Goal: Task Accomplishment & Management: Manage account settings

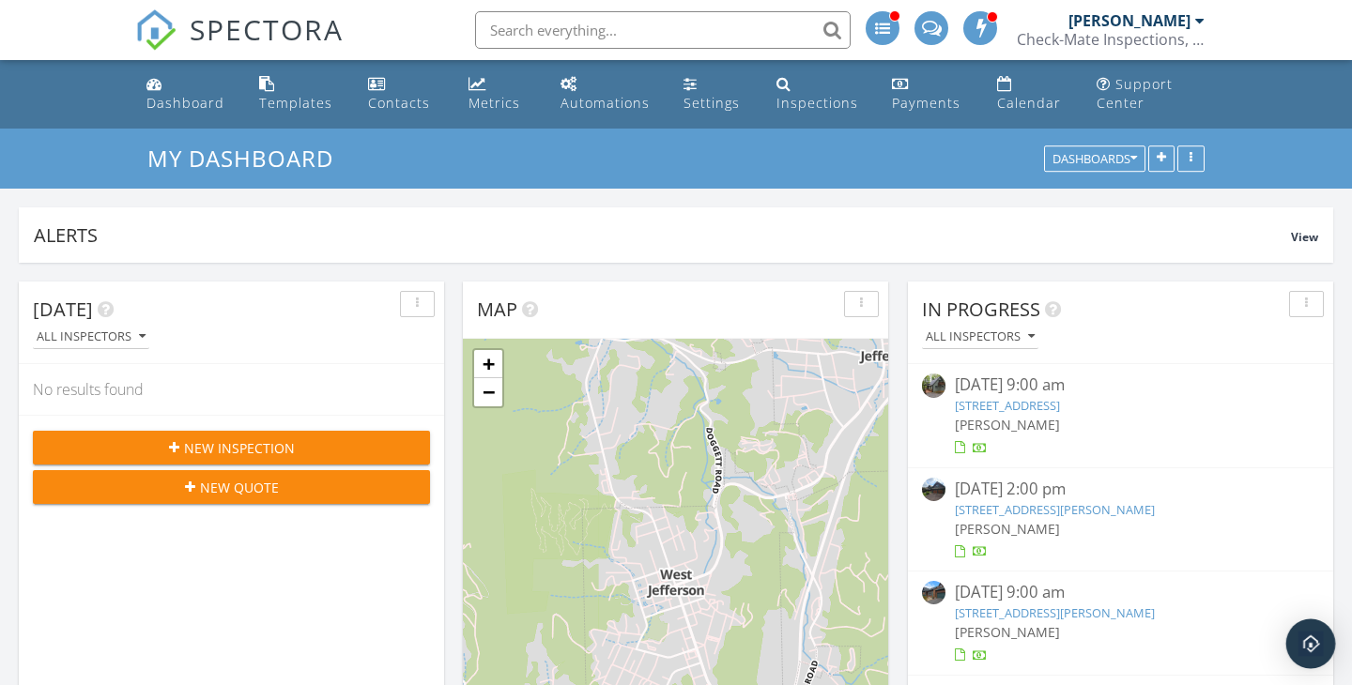
click at [1315, 643] on img "Open Intercom Messenger" at bounding box center [1310, 644] width 24 height 24
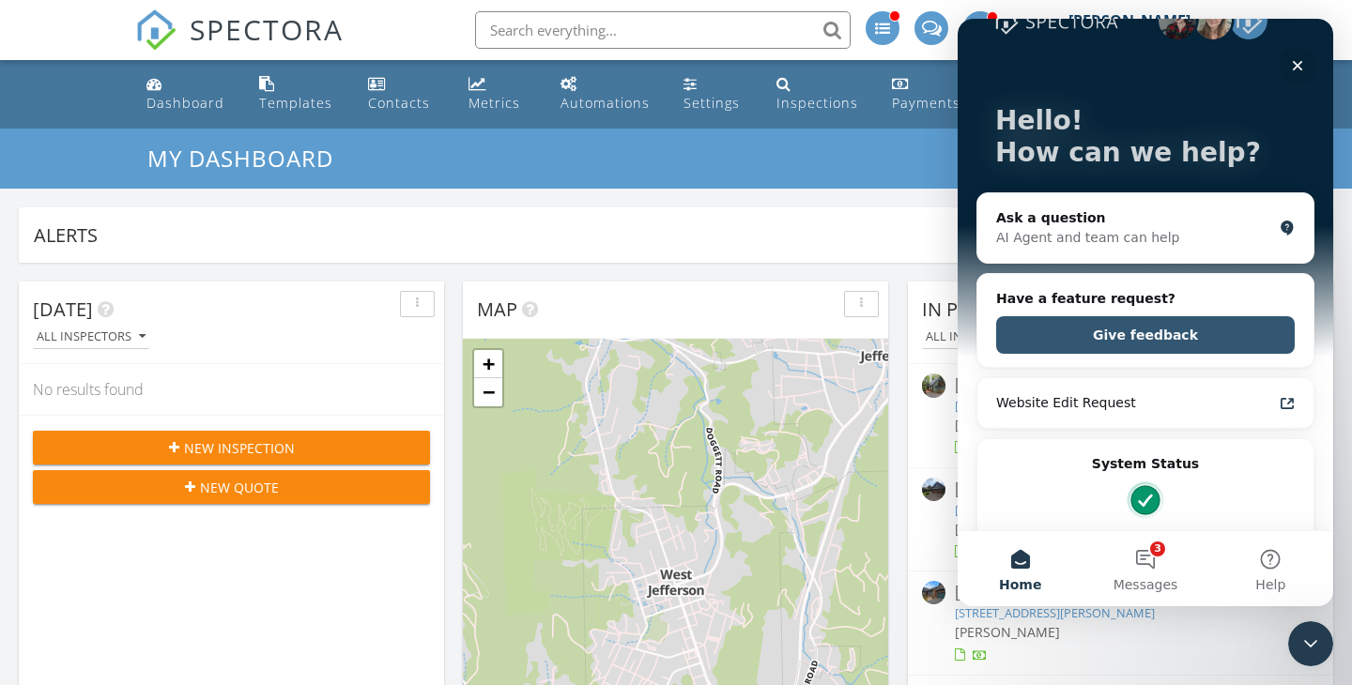
scroll to position [50, 0]
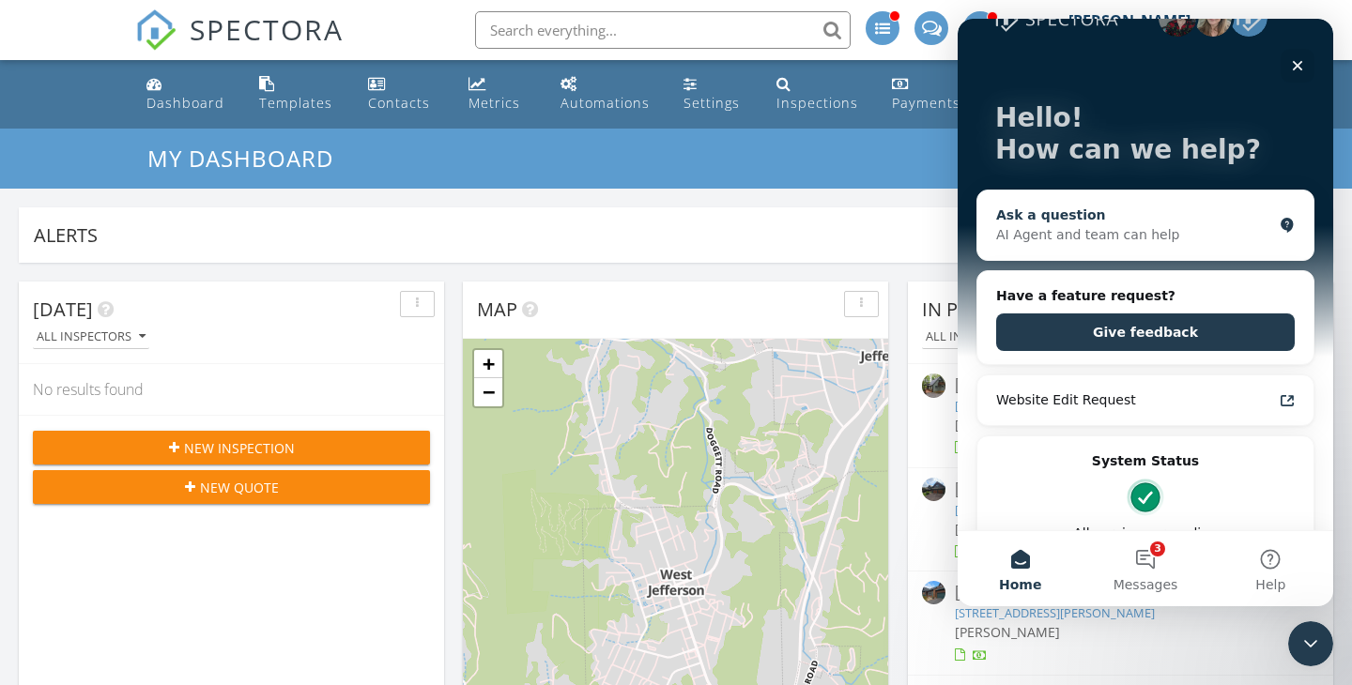
click at [1105, 243] on div "AI Agent and team can help" at bounding box center [1134, 235] width 276 height 20
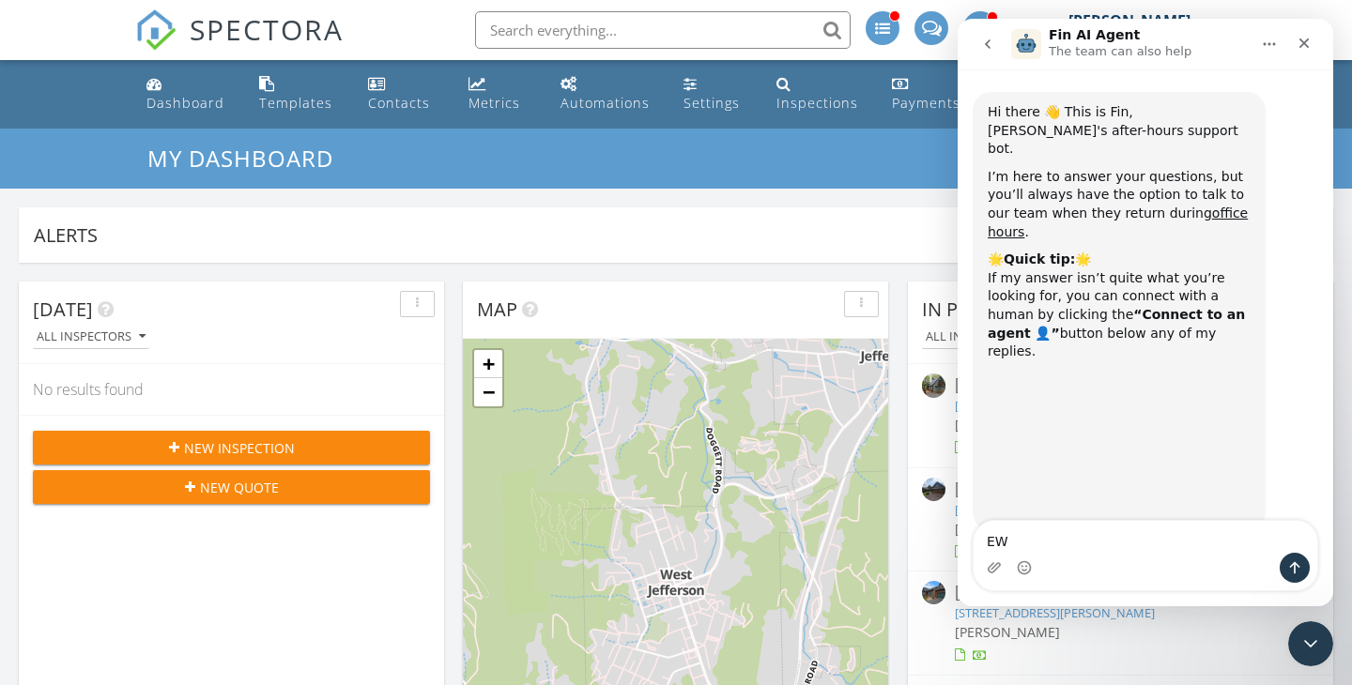
type textarea "E"
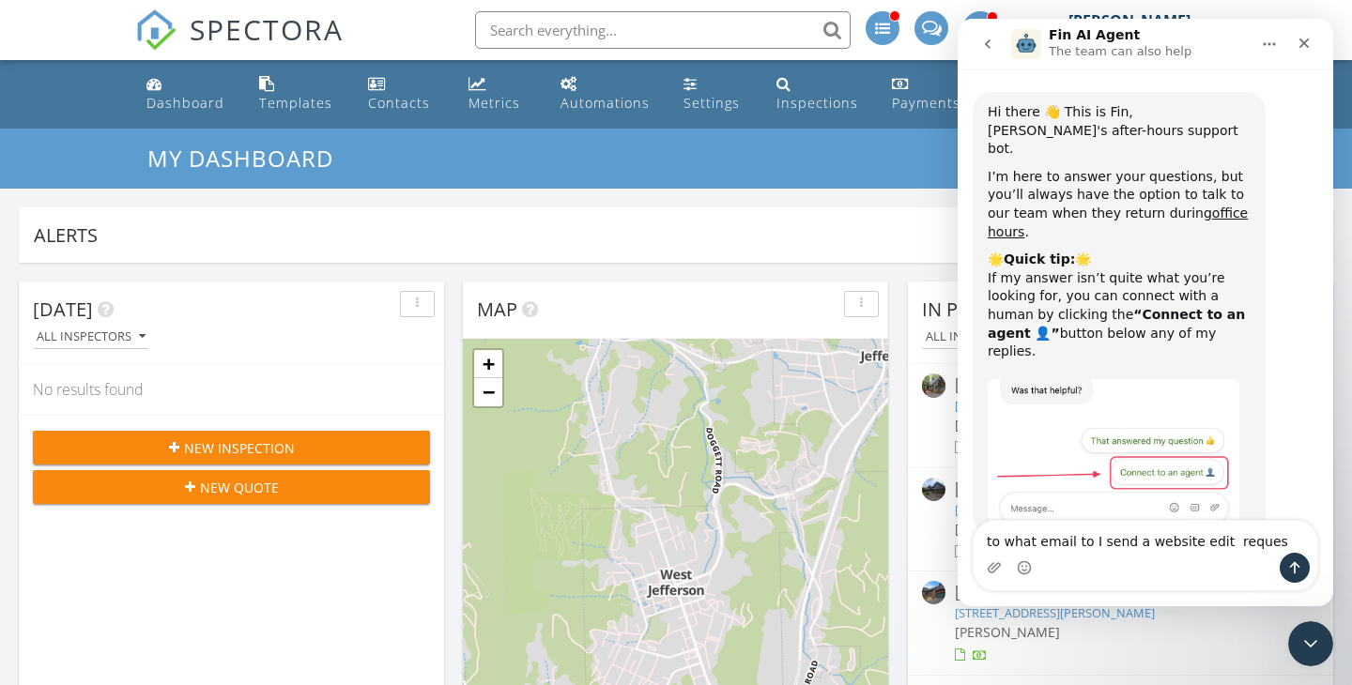
type textarea "to what email to I send a website edit request"
click at [1155, 495] on button "1" at bounding box center [1144, 492] width 35 height 35
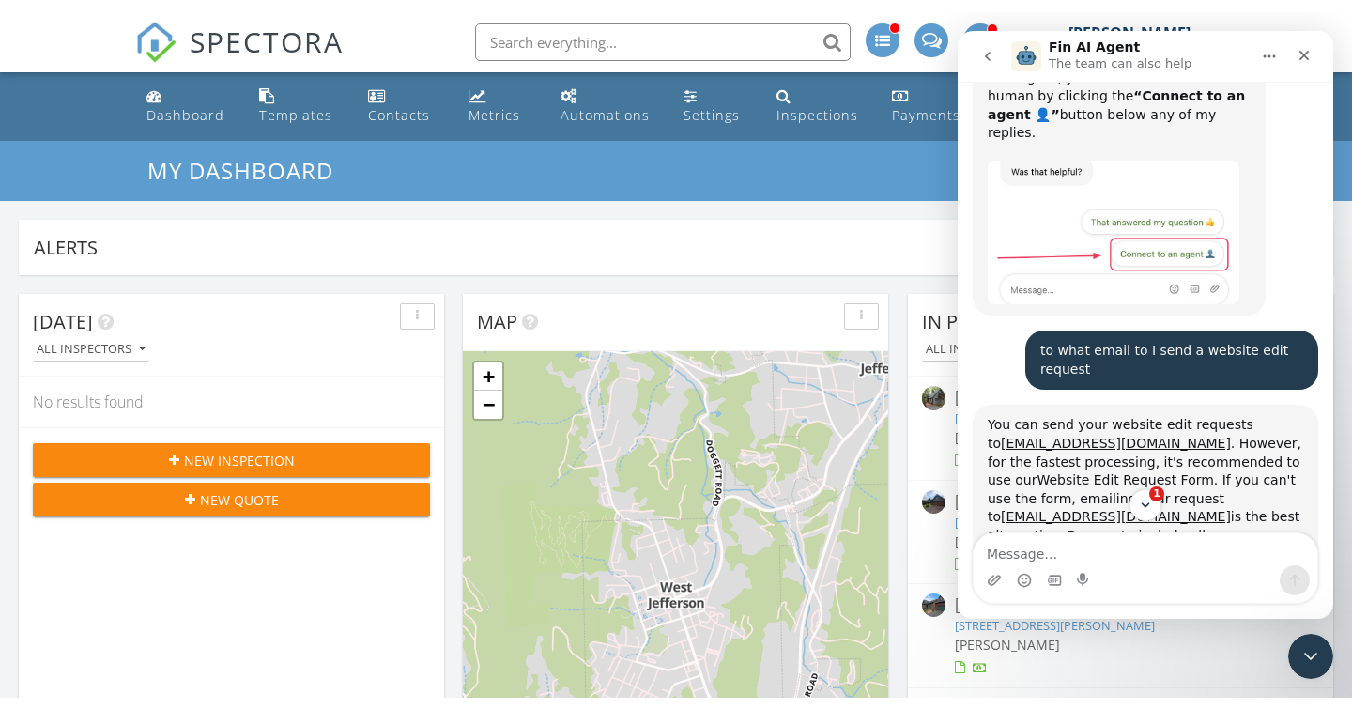
scroll to position [236, 0]
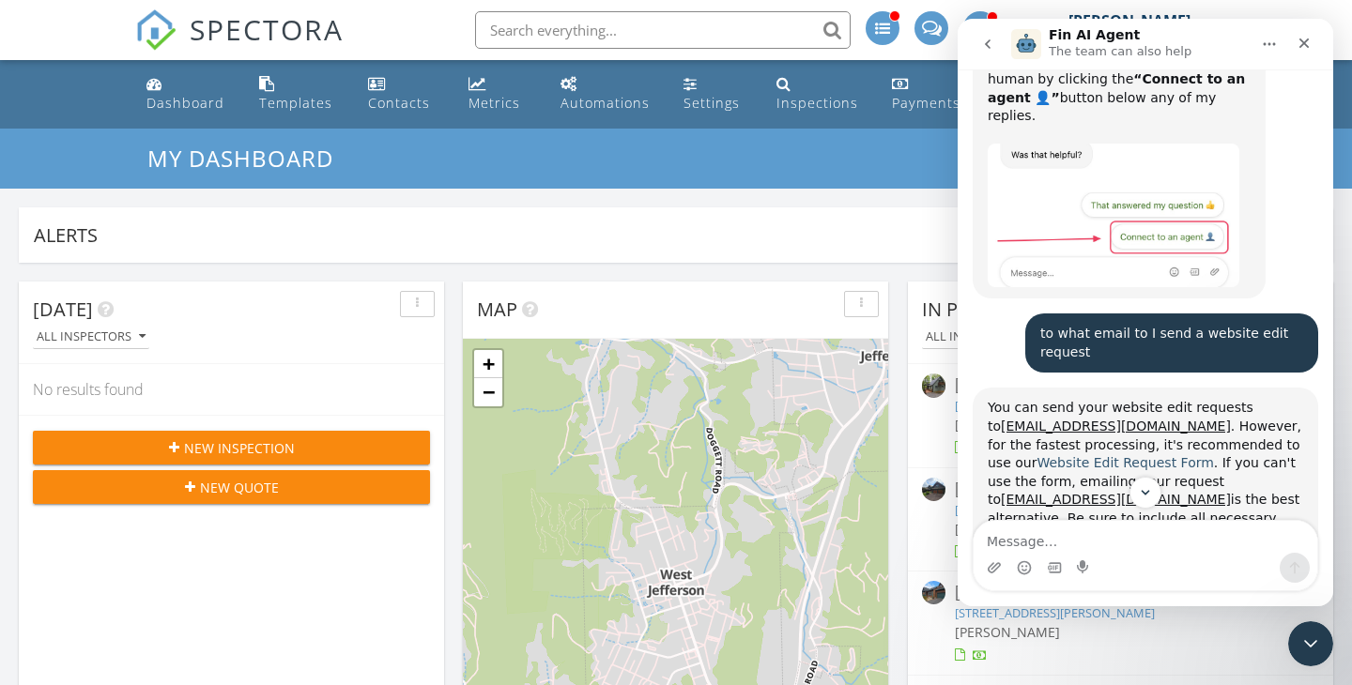
click at [1057, 455] on link "Website Edit Request Form" at bounding box center [1124, 462] width 176 height 15
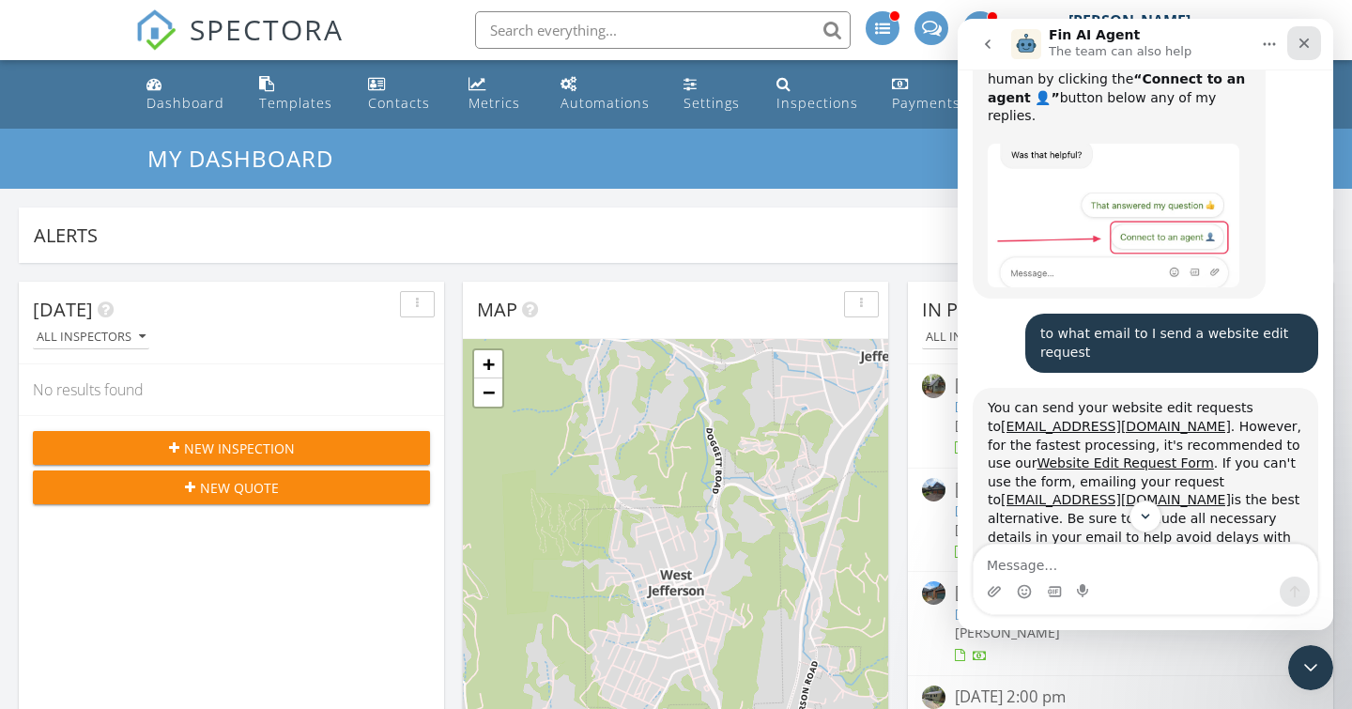
click at [1308, 39] on icon "Close" at bounding box center [1304, 43] width 10 height 10
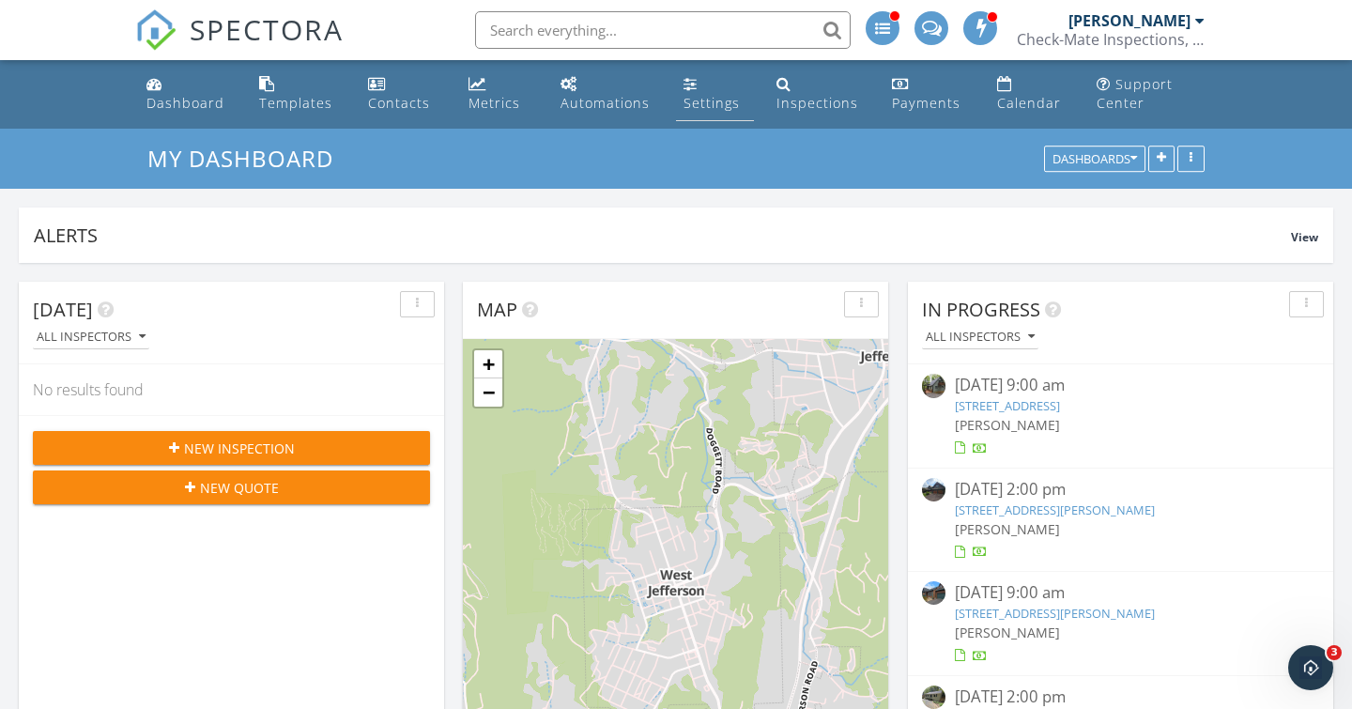
click at [700, 88] on link "Settings" at bounding box center [715, 94] width 78 height 53
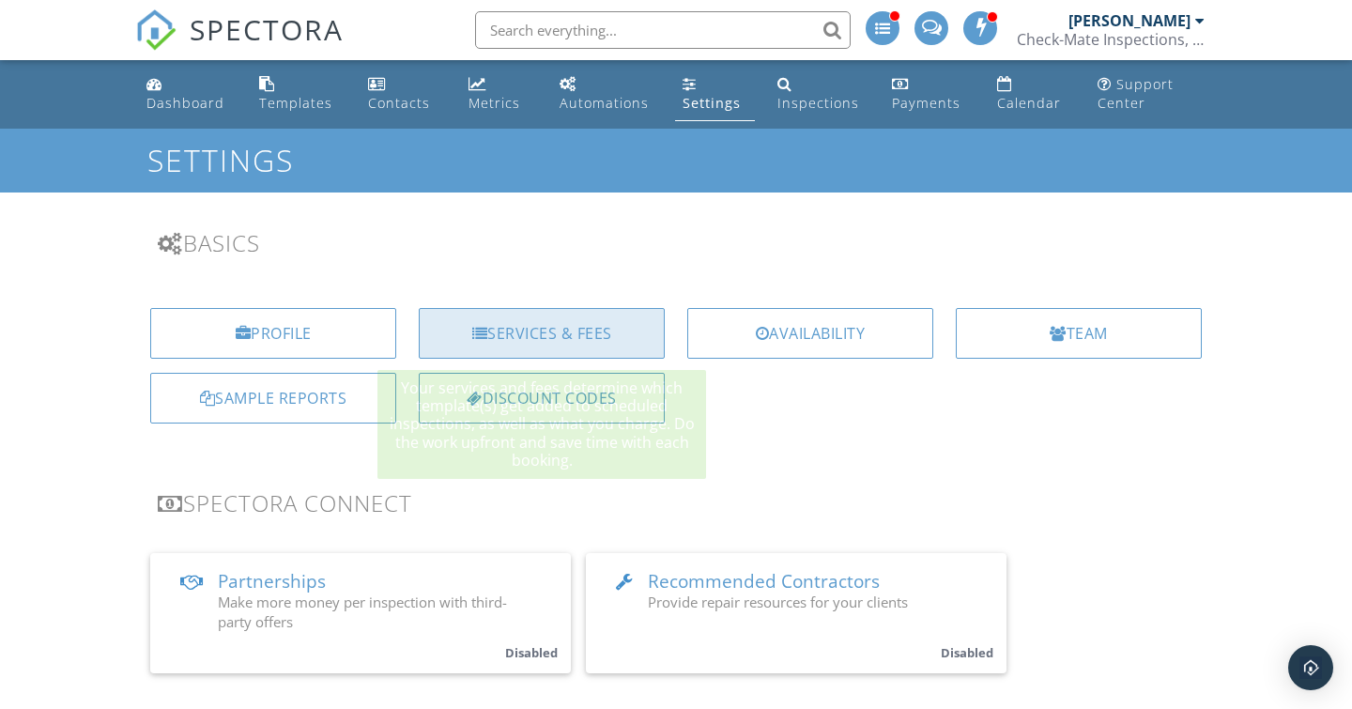
click at [522, 325] on div "Services & Fees" at bounding box center [542, 333] width 246 height 51
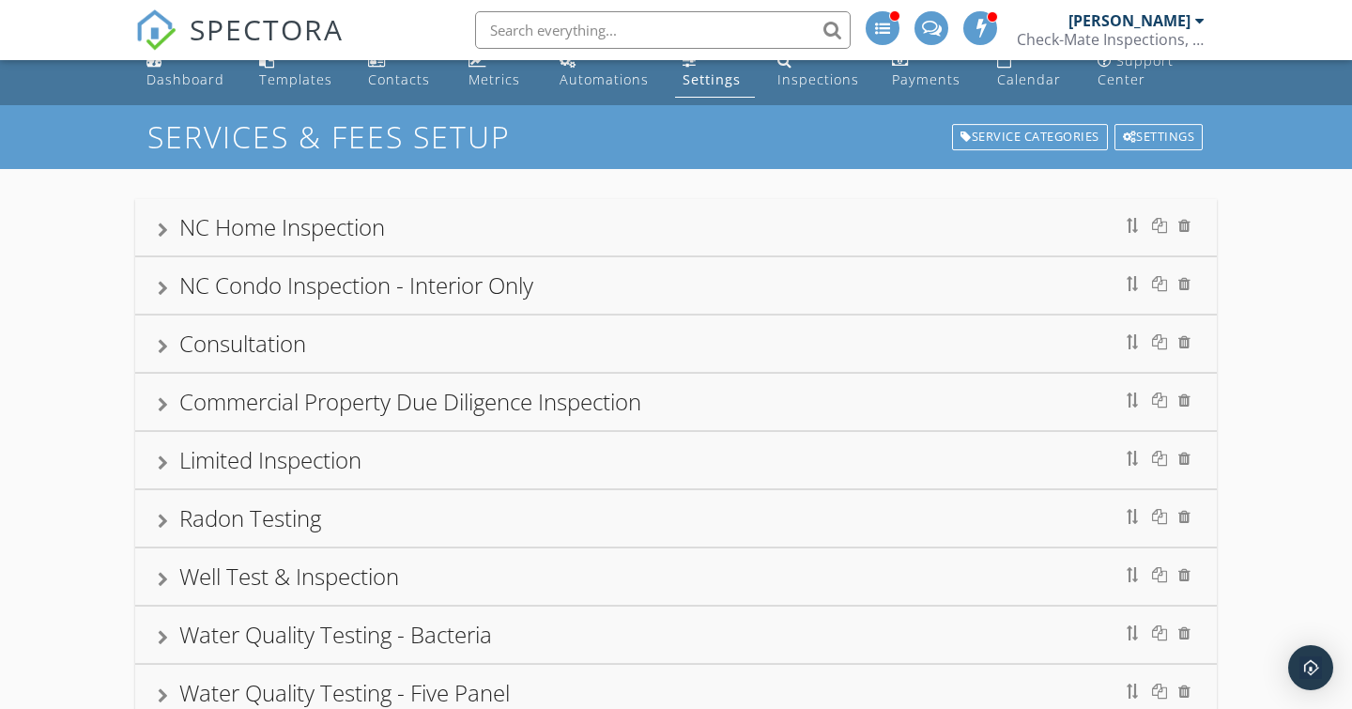
scroll to position [26, 0]
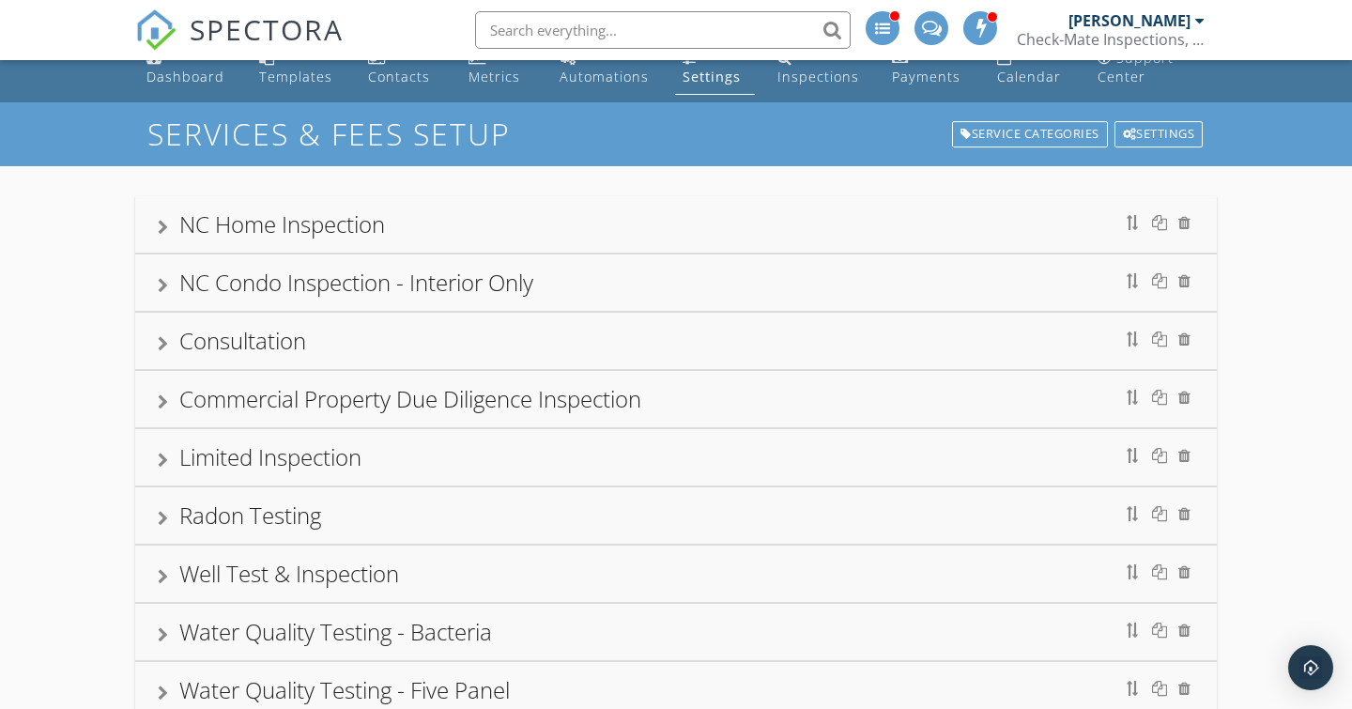
click at [160, 512] on div at bounding box center [163, 518] width 10 height 15
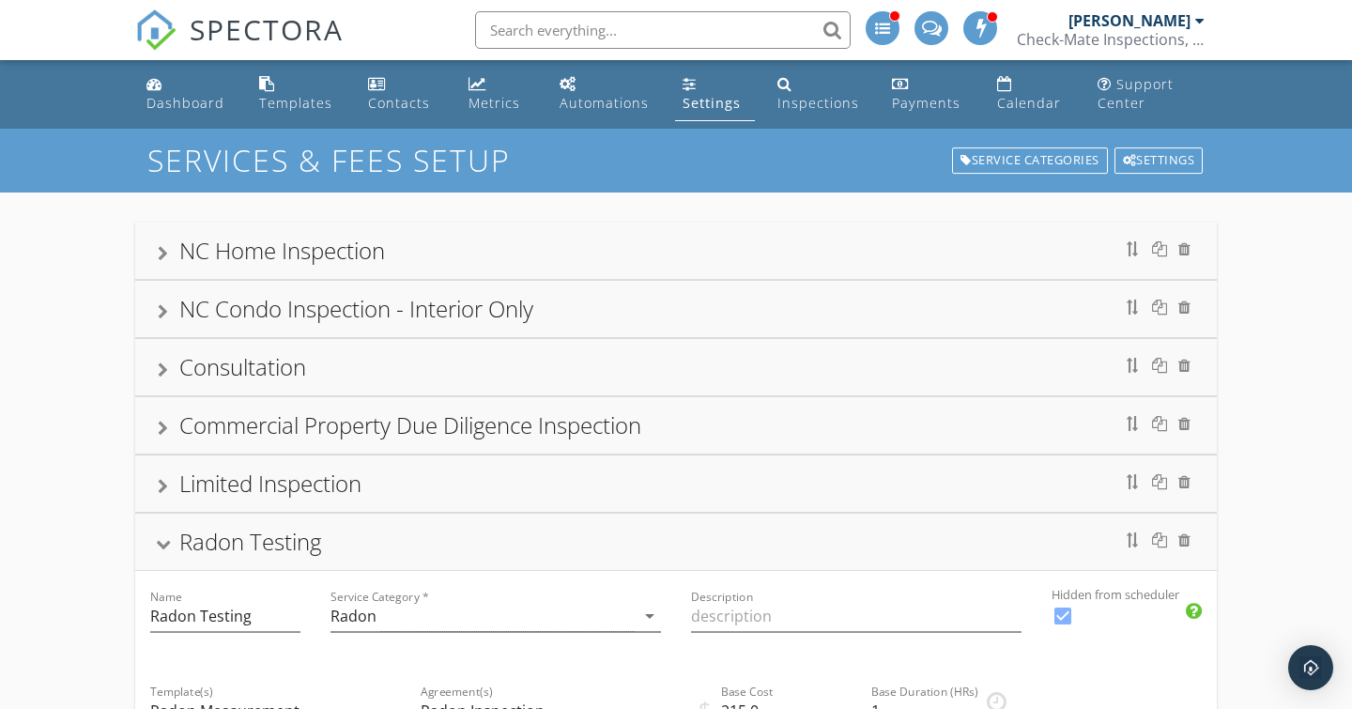
scroll to position [0, 0]
click at [158, 539] on div at bounding box center [163, 544] width 15 height 10
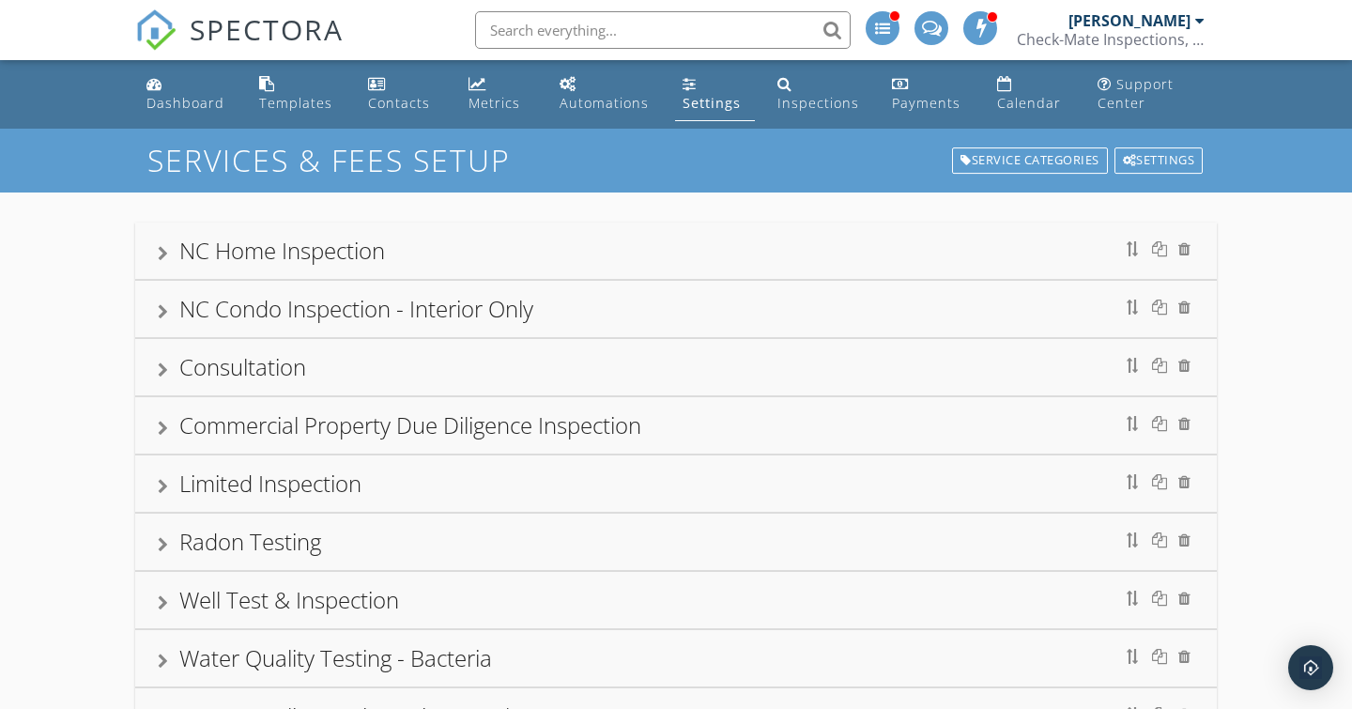
click at [162, 251] on div at bounding box center [163, 253] width 10 height 15
click at [164, 249] on div at bounding box center [163, 253] width 15 height 10
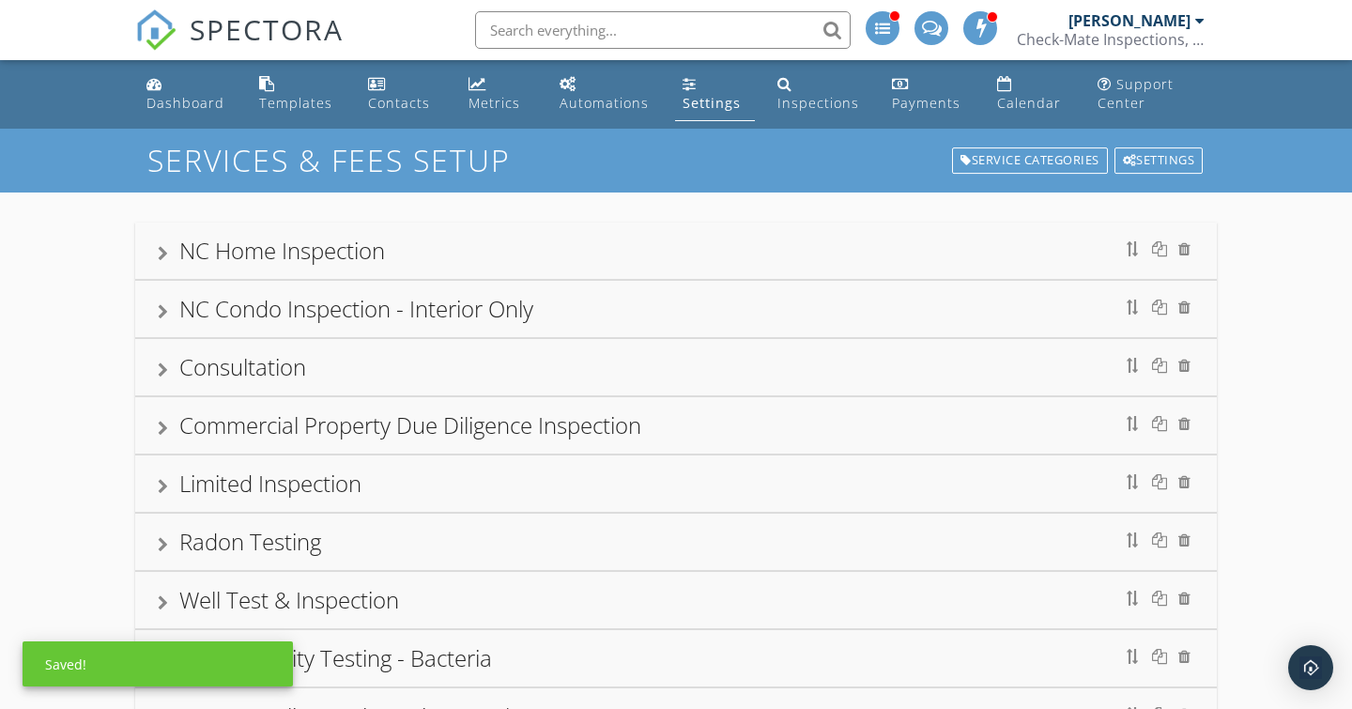
click at [165, 237] on div "NC Home Inspection" at bounding box center [676, 251] width 1036 height 34
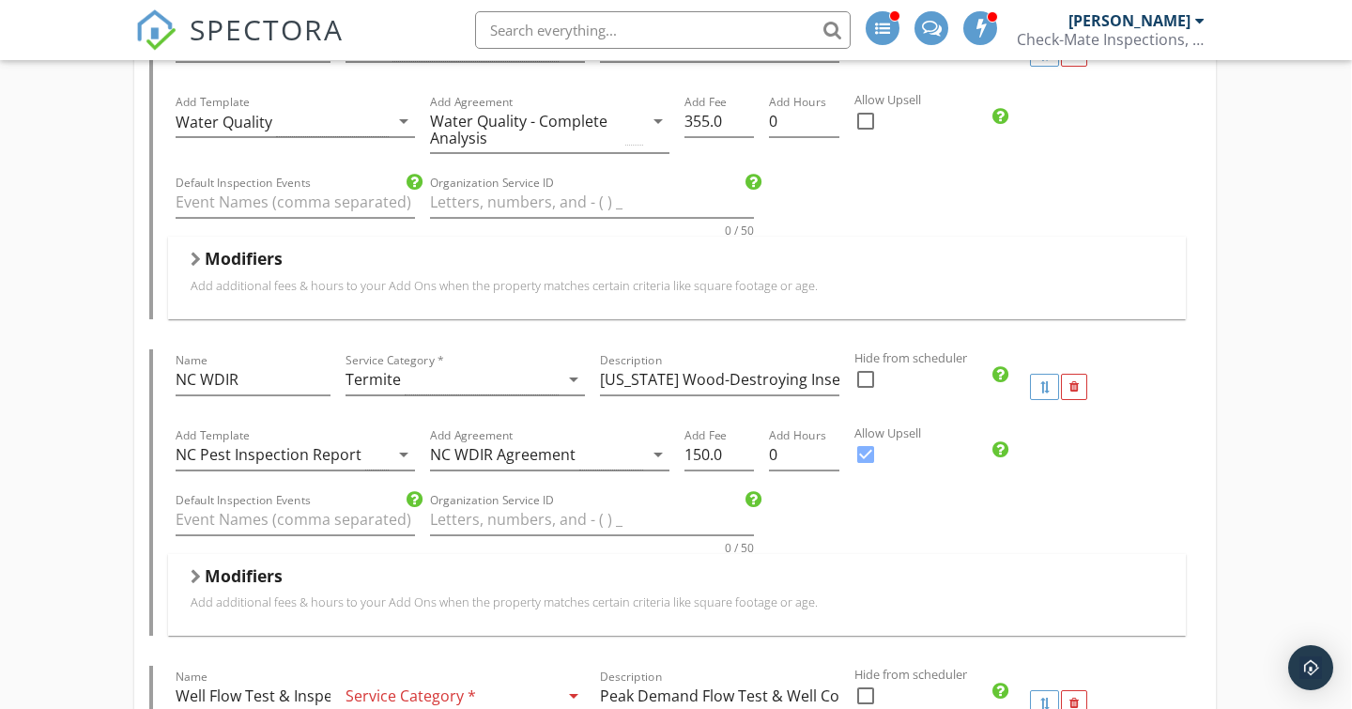
scroll to position [1852, 1]
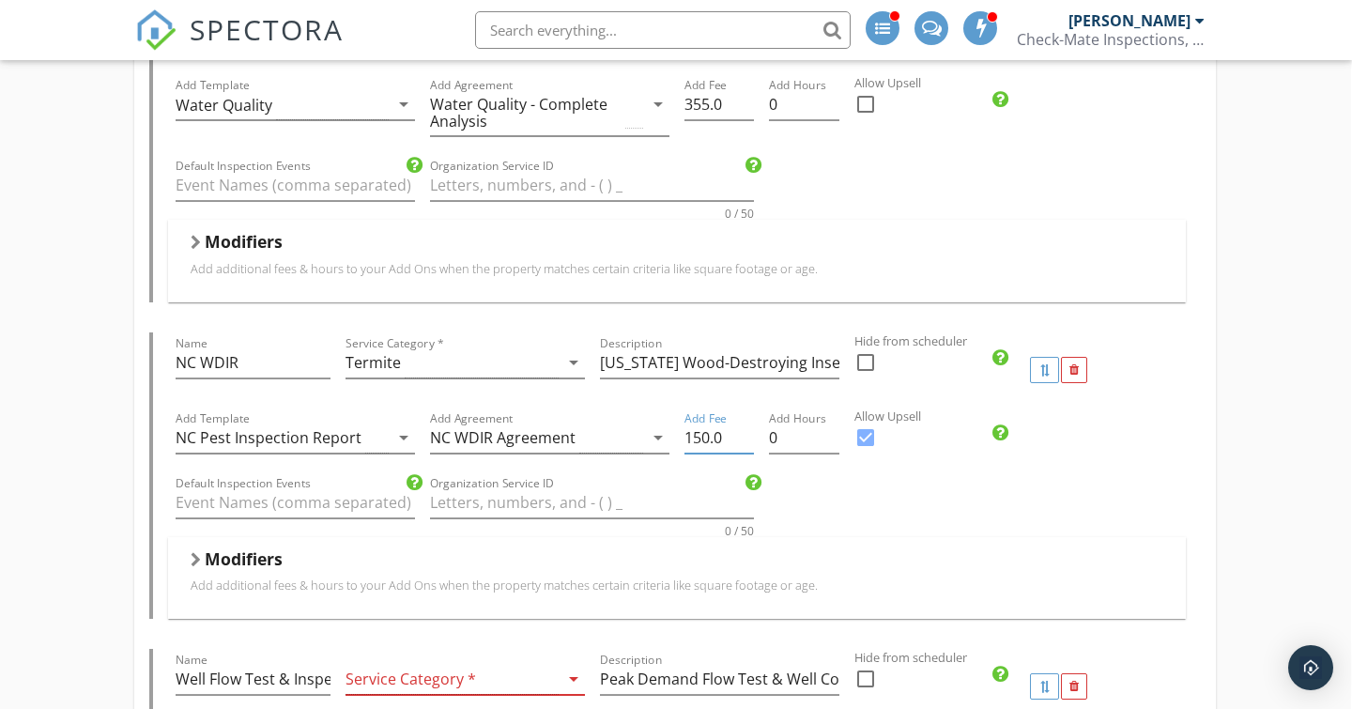
click at [699, 431] on input "150.0" at bounding box center [718, 437] width 69 height 31
click at [699, 431] on input "1510.0" at bounding box center [718, 437] width 69 height 31
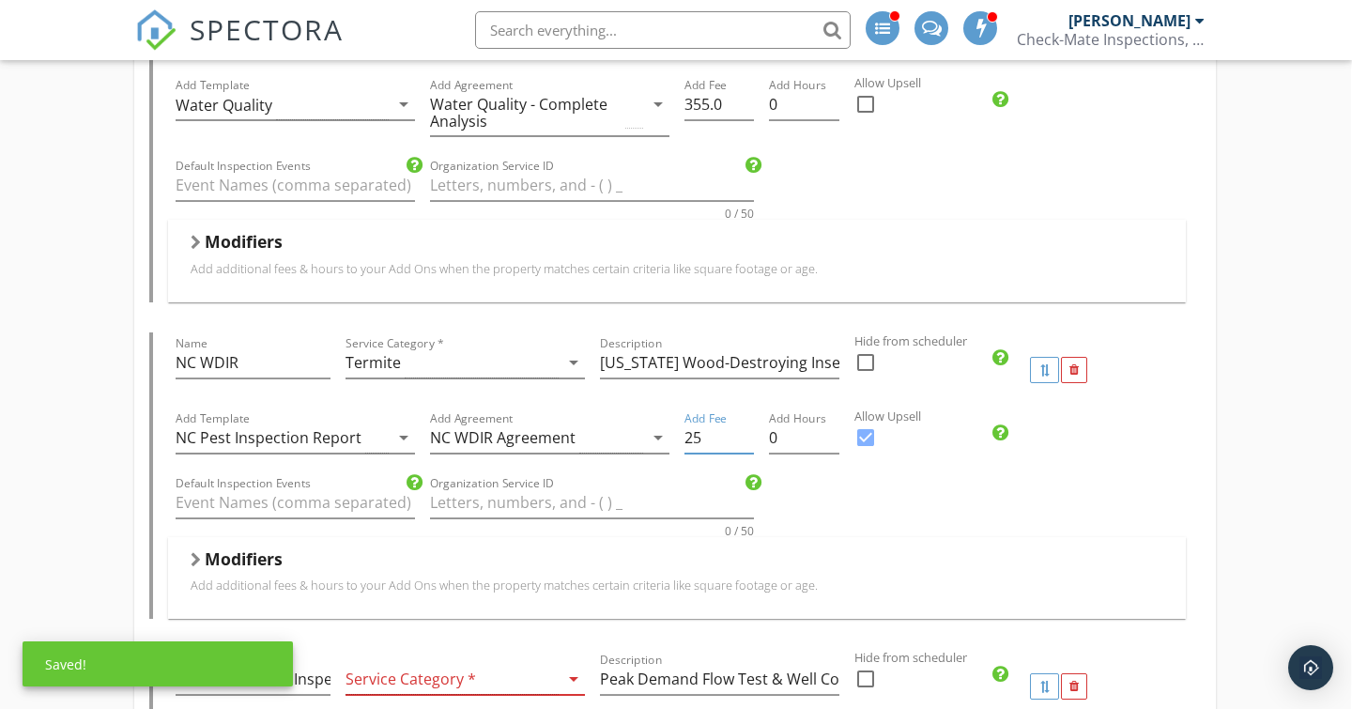
type input "2"
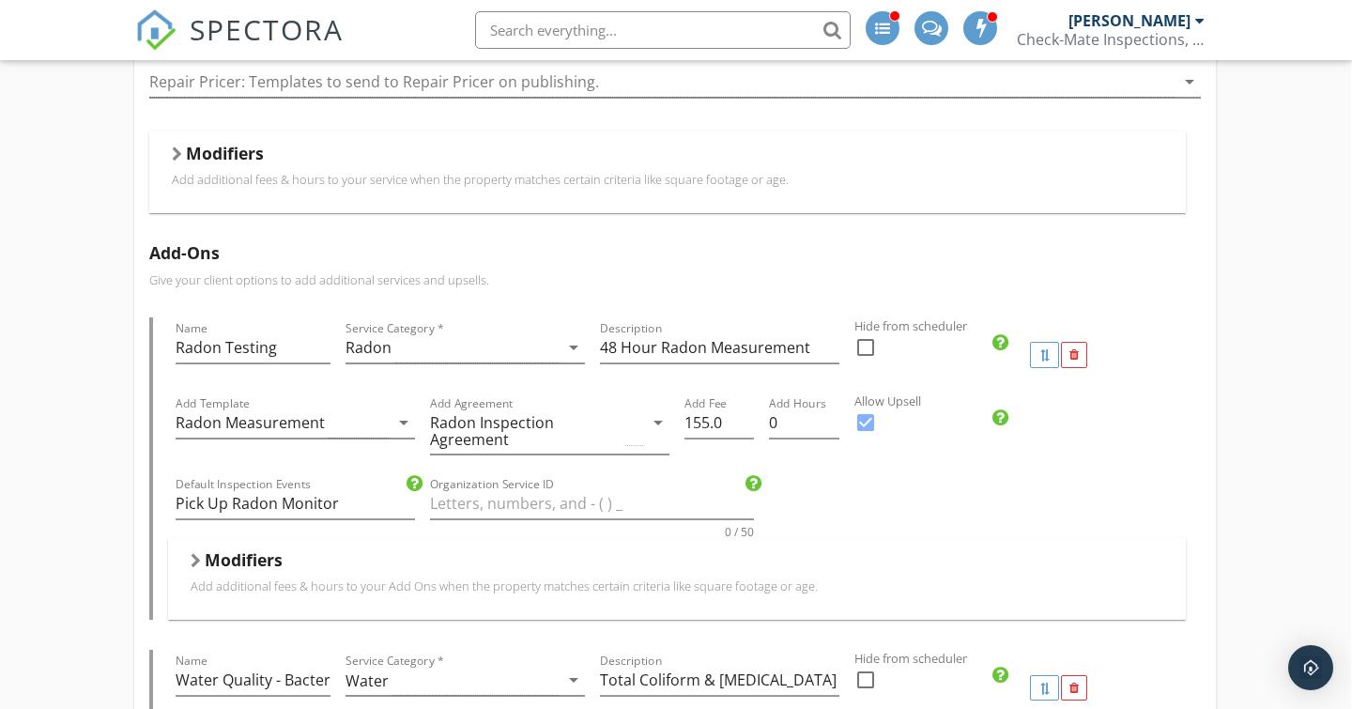
scroll to position [552, 2]
type input "125.00"
click at [702, 424] on input "155.0" at bounding box center [717, 422] width 69 height 31
click at [701, 424] on input "155.0" at bounding box center [717, 422] width 69 height 31
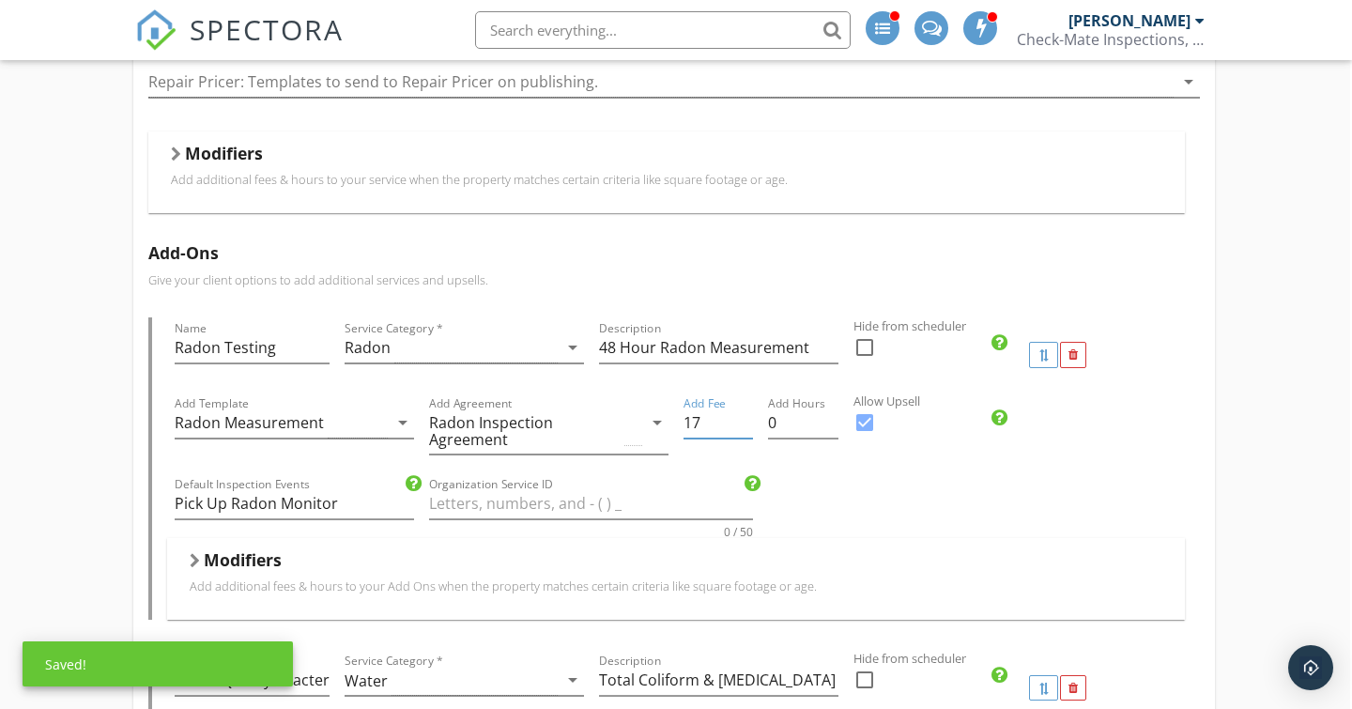
type input "175"
type input "175.00"
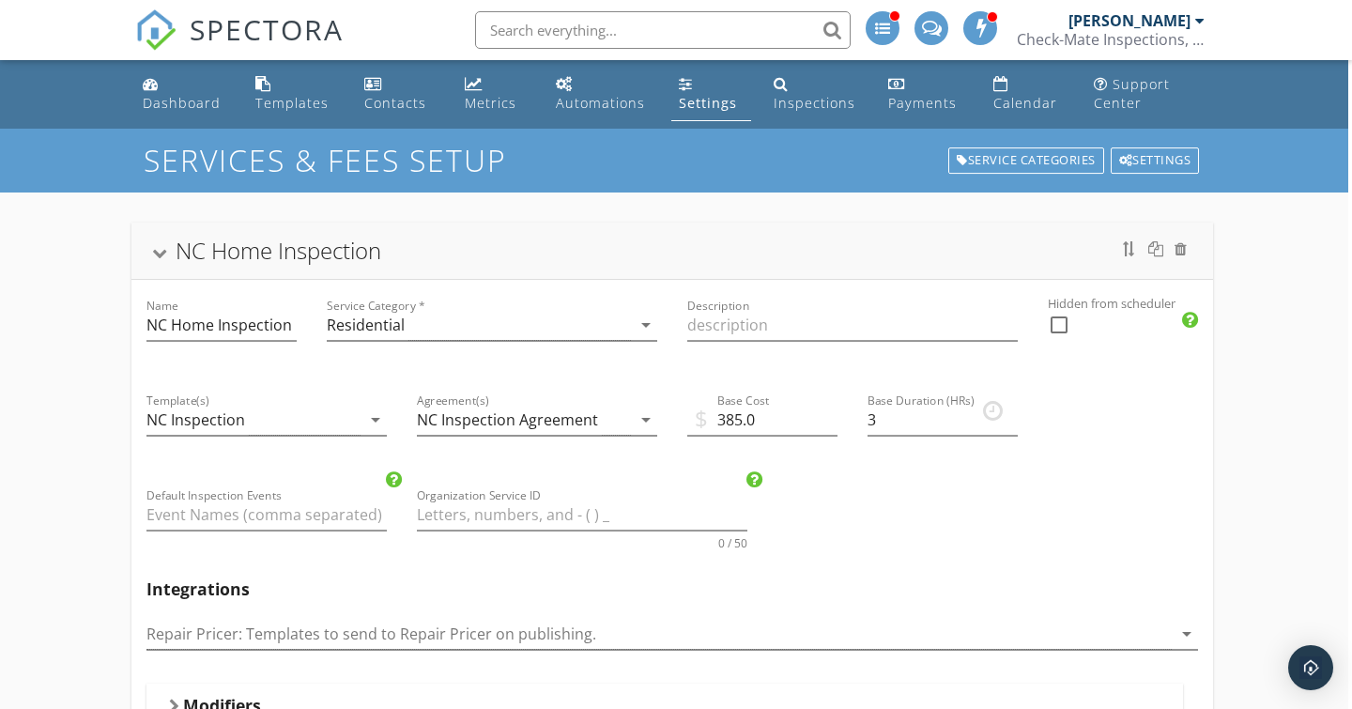
scroll to position [0, 4]
click at [161, 244] on div "NC Home Inspection" at bounding box center [672, 251] width 1036 height 34
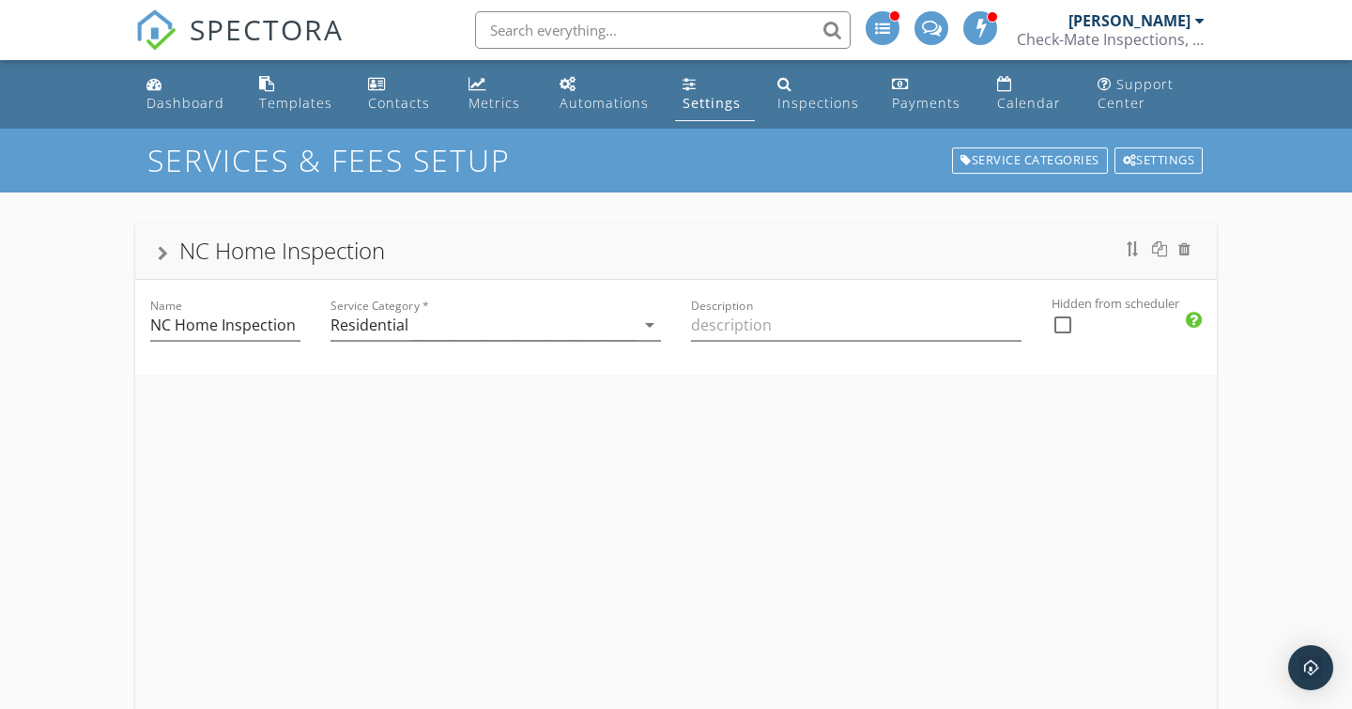
scroll to position [0, 0]
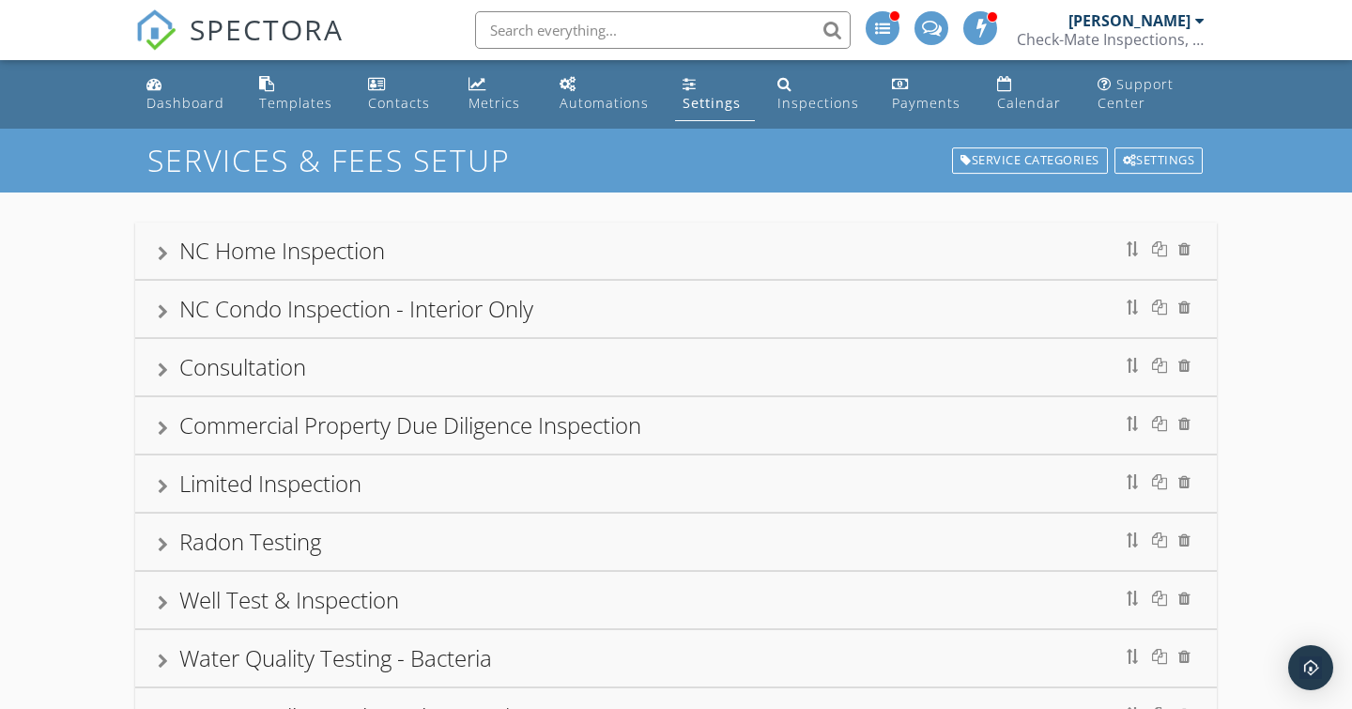
click at [161, 304] on div at bounding box center [163, 311] width 10 height 15
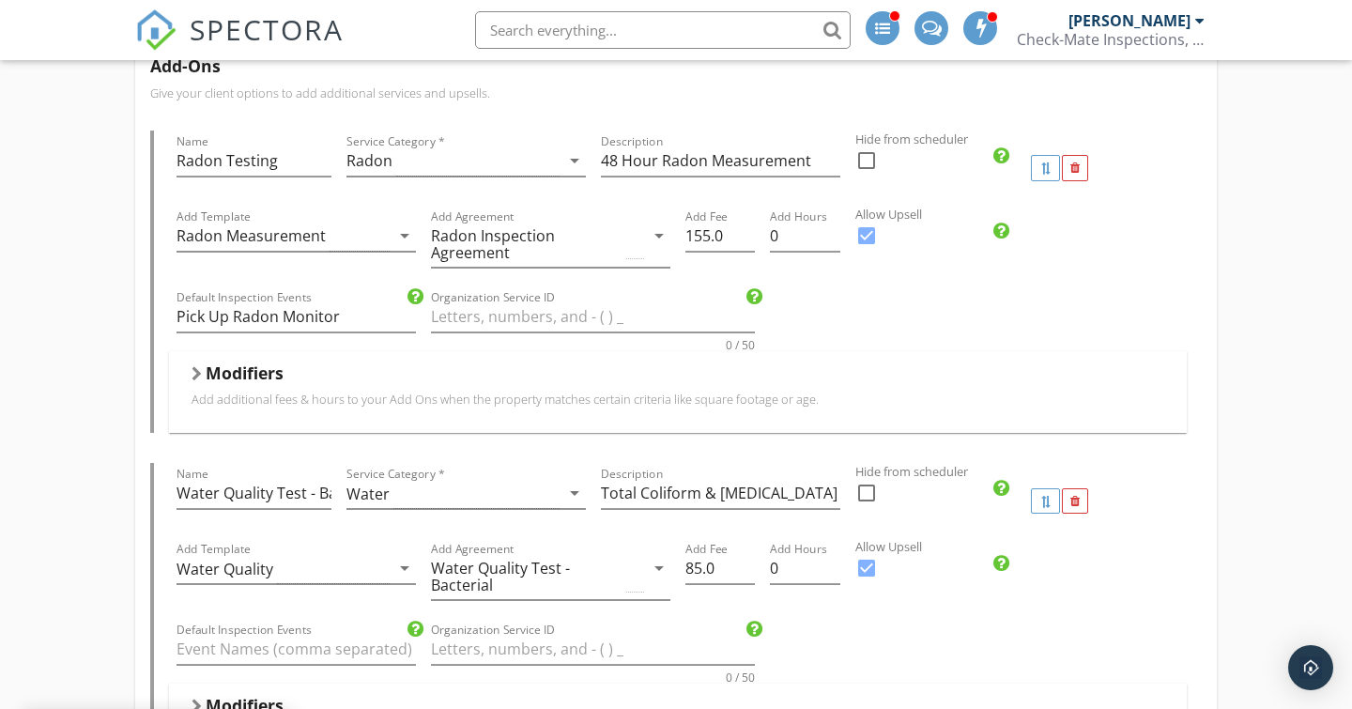
scroll to position [692, 0]
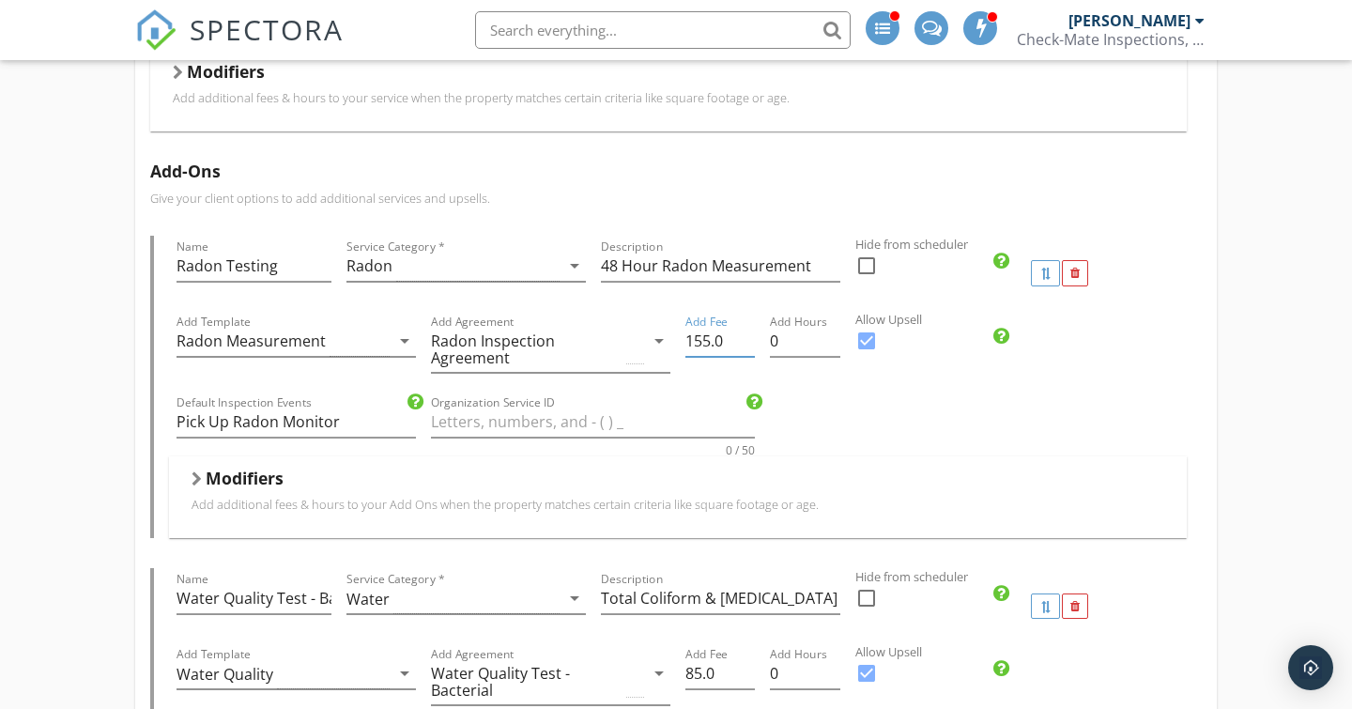
click at [702, 332] on input "155.0" at bounding box center [719, 341] width 69 height 31
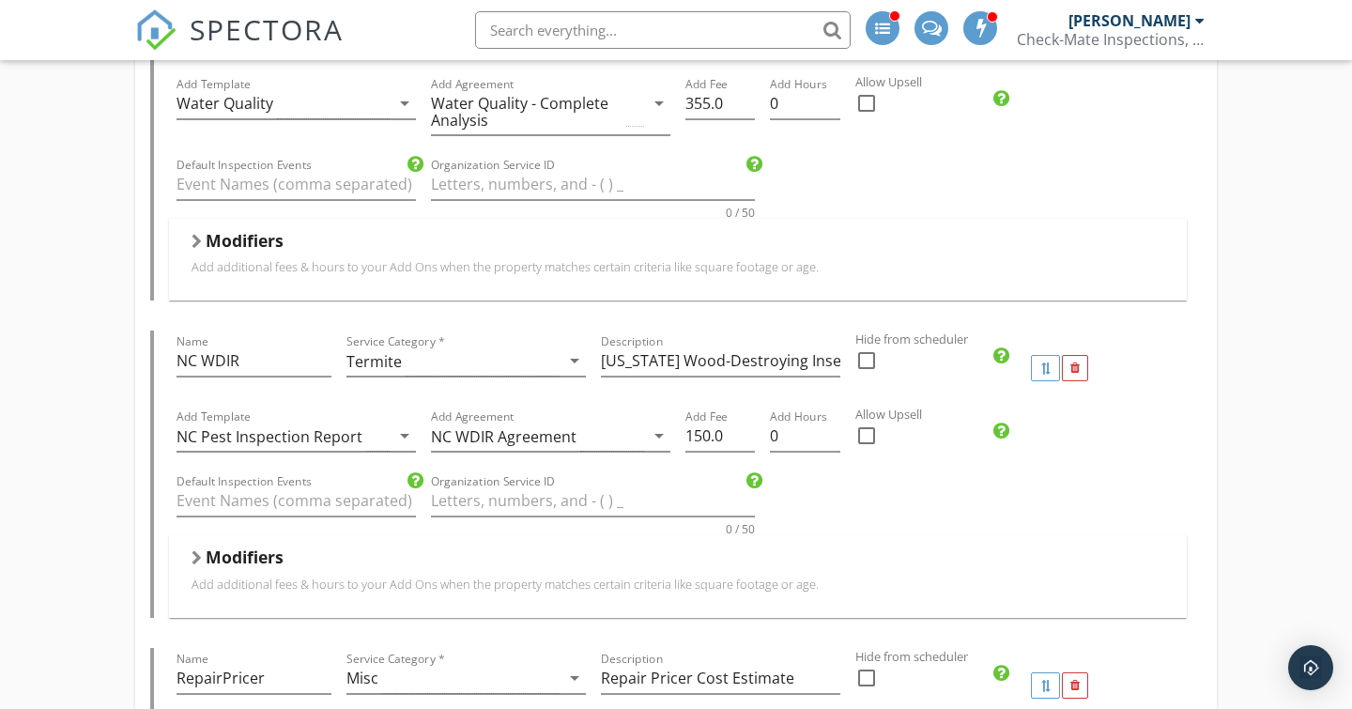
scroll to position [2256, 0]
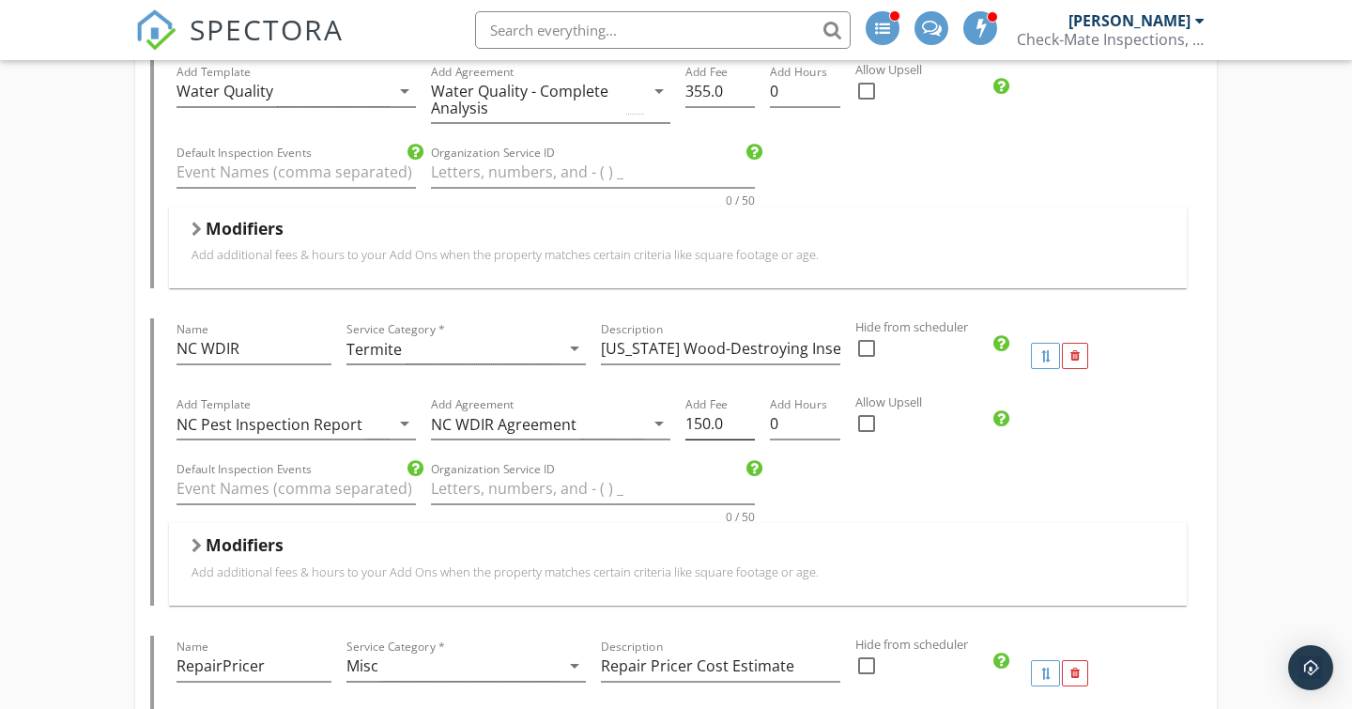
type input "175.00"
click at [707, 415] on input "150.0" at bounding box center [719, 423] width 69 height 31
click at [698, 417] on input "150.0" at bounding box center [719, 423] width 69 height 31
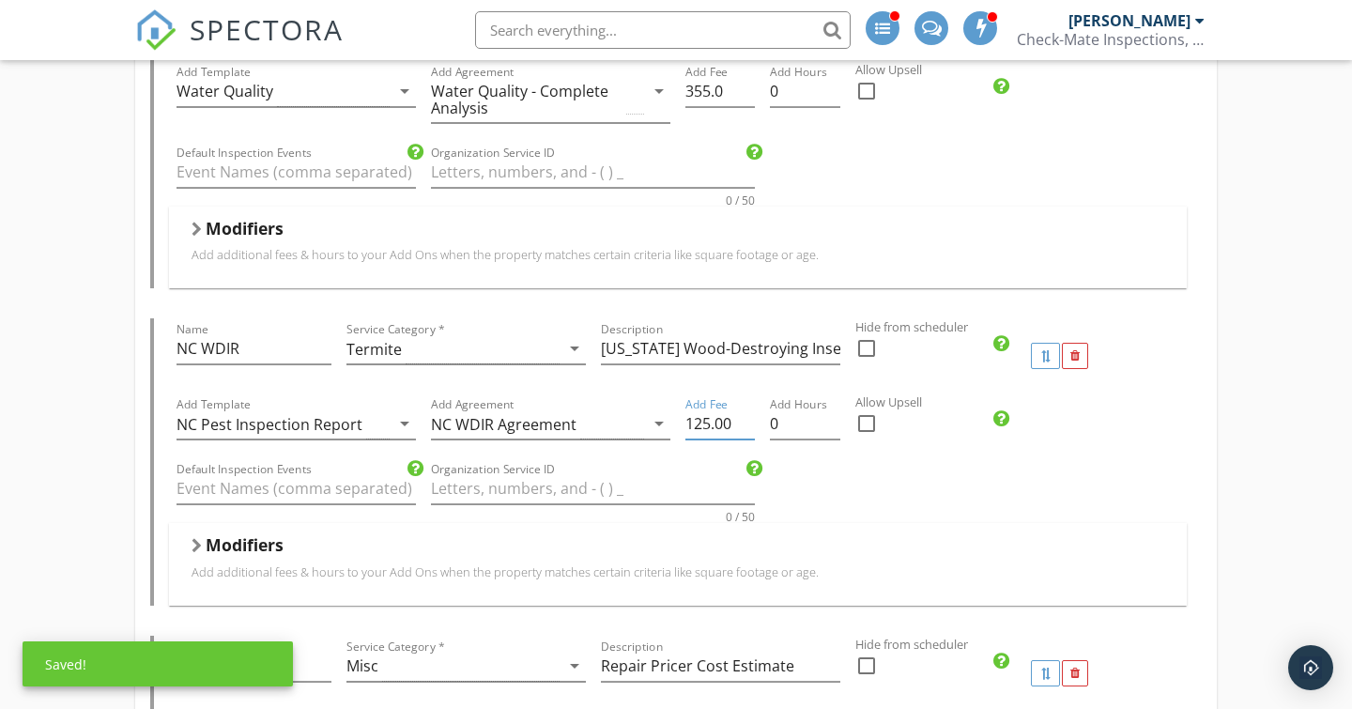
type input "125.00"
click at [43, 357] on div "NC Home Inspection Name NC Home Inspection Service Category * Residential arrow…" at bounding box center [676, 114] width 1352 height 4357
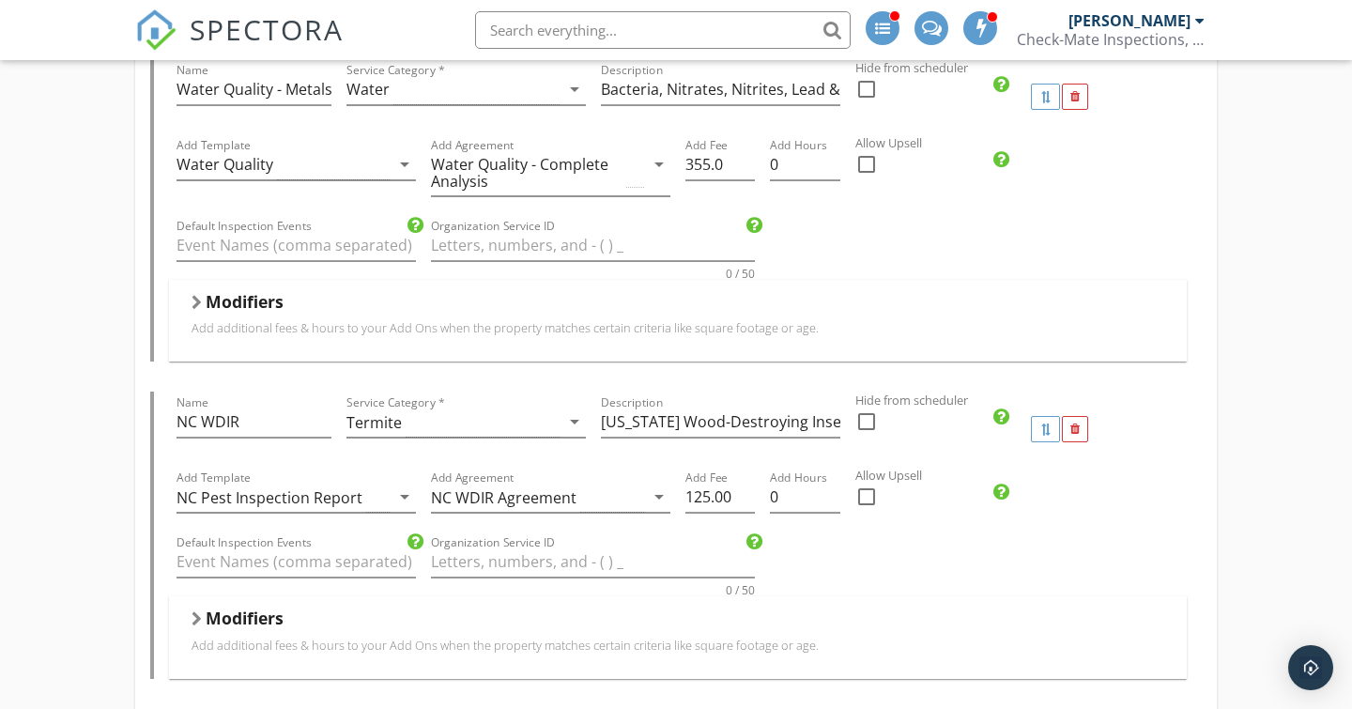
click at [144, 431] on div "Add-Ons Give your client options to add additional services and upsells. Name R…" at bounding box center [675, 37] width 1081 height 2764
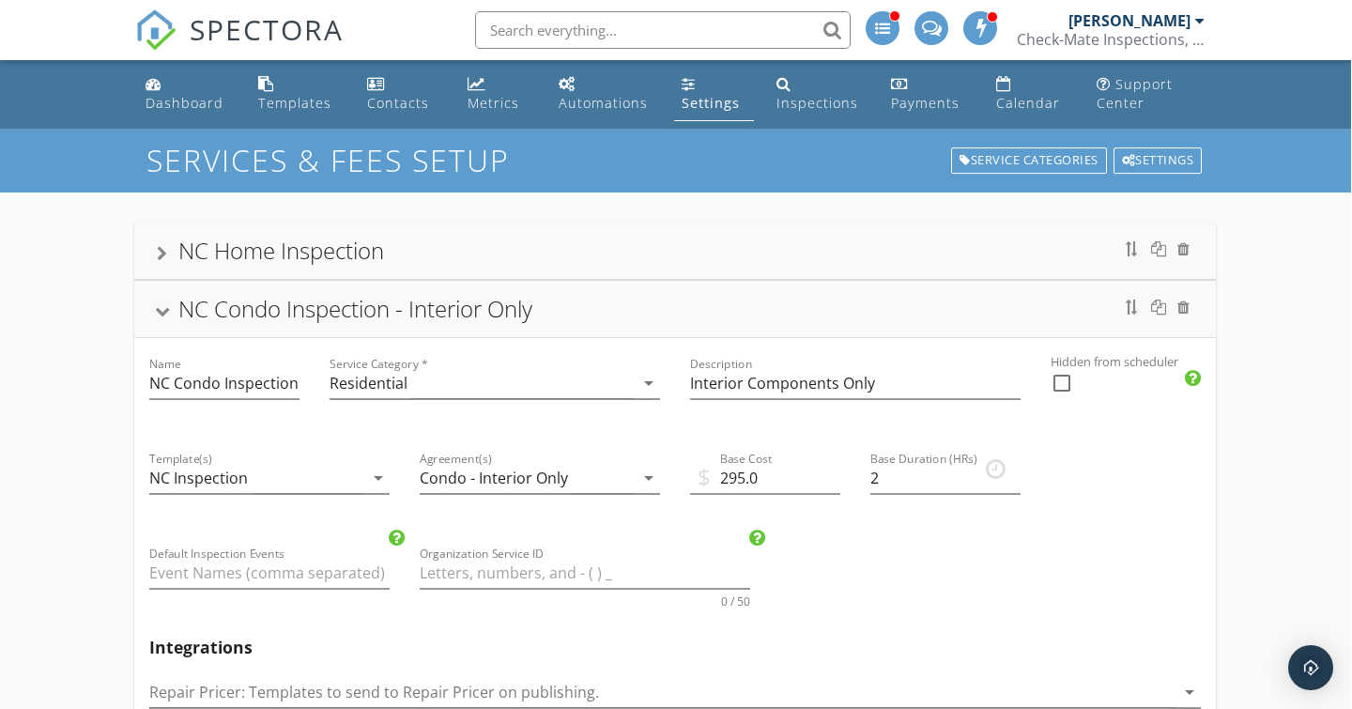
scroll to position [0, 1]
click at [165, 299] on div "NC Condo Inspection - Interior Only" at bounding box center [675, 309] width 1036 height 34
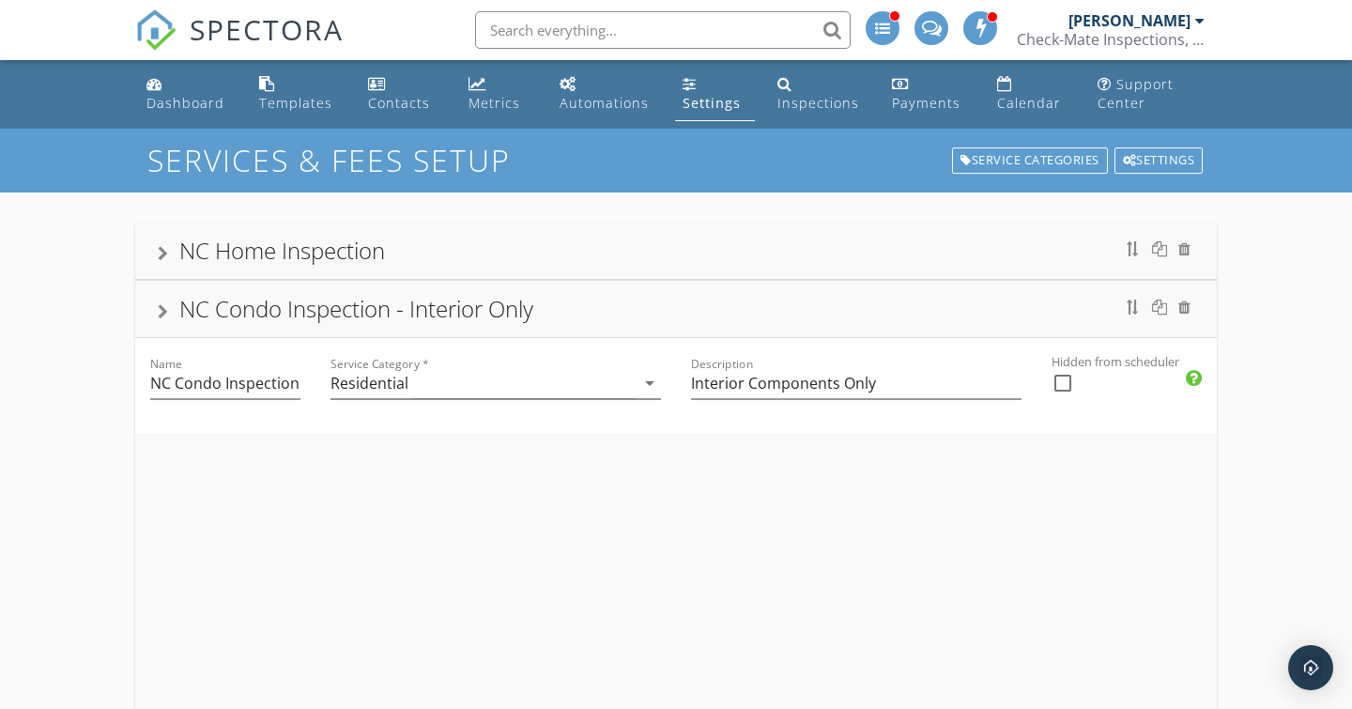
scroll to position [0, 0]
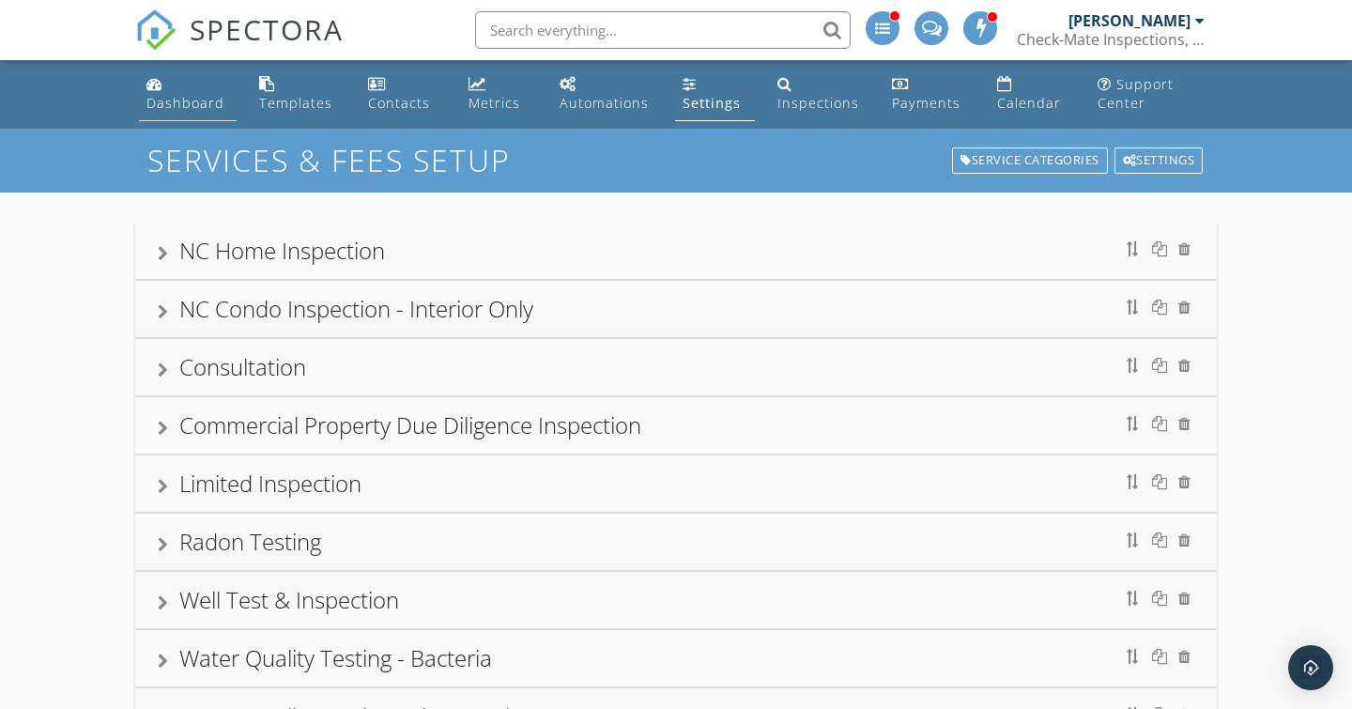
click at [162, 94] on div "Dashboard" at bounding box center [185, 103] width 78 height 18
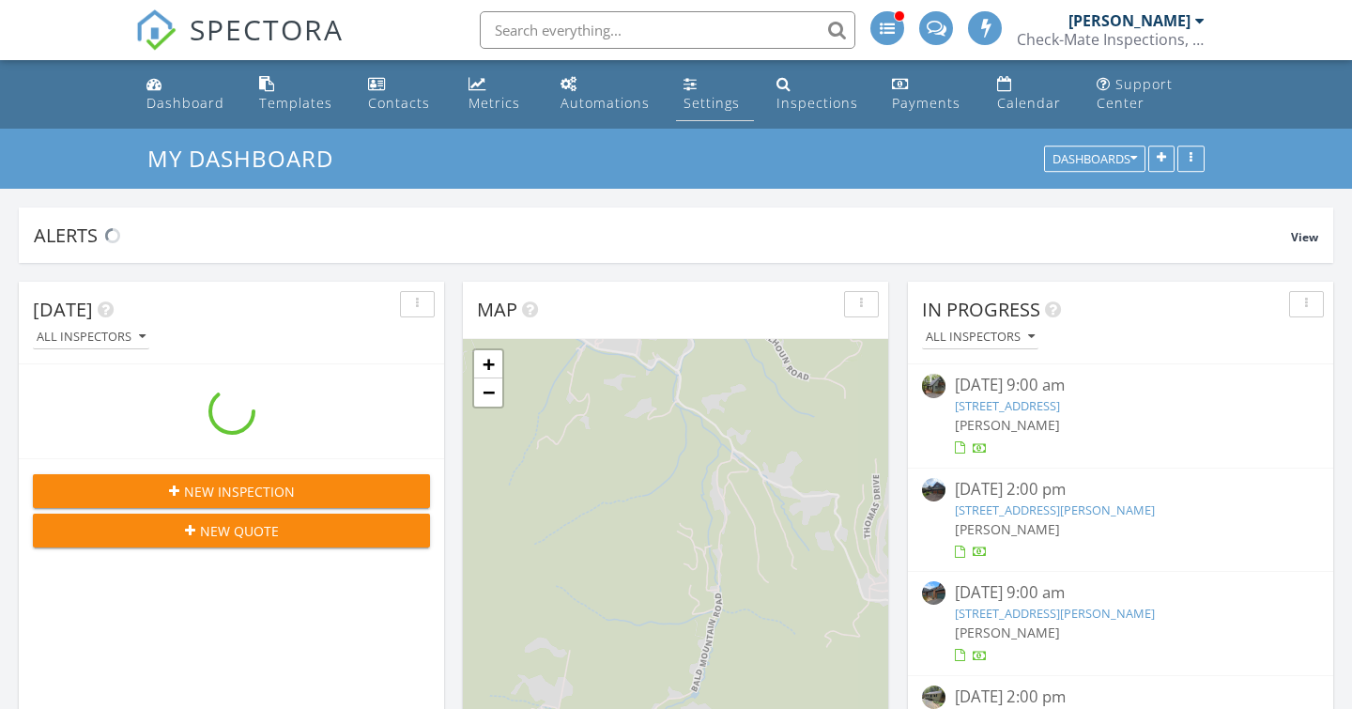
click at [708, 69] on link "Settings" at bounding box center [715, 94] width 78 height 53
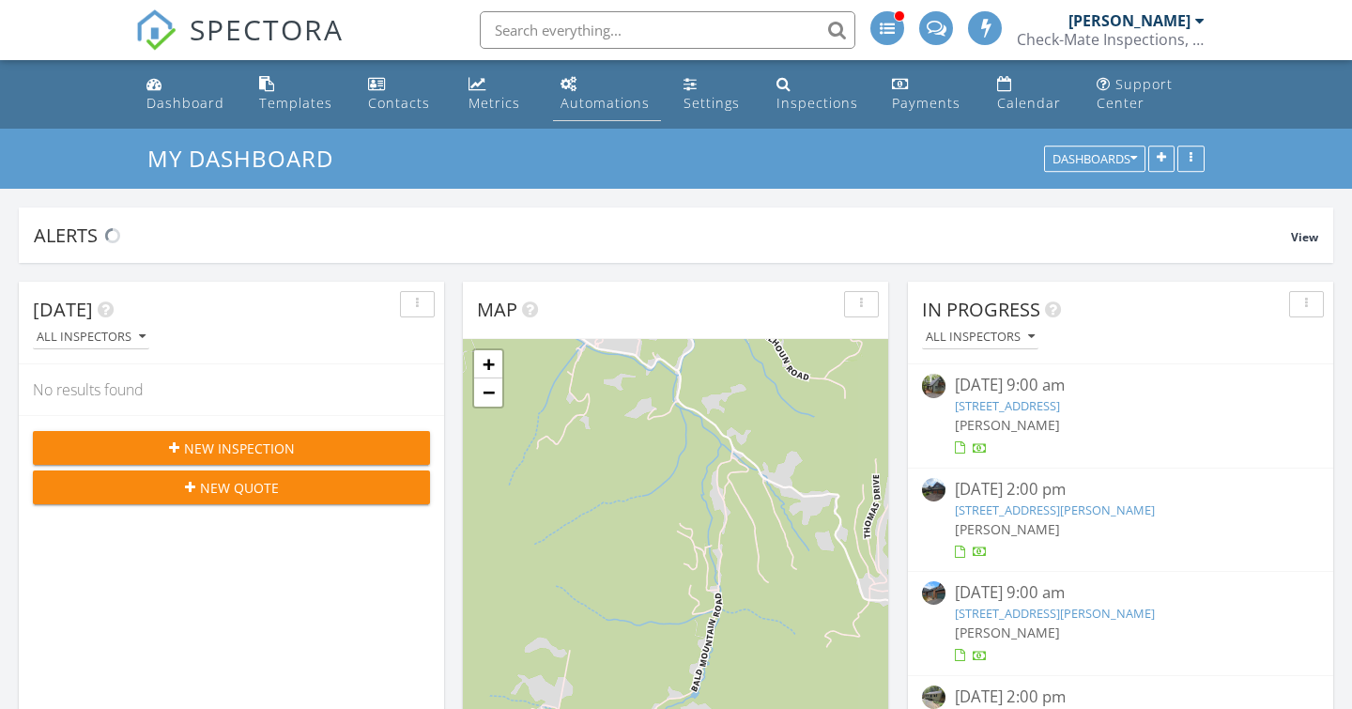
click at [598, 96] on div "Automations" at bounding box center [604, 103] width 89 height 18
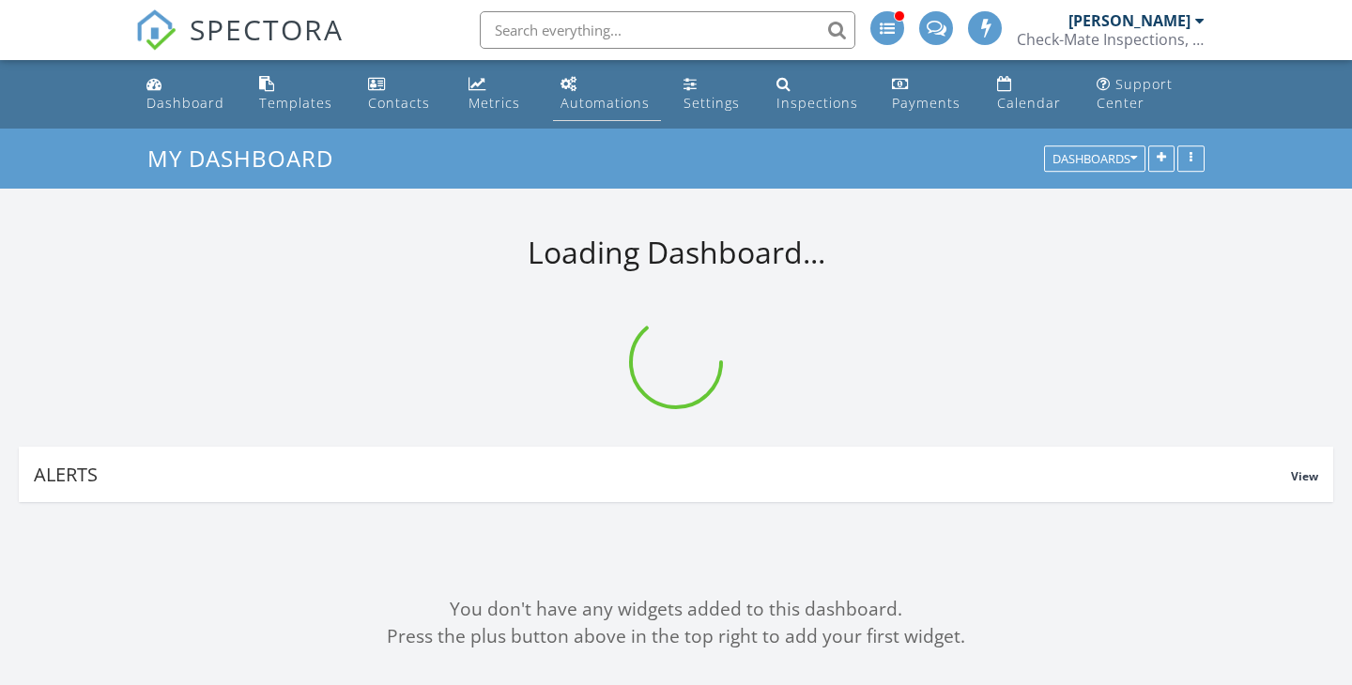
click at [584, 85] on link "Automations" at bounding box center [607, 94] width 108 height 53
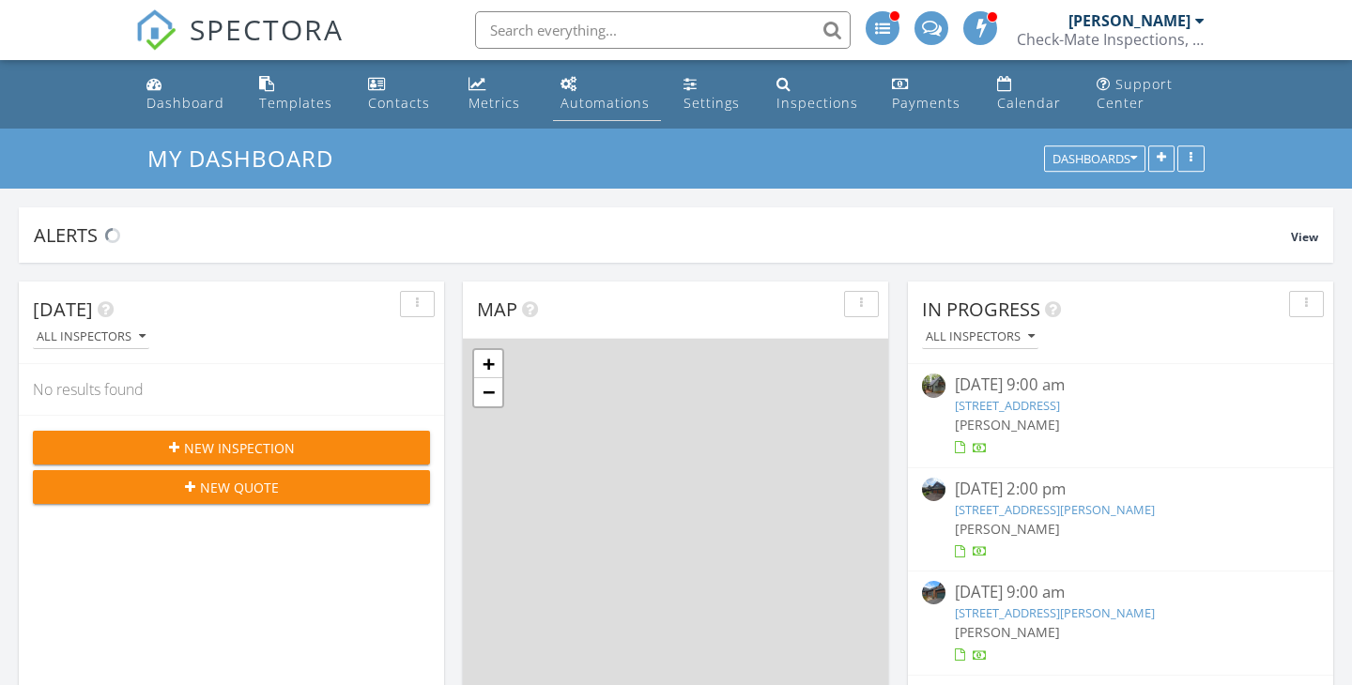
click at [585, 97] on div "Automations" at bounding box center [604, 103] width 89 height 18
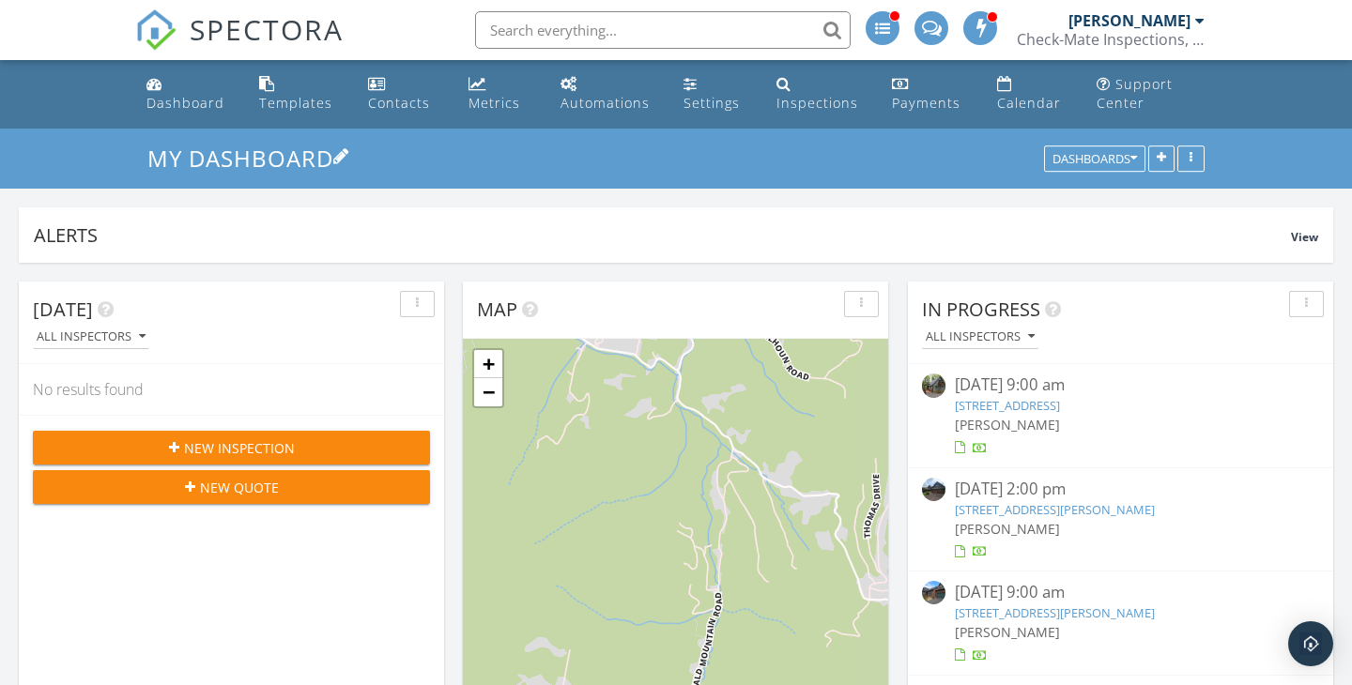
scroll to position [2366, 1353]
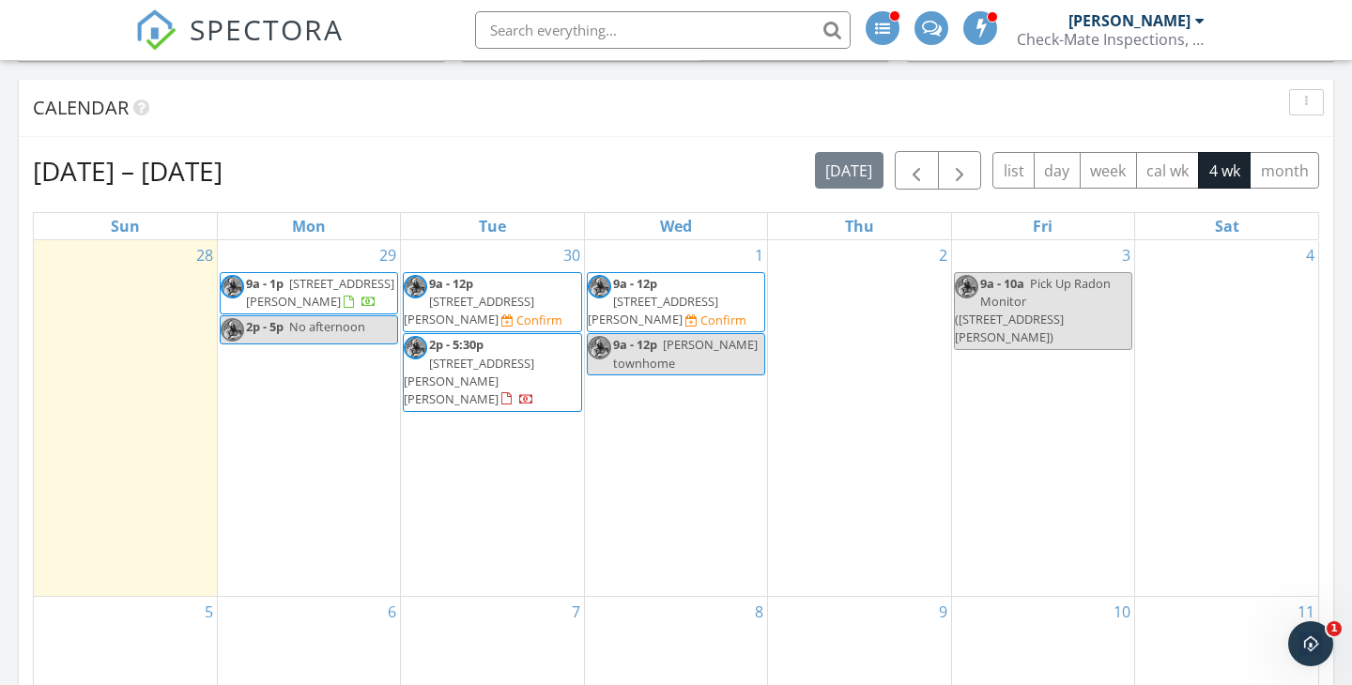
click at [516, 303] on span "609 Baker Hollow Rd, Creston 28615" at bounding box center [469, 310] width 130 height 35
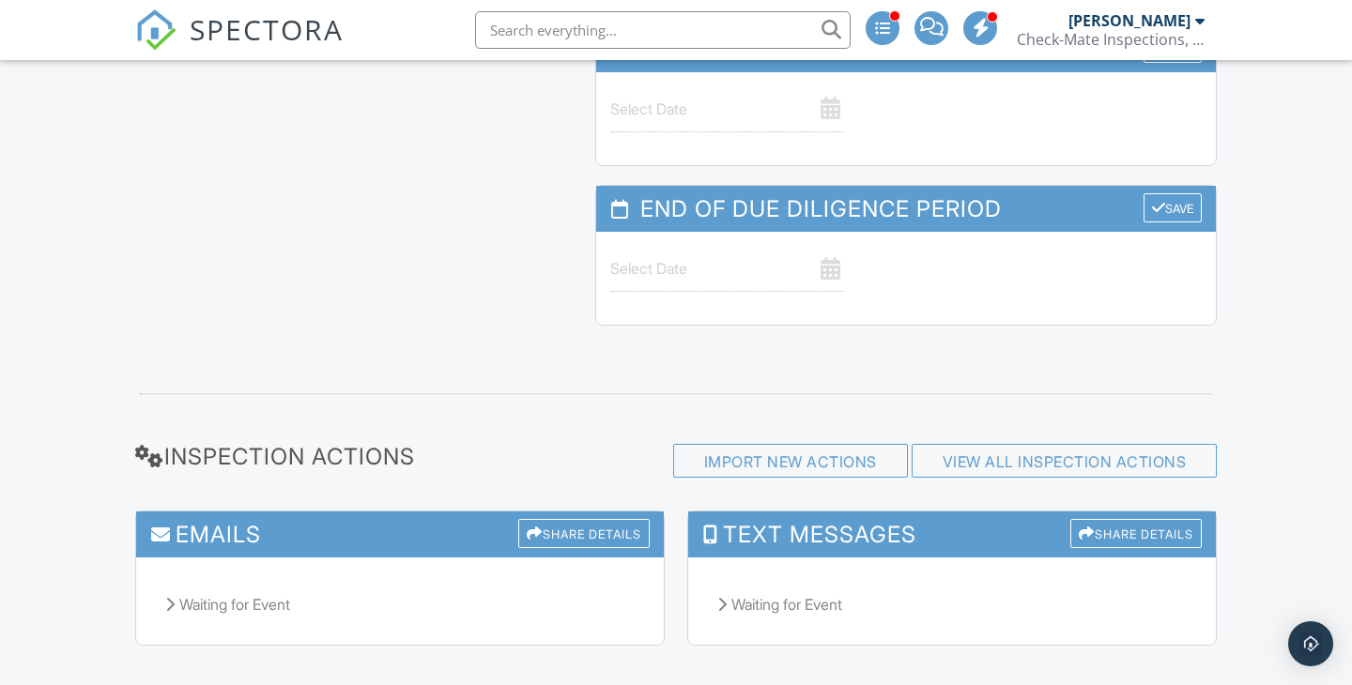
drag, startPoint x: 165, startPoint y: 578, endPoint x: 120, endPoint y: 567, distance: 46.4
click at [165, 597] on icon at bounding box center [169, 604] width 9 height 15
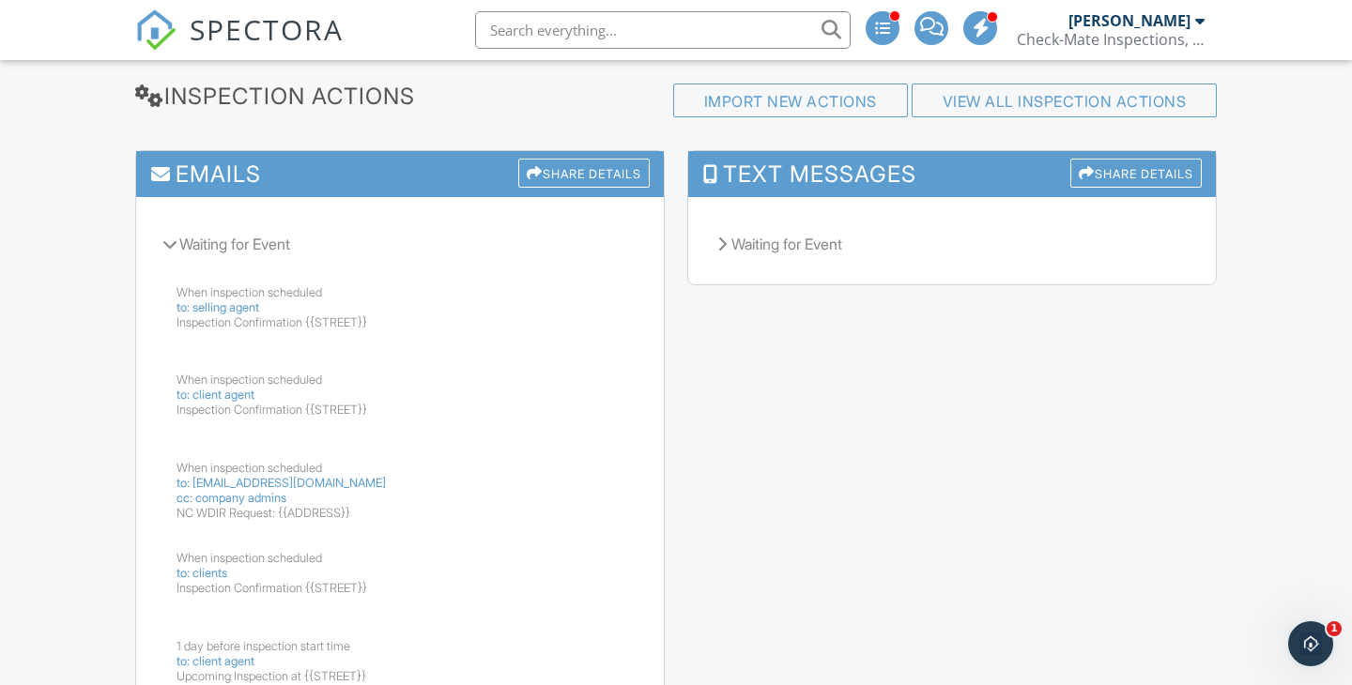
scroll to position [3158, 0]
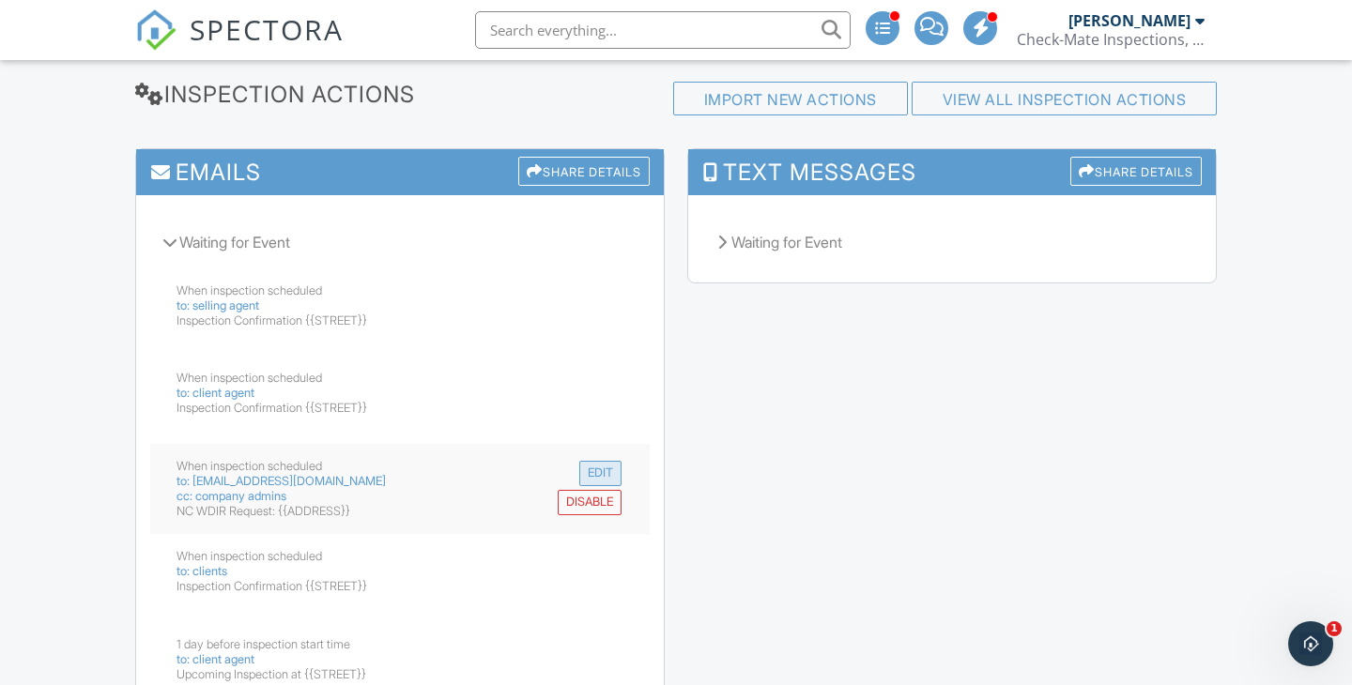
click at [593, 461] on button "Edit" at bounding box center [600, 473] width 42 height 25
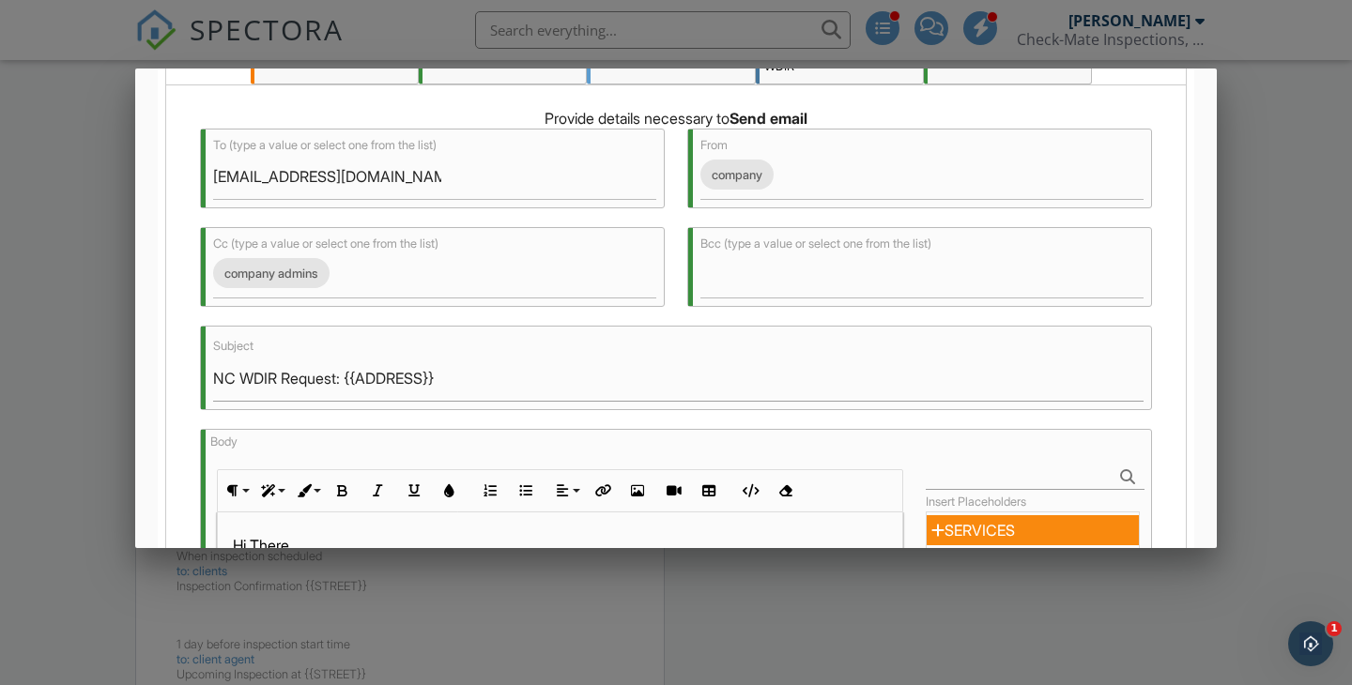
scroll to position [344, 0]
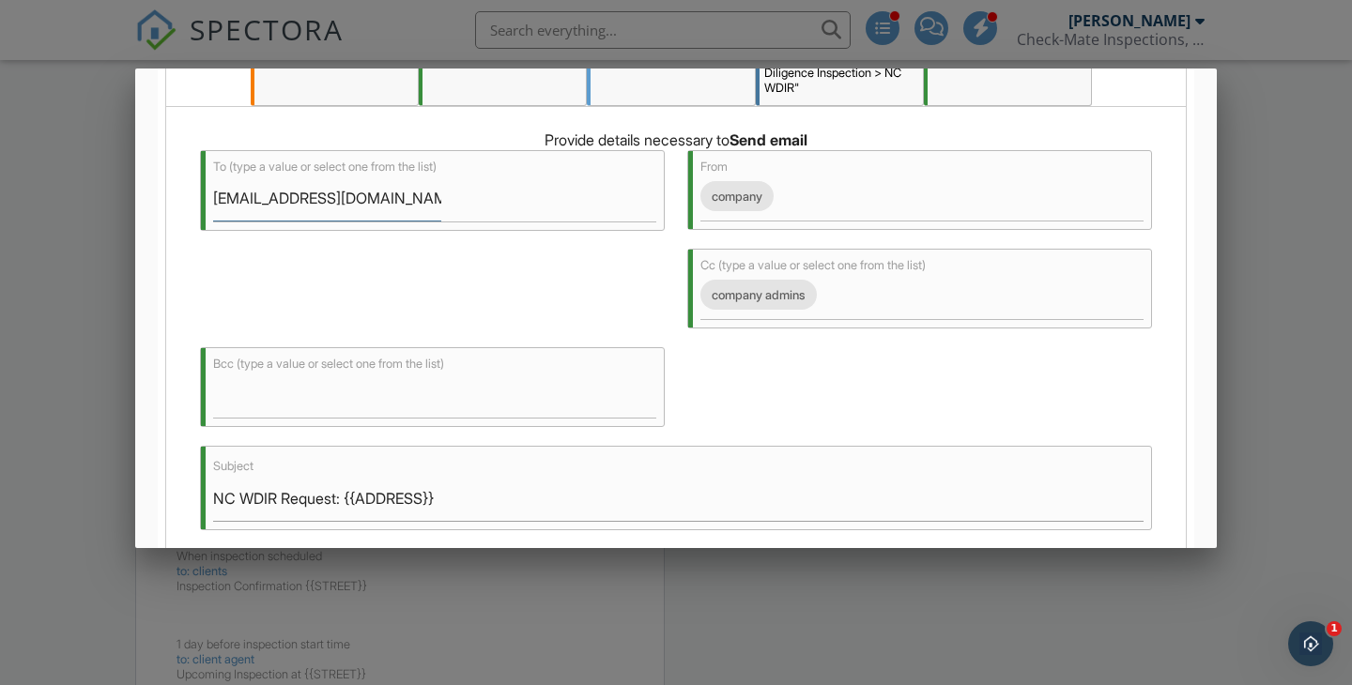
click at [355, 208] on input "termiteinspection@a1termitepc.com" at bounding box center [327, 199] width 228 height 46
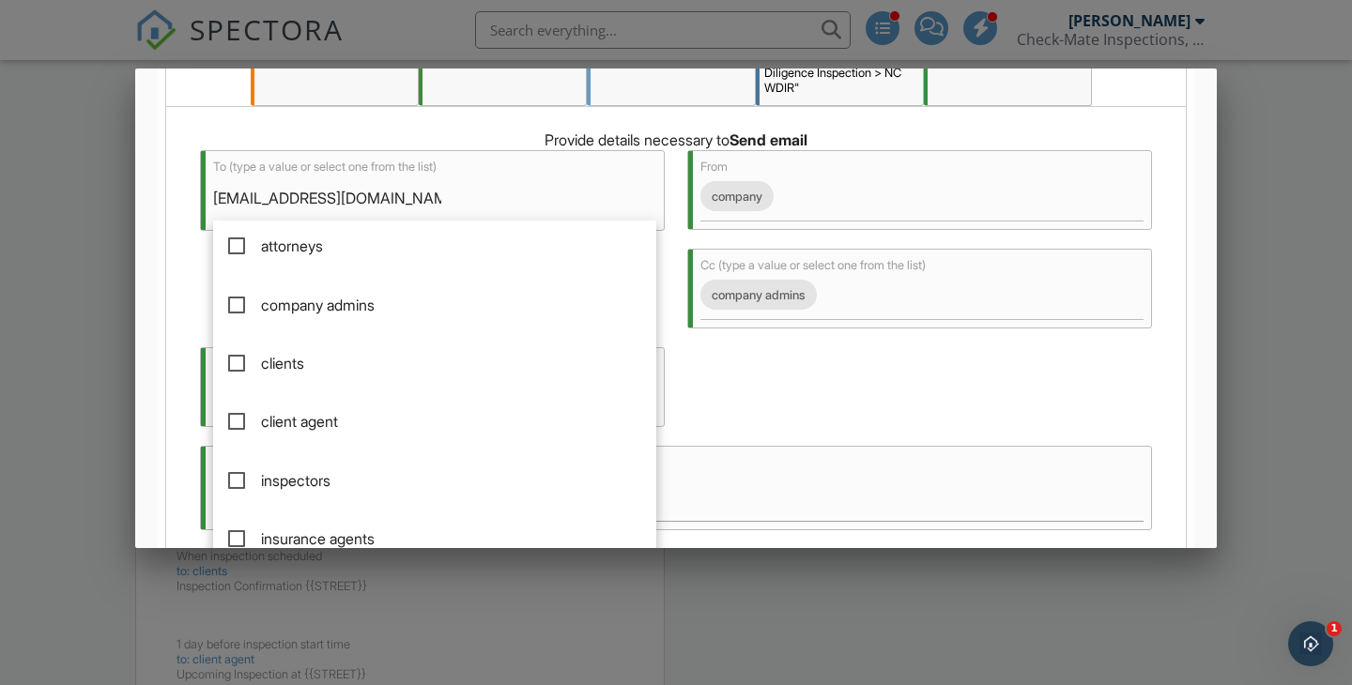
click at [332, 202] on input "termiteinspection@a1termitepc.com" at bounding box center [327, 199] width 228 height 46
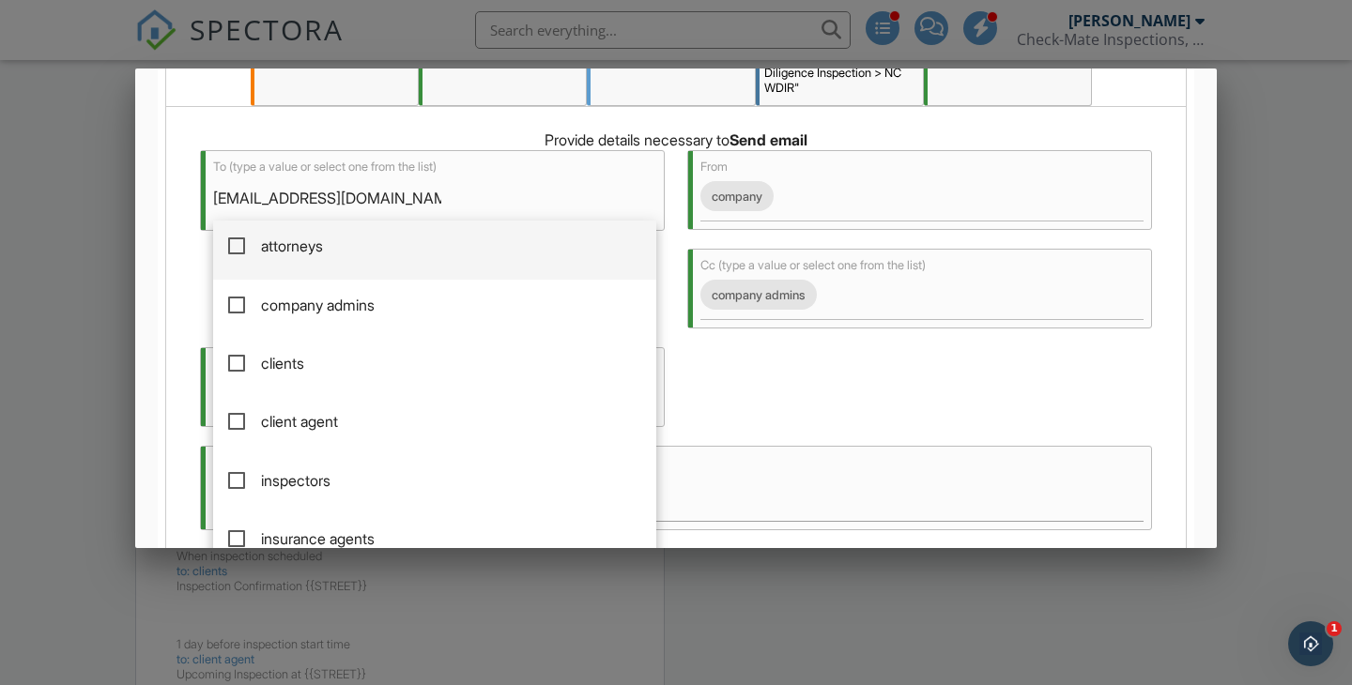
drag, startPoint x: 212, startPoint y: 197, endPoint x: 493, endPoint y: 223, distance: 281.9
click at [493, 222] on div "termiteinspection@a1termitepc.com attorneys company admins clients client agent…" at bounding box center [434, 199] width 443 height 47
paste input "Office@brmpest.com"
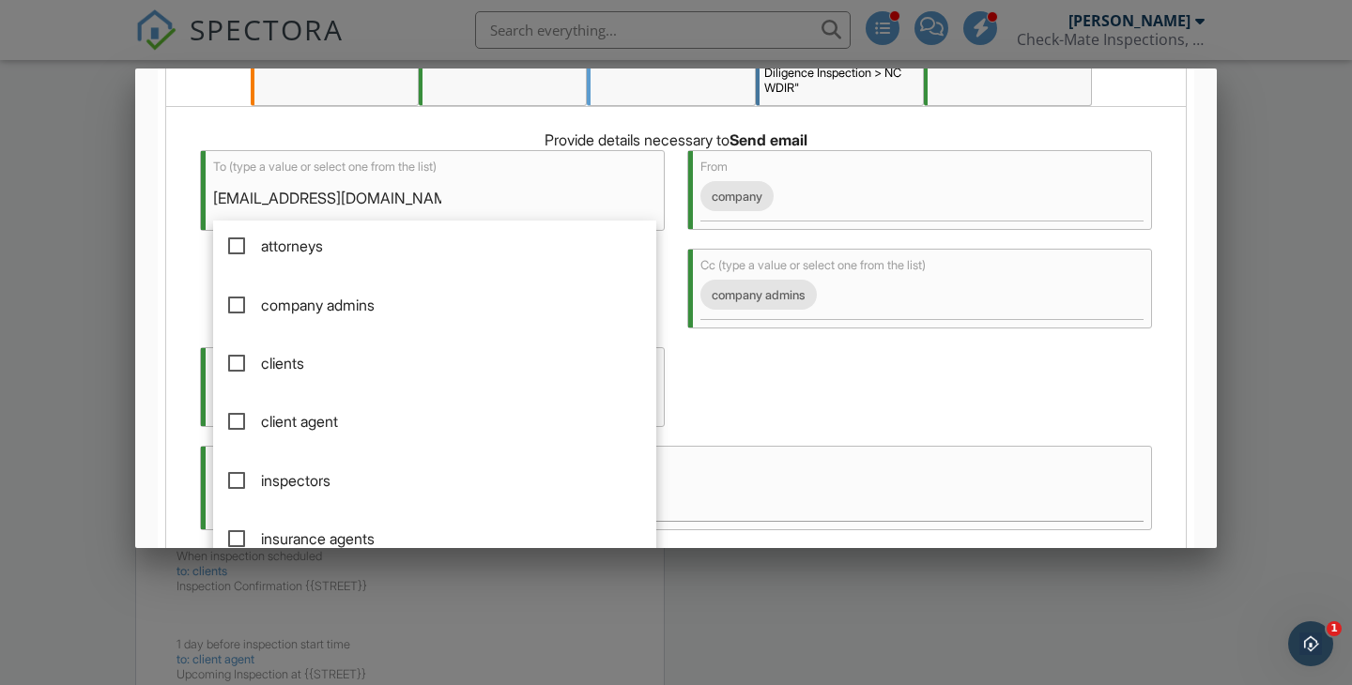
paste input "Travis@brmpest.com"
type input "Office@brmpest.com, Travis@brmpest.com"
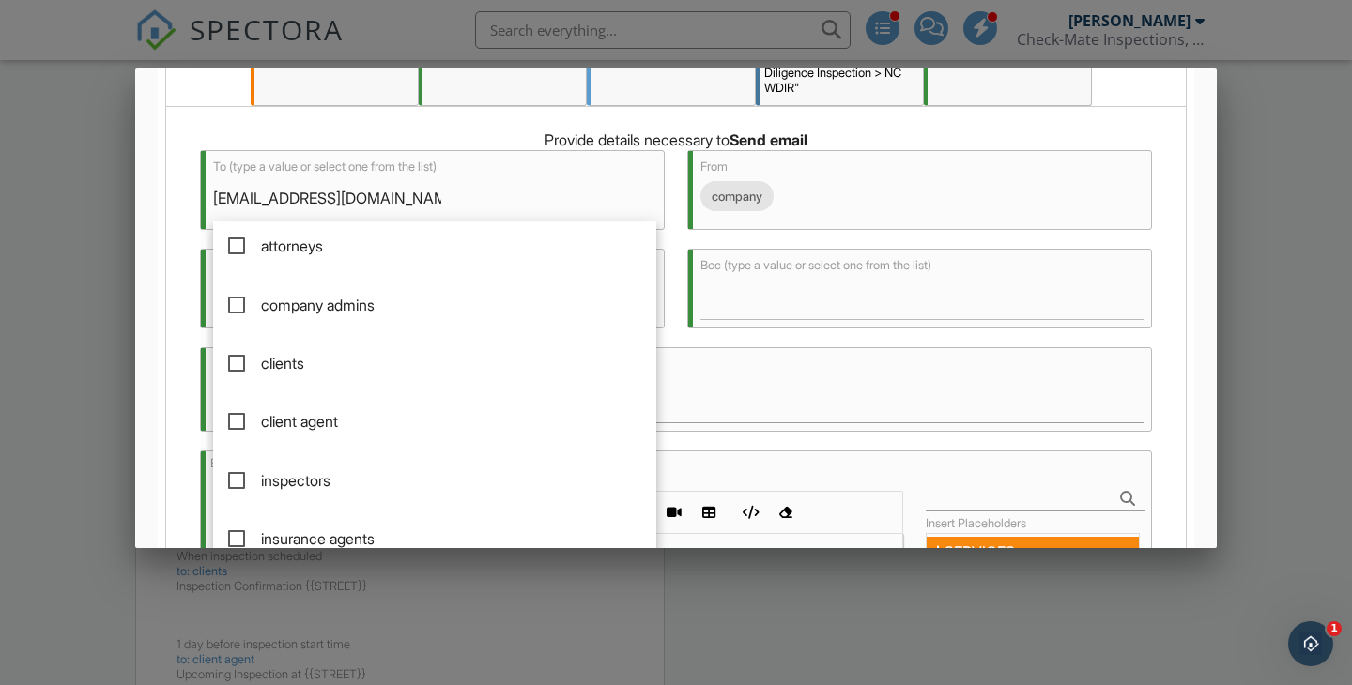
click at [710, 393] on div "To (type a value or select one from the list) Office@brmpest.com, Travis@brmpes…" at bounding box center [676, 559] width 974 height 818
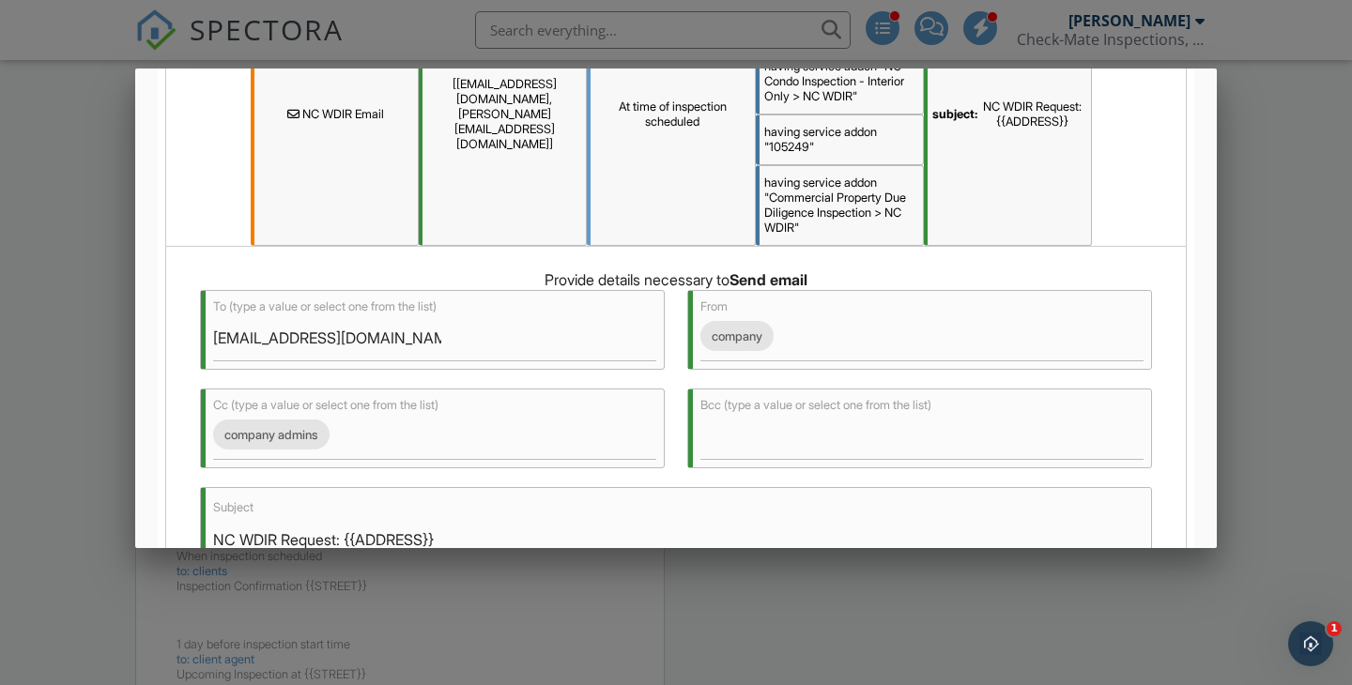
scroll to position [198, 0]
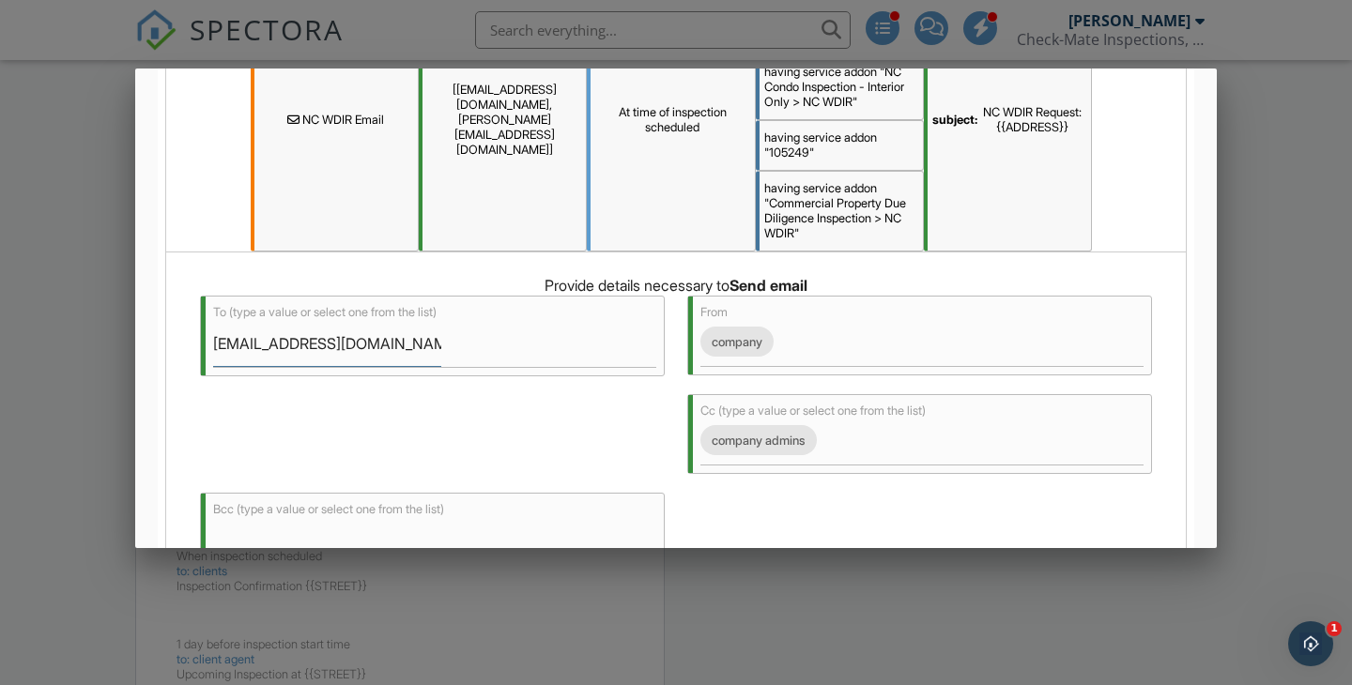
click at [324, 344] on input "Office@brmpest.com, Travis@brmpest.com" at bounding box center [327, 344] width 228 height 46
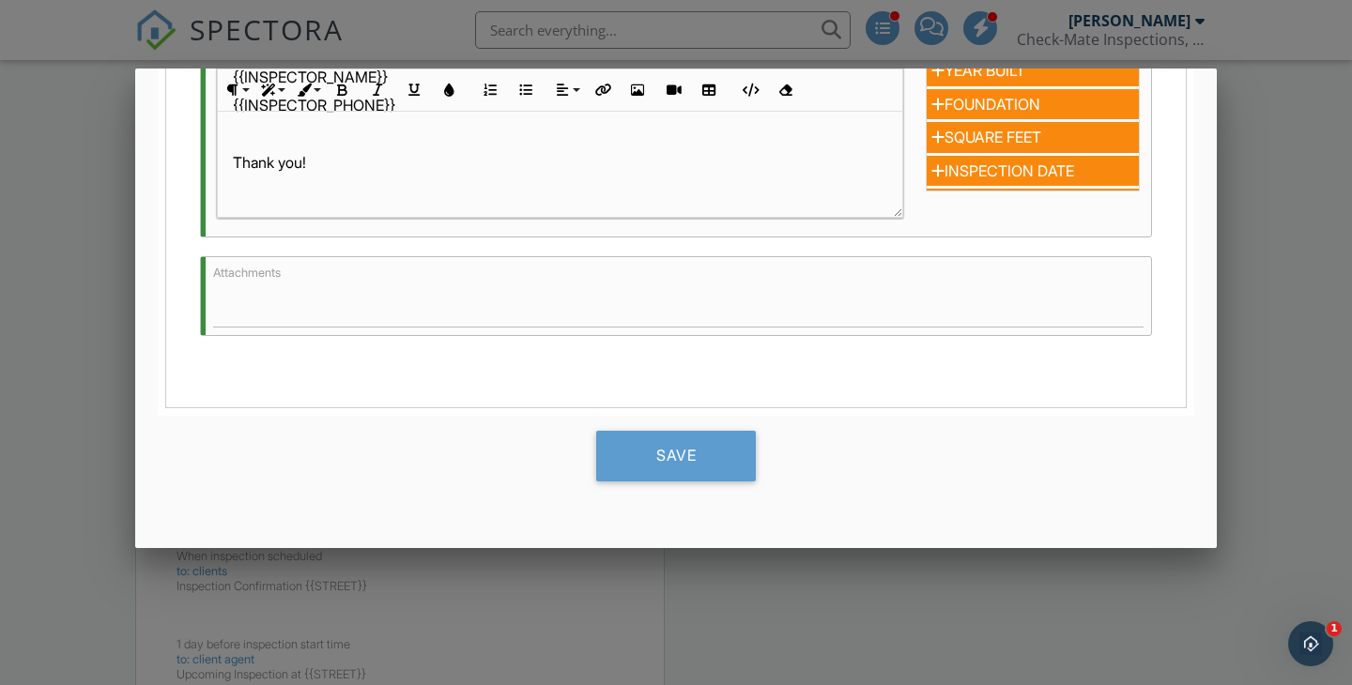
scroll to position [956, 0]
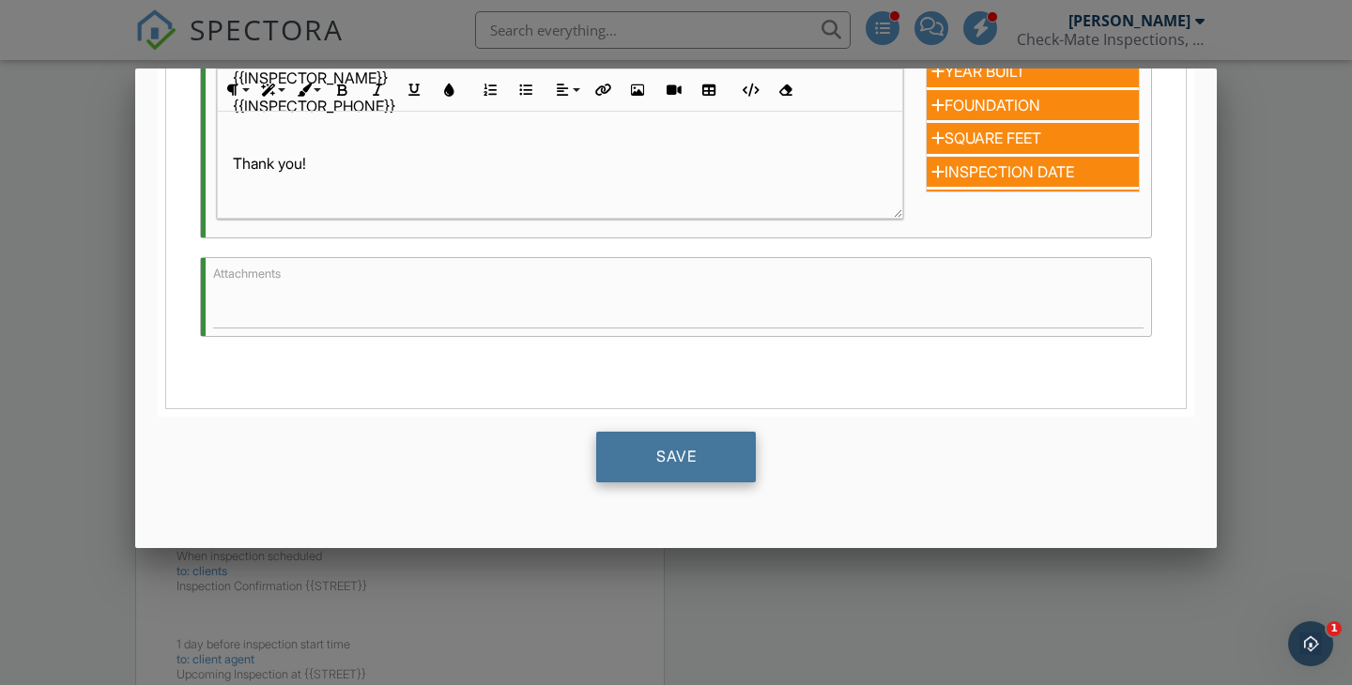
click at [650, 451] on div "Save" at bounding box center [676, 457] width 160 height 51
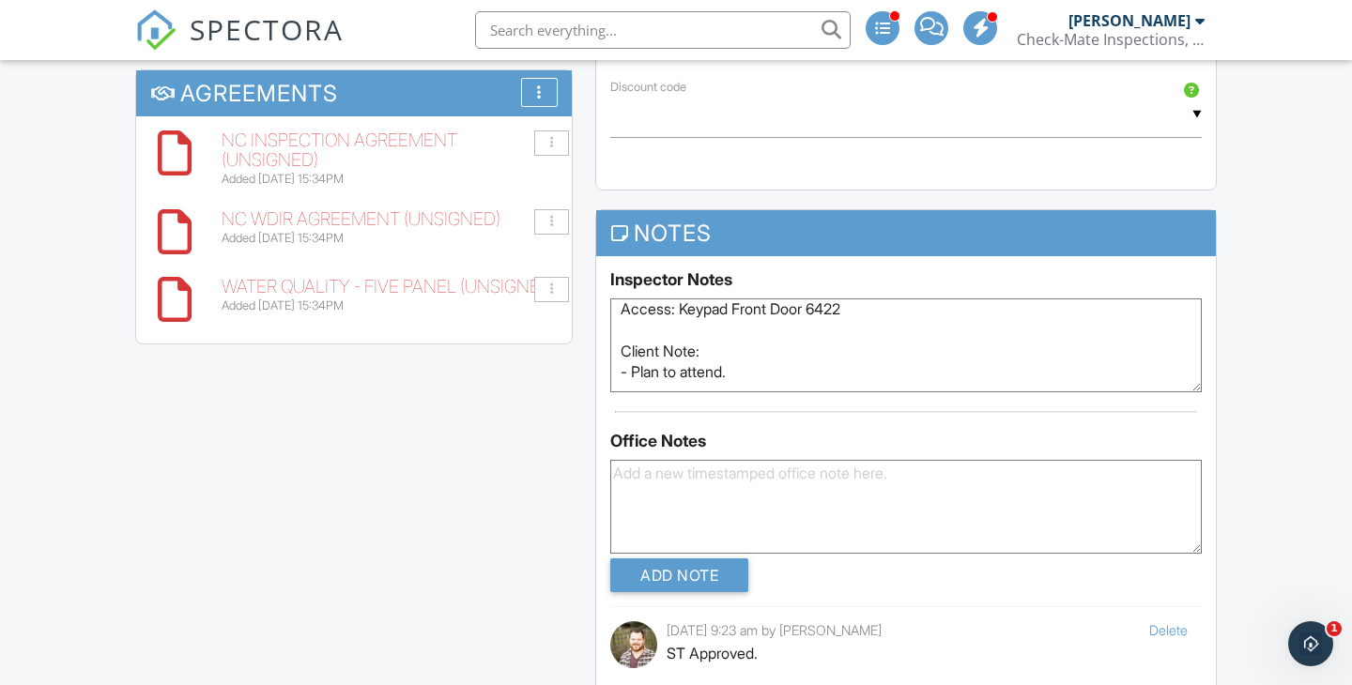
scroll to position [9, 0]
drag, startPoint x: 753, startPoint y: 382, endPoint x: 632, endPoint y: 385, distance: 121.1
click at [632, 385] on textarea "Access: Keypad Front Door 6422 Client Note: - Plan to attend." at bounding box center [905, 345] width 591 height 94
paste textarea "We would like to be there by the end of the inspection. We didn’t really saw an…"
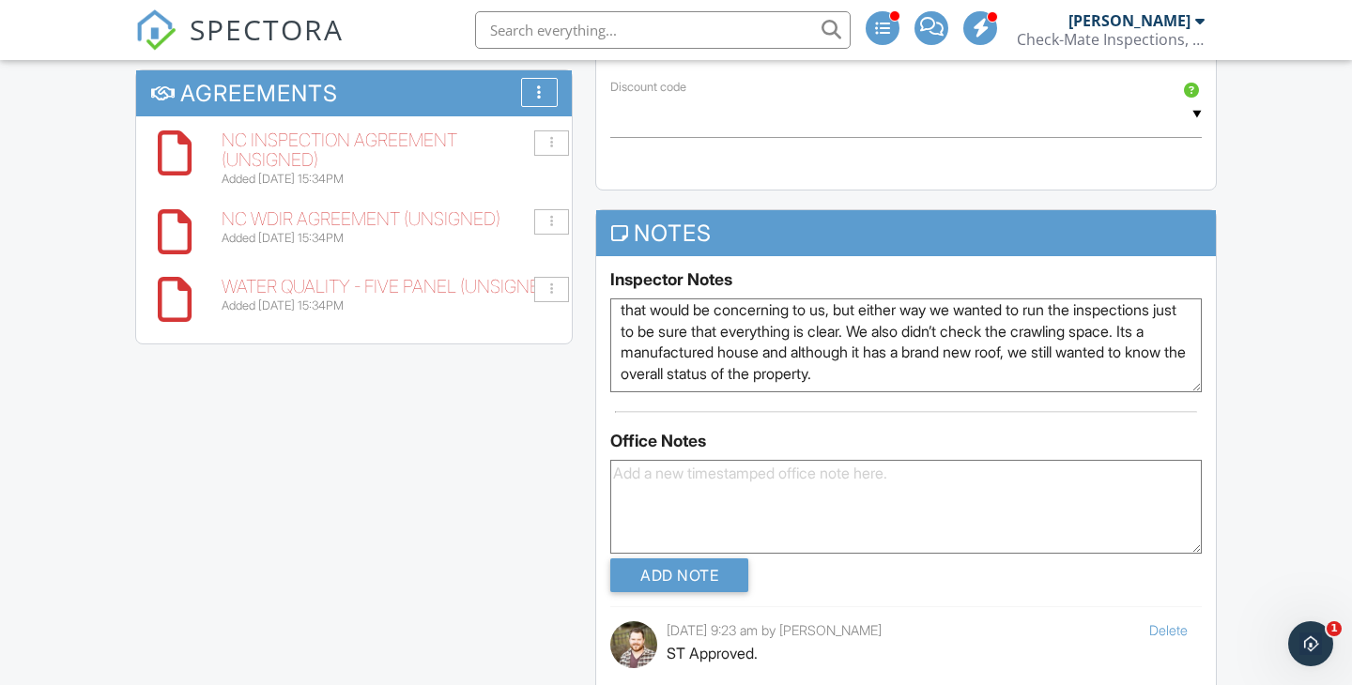
scroll to position [92, 0]
type textarea "Access: Keypad Front Door 6422 Client Note: - We would like to be there by the …"
click at [503, 505] on div "This is an Unconfirmed Inspection! This inspection hasn't been confirmed yet. I…" at bounding box center [676, 105] width 1104 height 2572
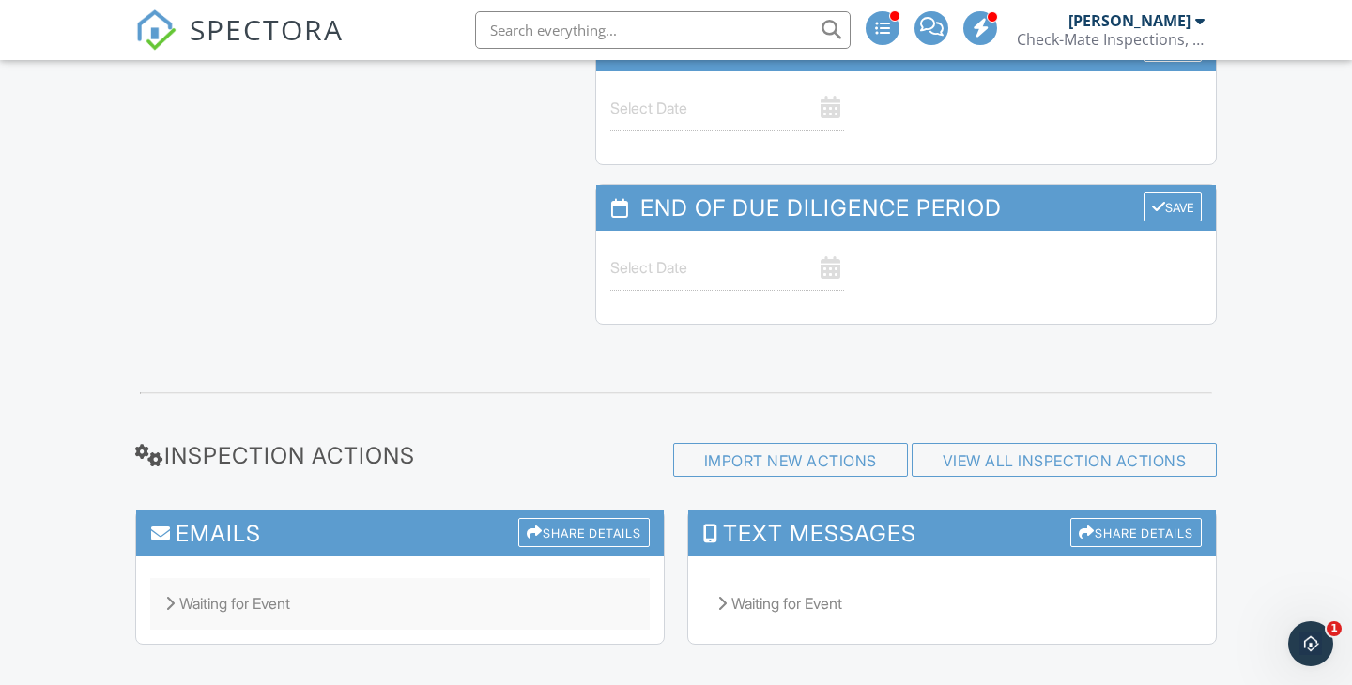
scroll to position [2796, 0]
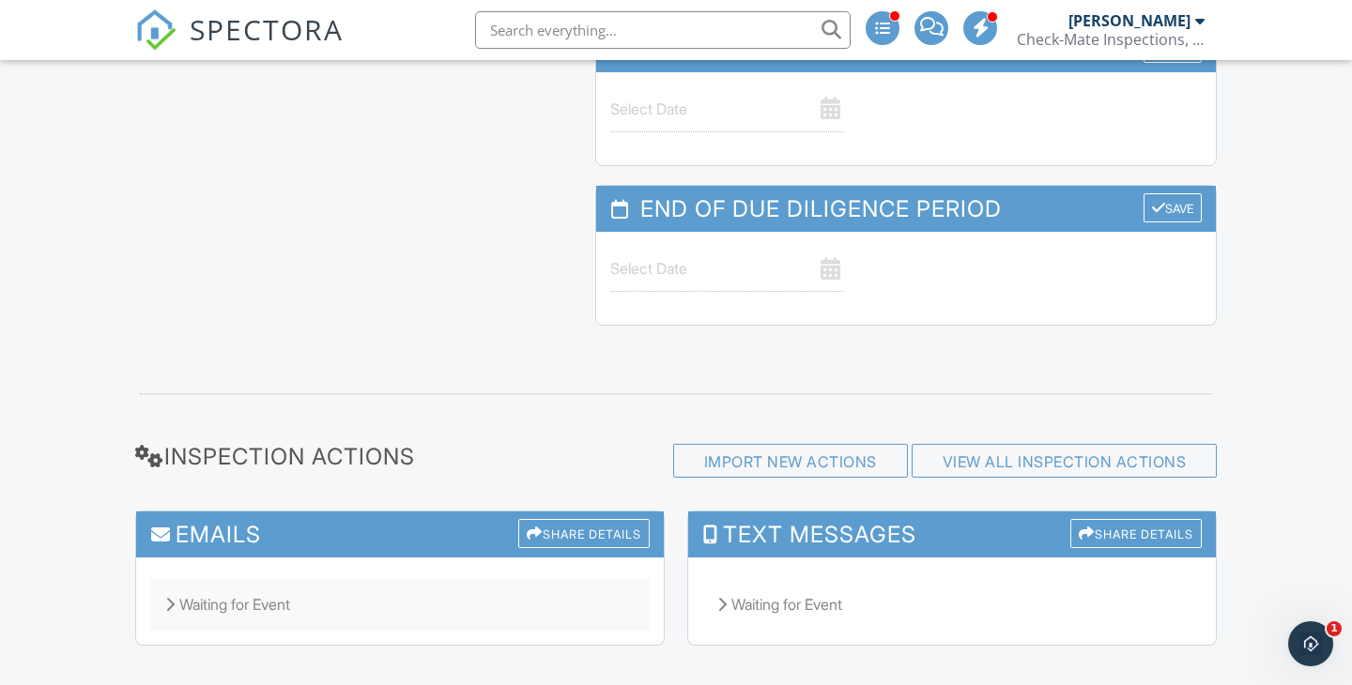
click at [180, 579] on div "Waiting for Event" at bounding box center [399, 604] width 499 height 51
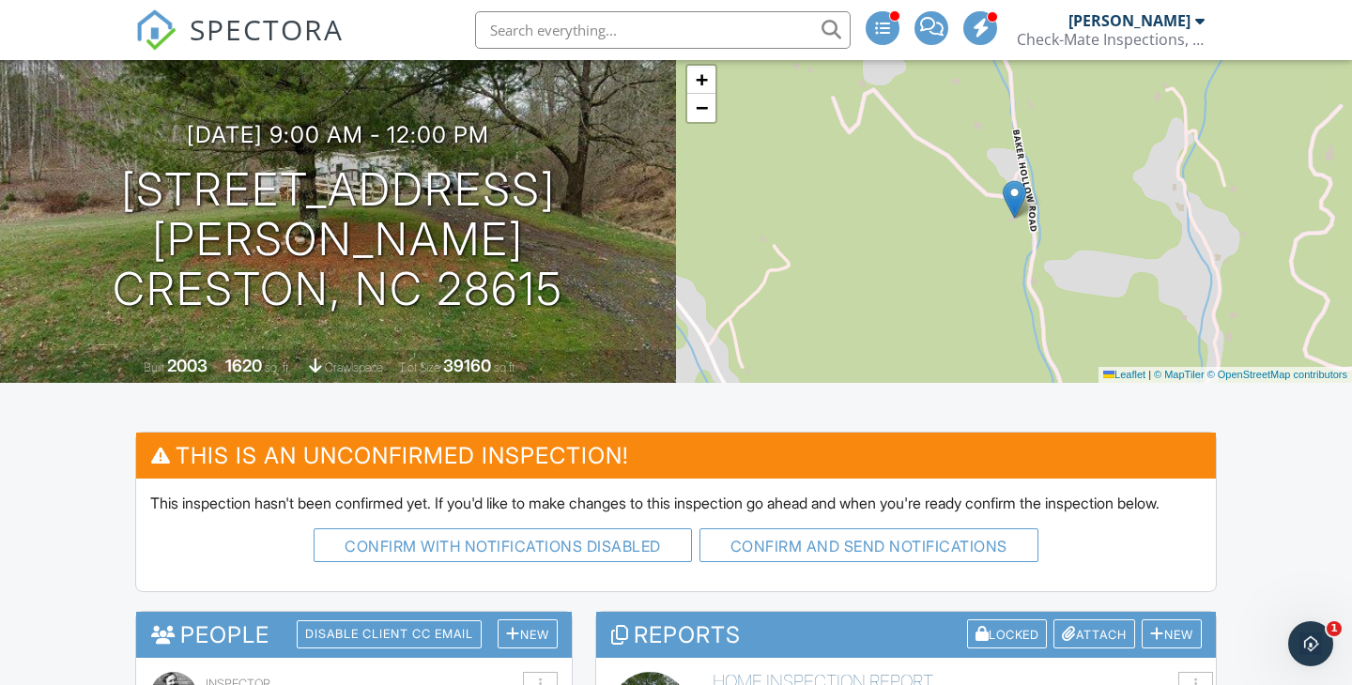
scroll to position [62, 0]
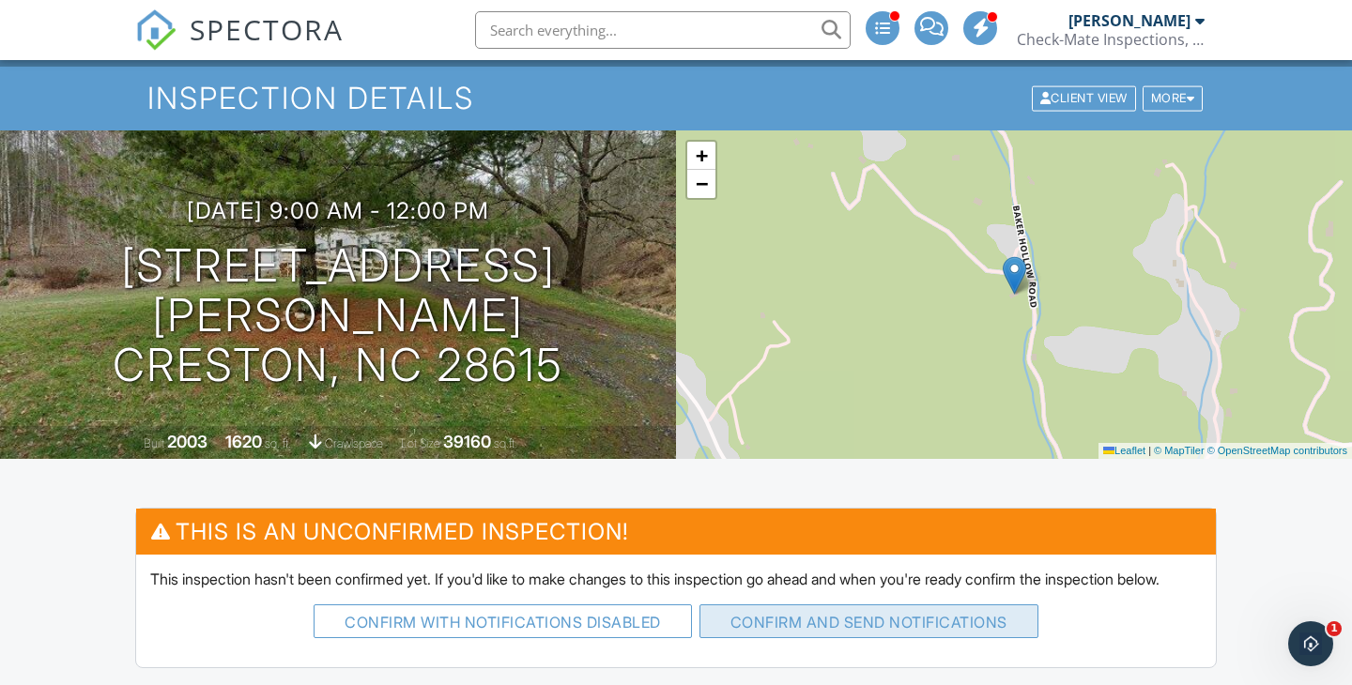
click at [739, 629] on button "Confirm and send notifications" at bounding box center [868, 621] width 339 height 34
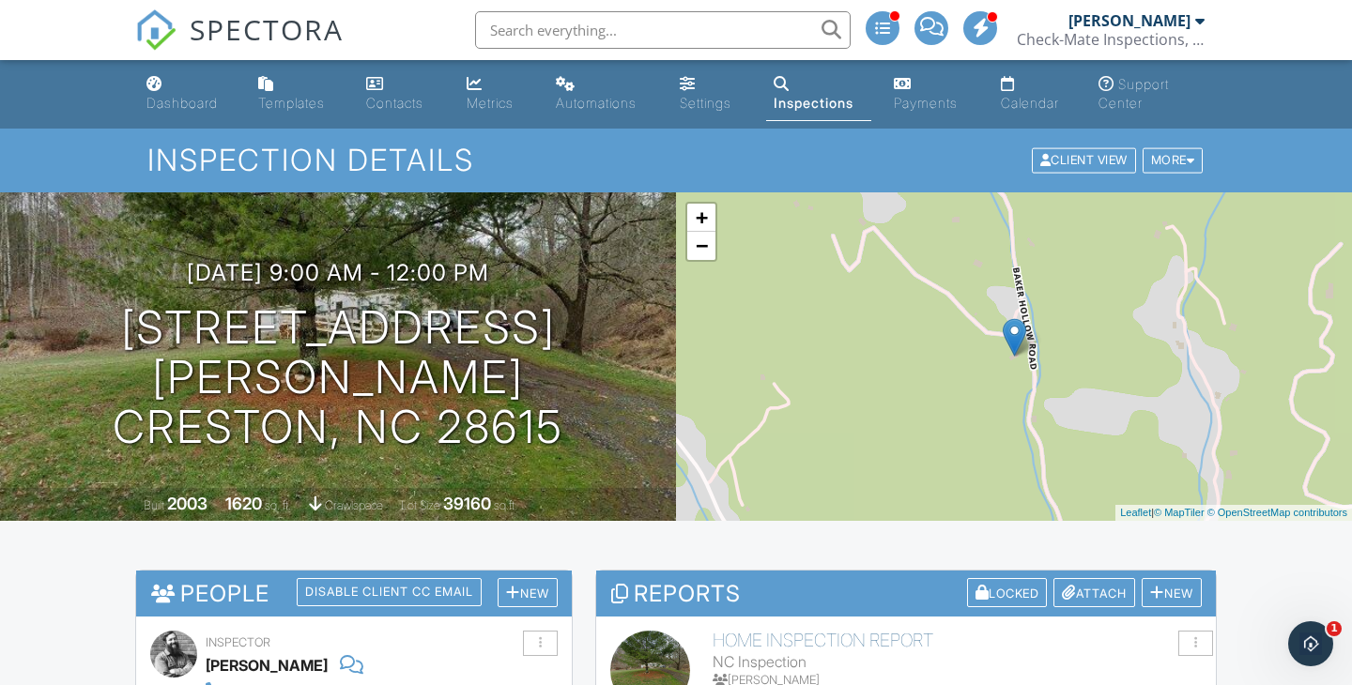
click at [159, 72] on link "Dashboard" at bounding box center [187, 94] width 97 height 53
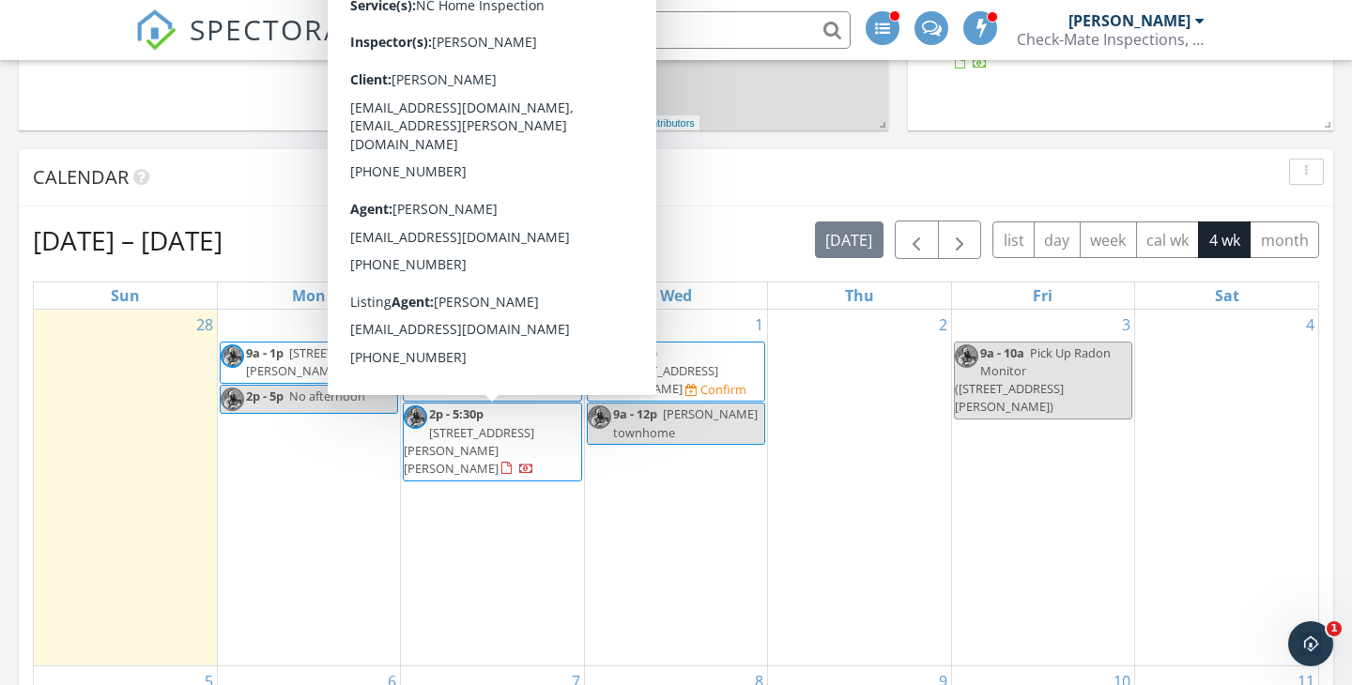
scroll to position [697, 0]
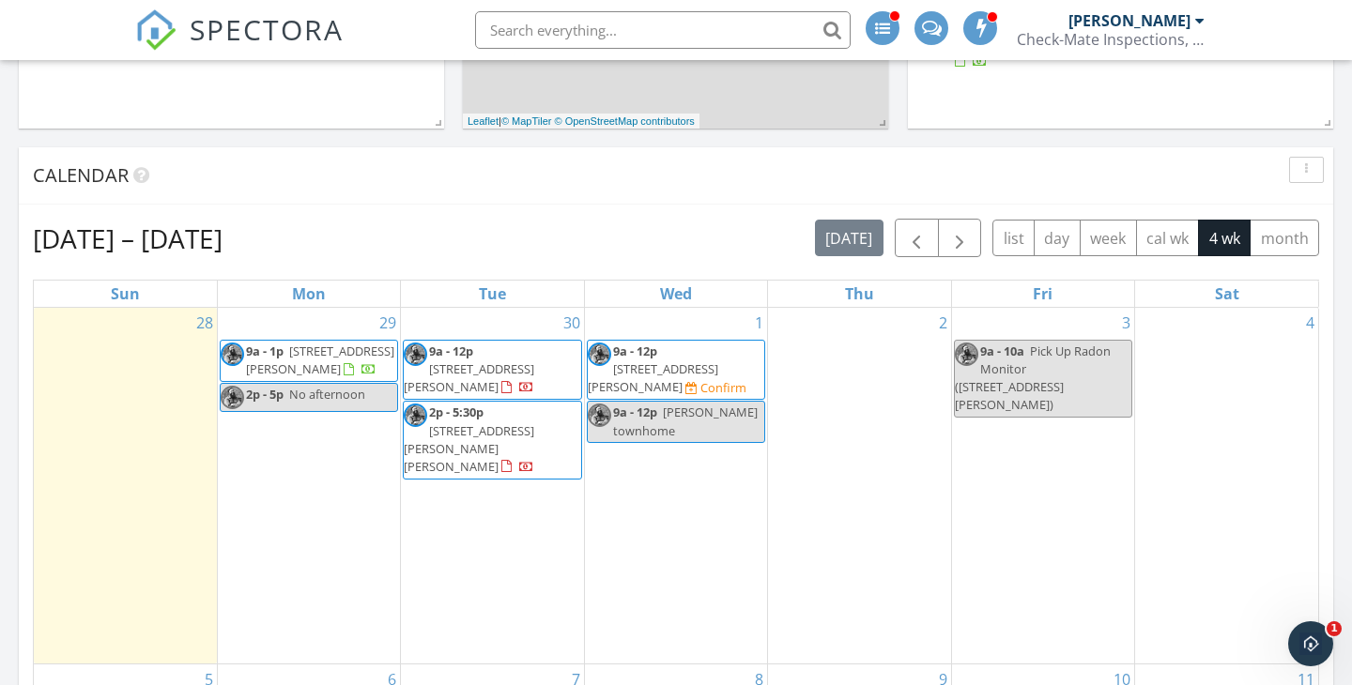
click at [544, 426] on span "2p - 5:30p [STREET_ADDRESS][PERSON_NAME][PERSON_NAME]" at bounding box center [492, 440] width 176 height 73
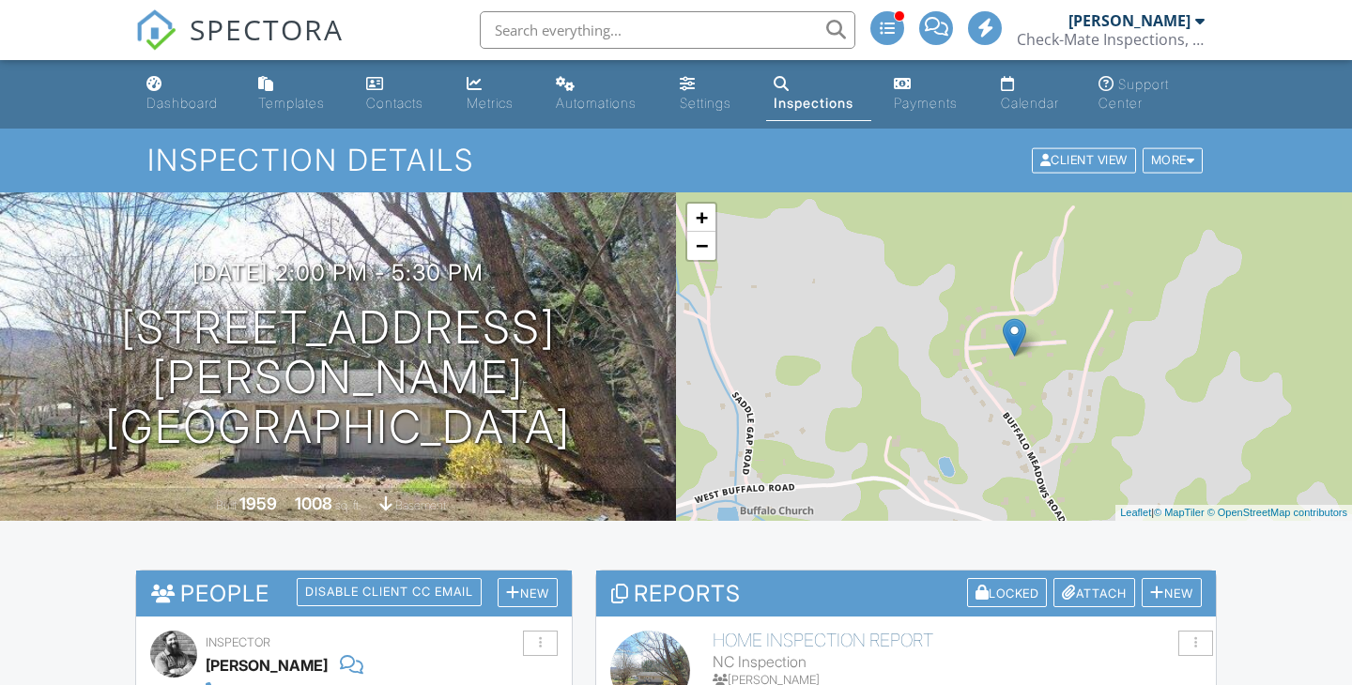
scroll to position [1208, 0]
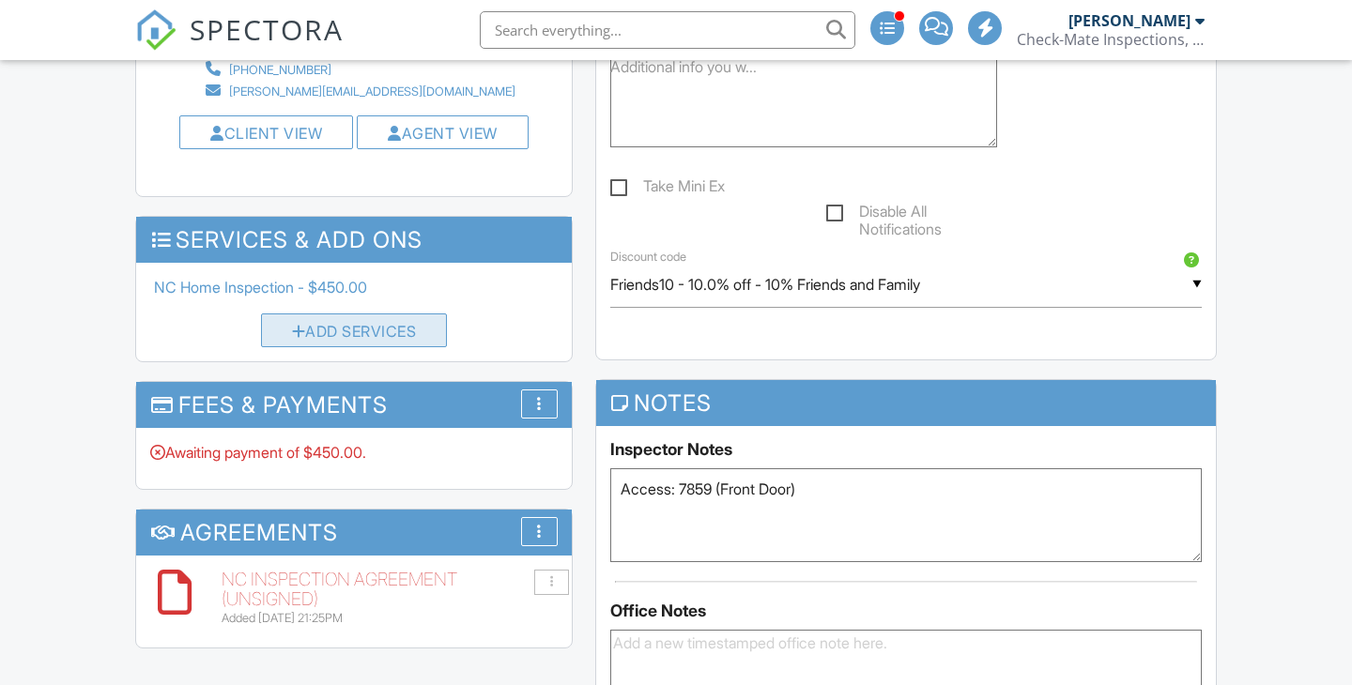
click at [390, 313] on div "Add Services" at bounding box center [354, 330] width 187 height 34
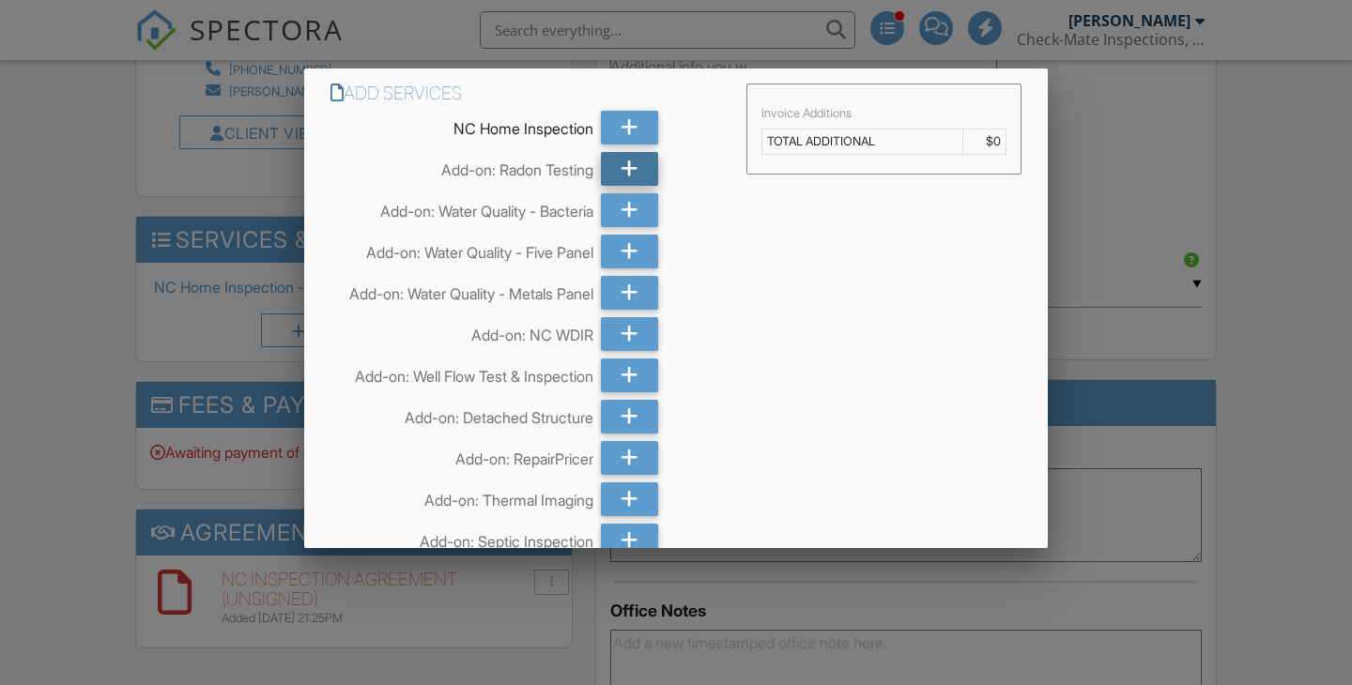
click at [639, 178] on div at bounding box center [630, 169] width 58 height 34
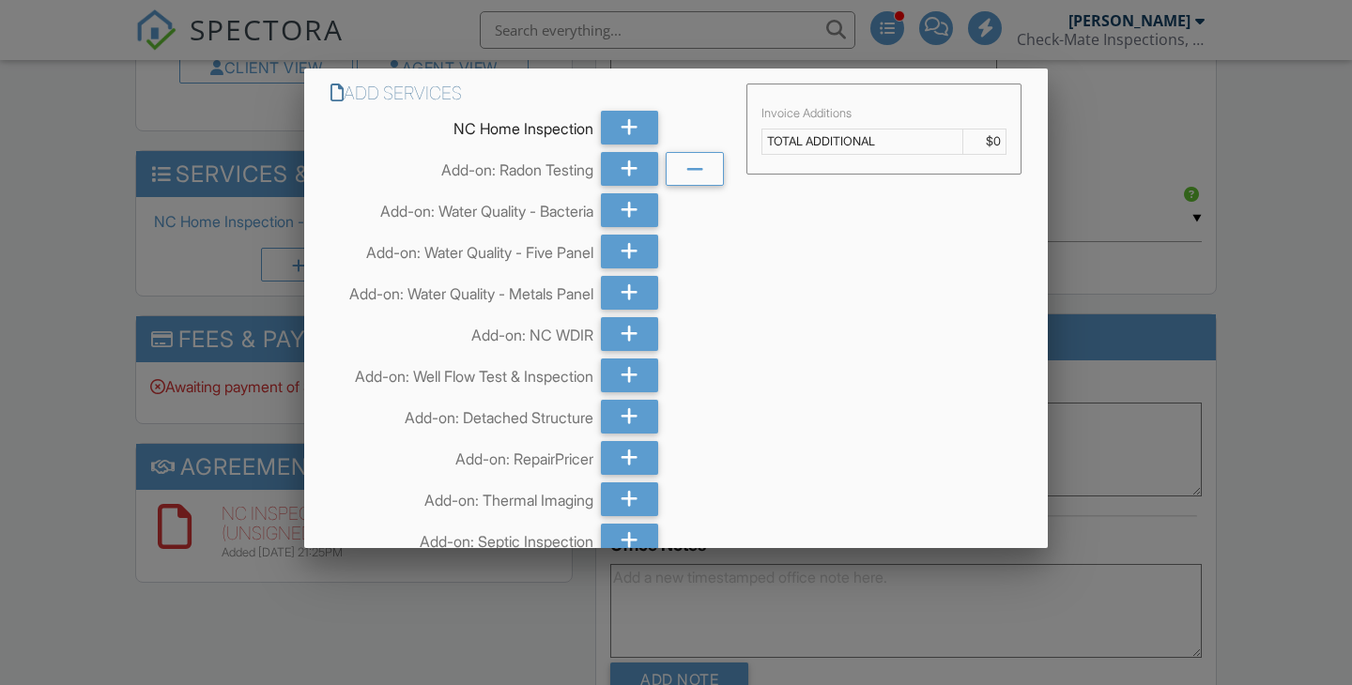
scroll to position [0, 0]
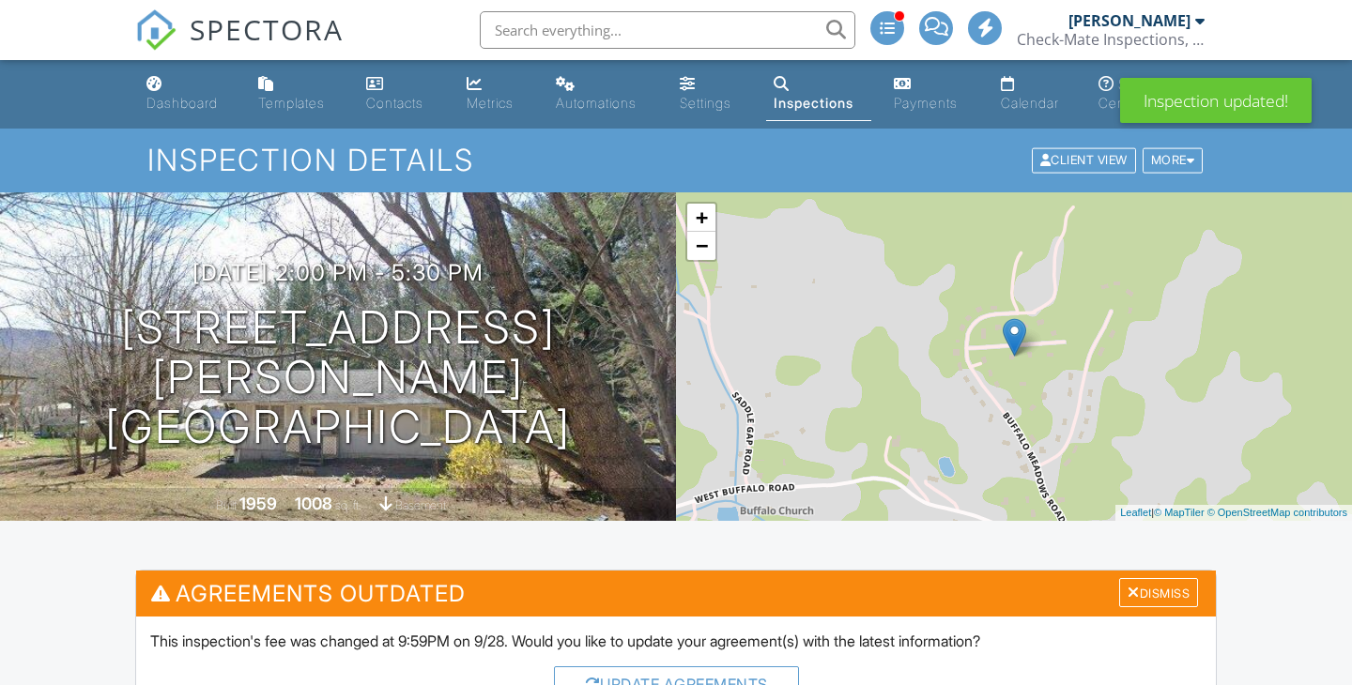
scroll to position [3207, 0]
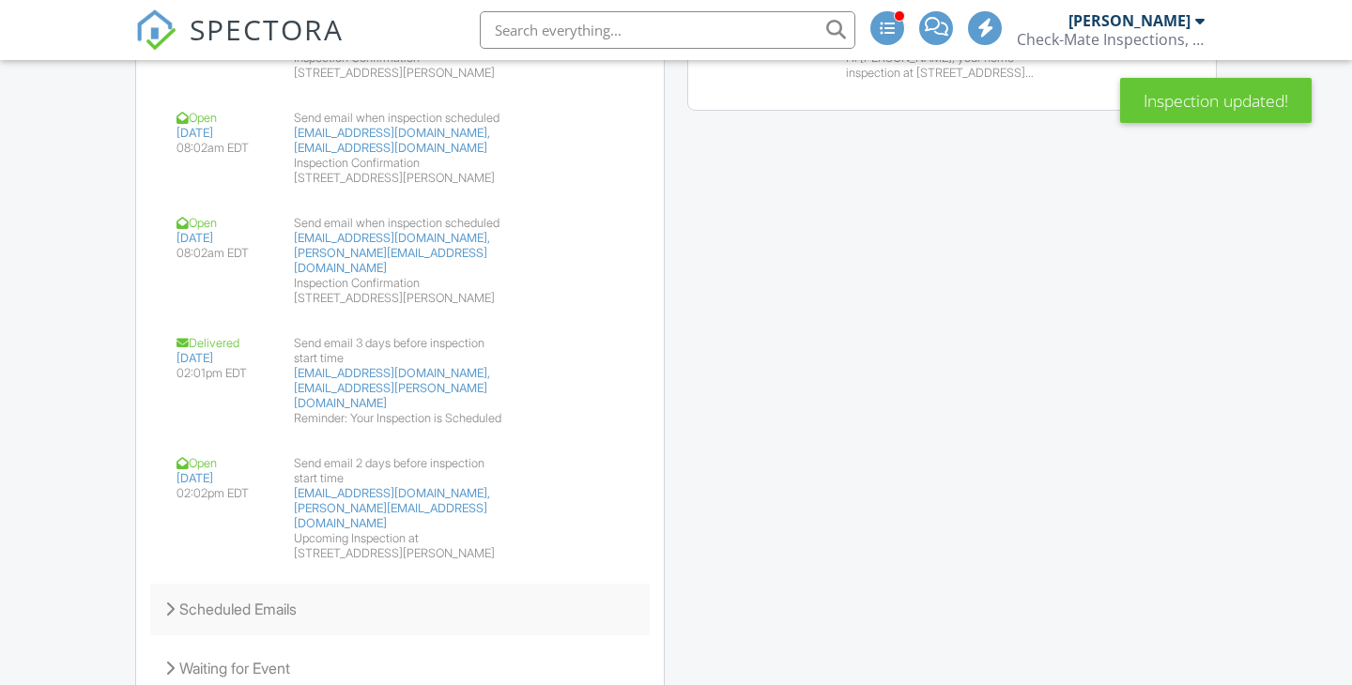
click at [169, 602] on icon at bounding box center [169, 609] width 9 height 15
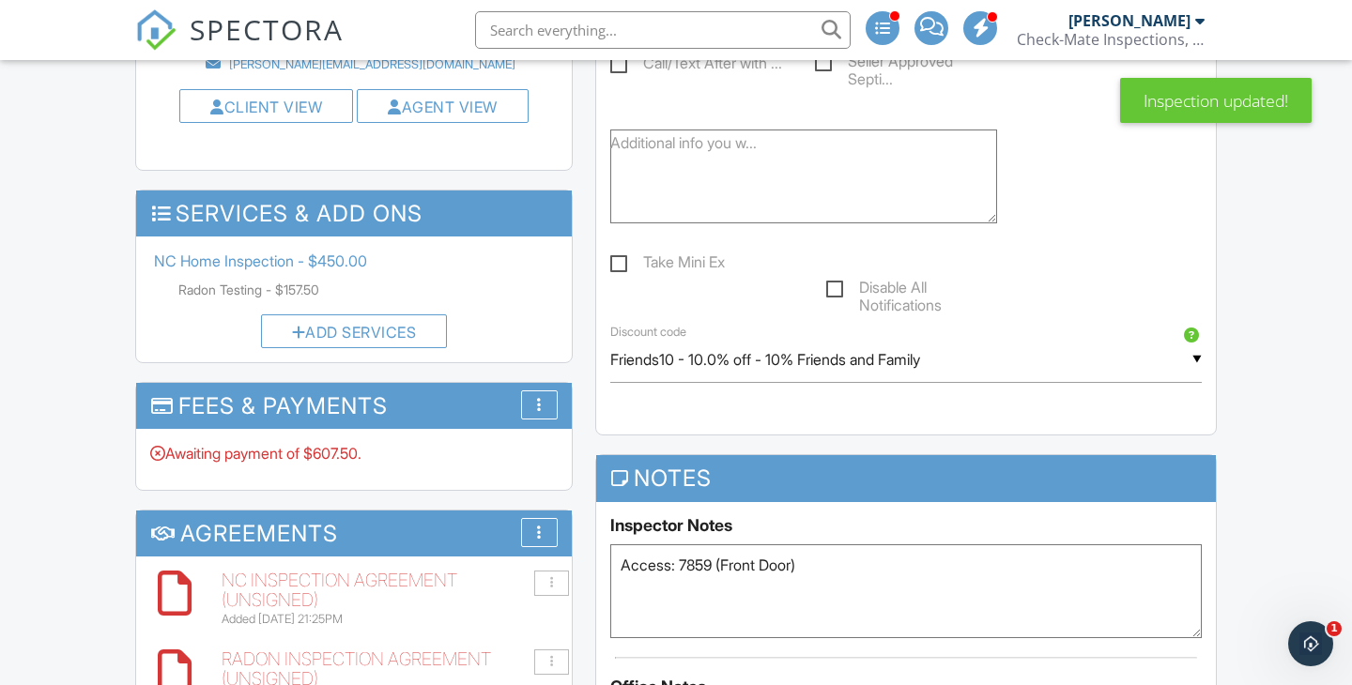
scroll to position [1415, 0]
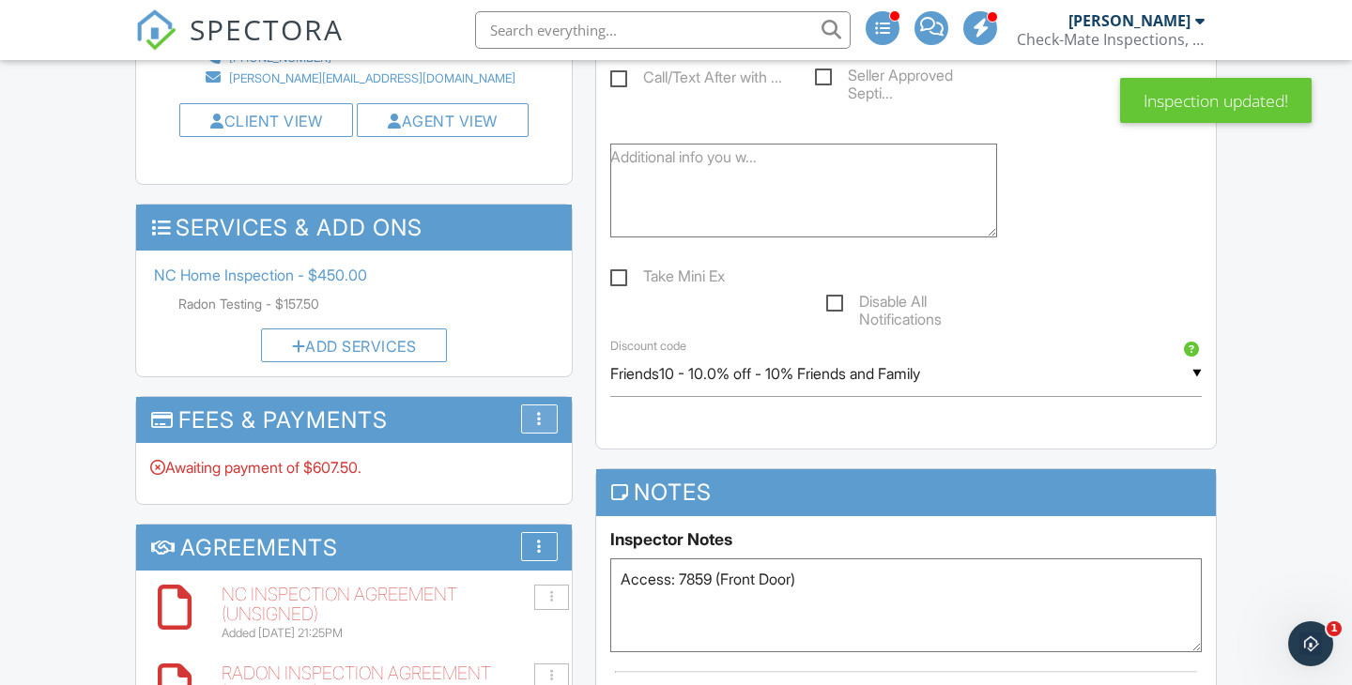
click at [537, 405] on div "More" at bounding box center [539, 419] width 37 height 29
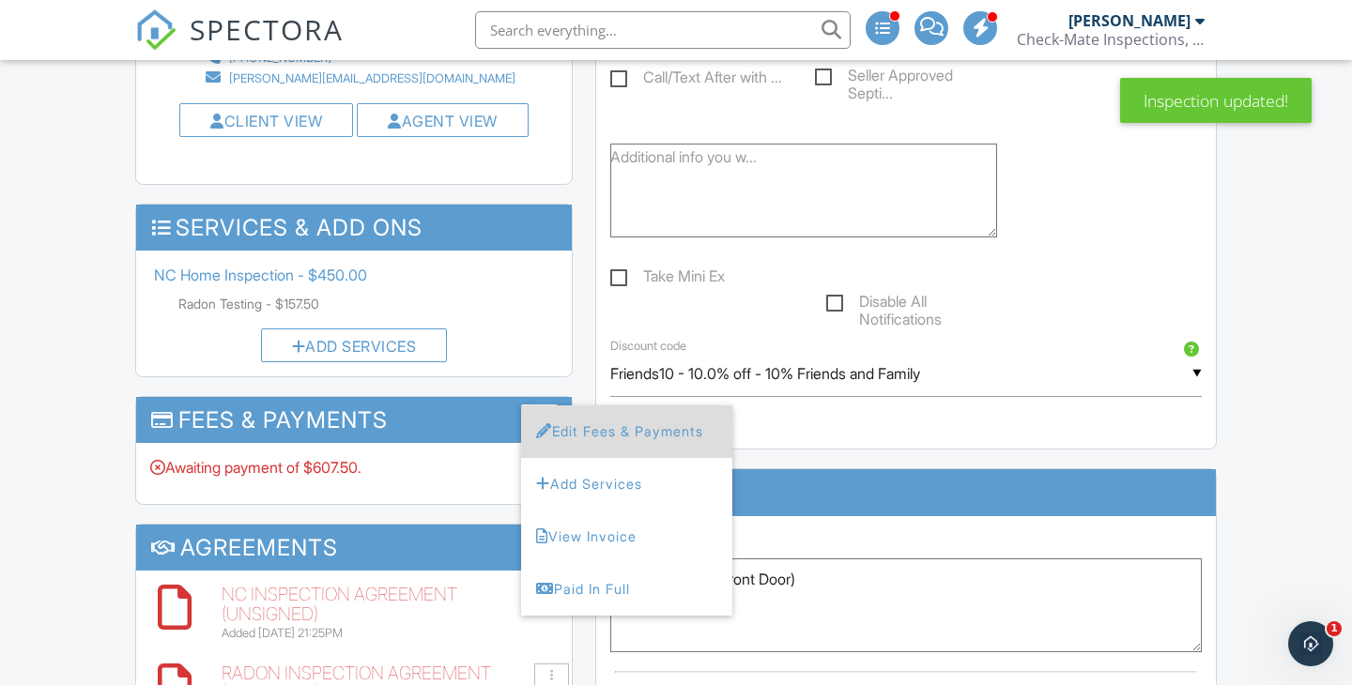
click at [546, 423] on div at bounding box center [544, 430] width 16 height 15
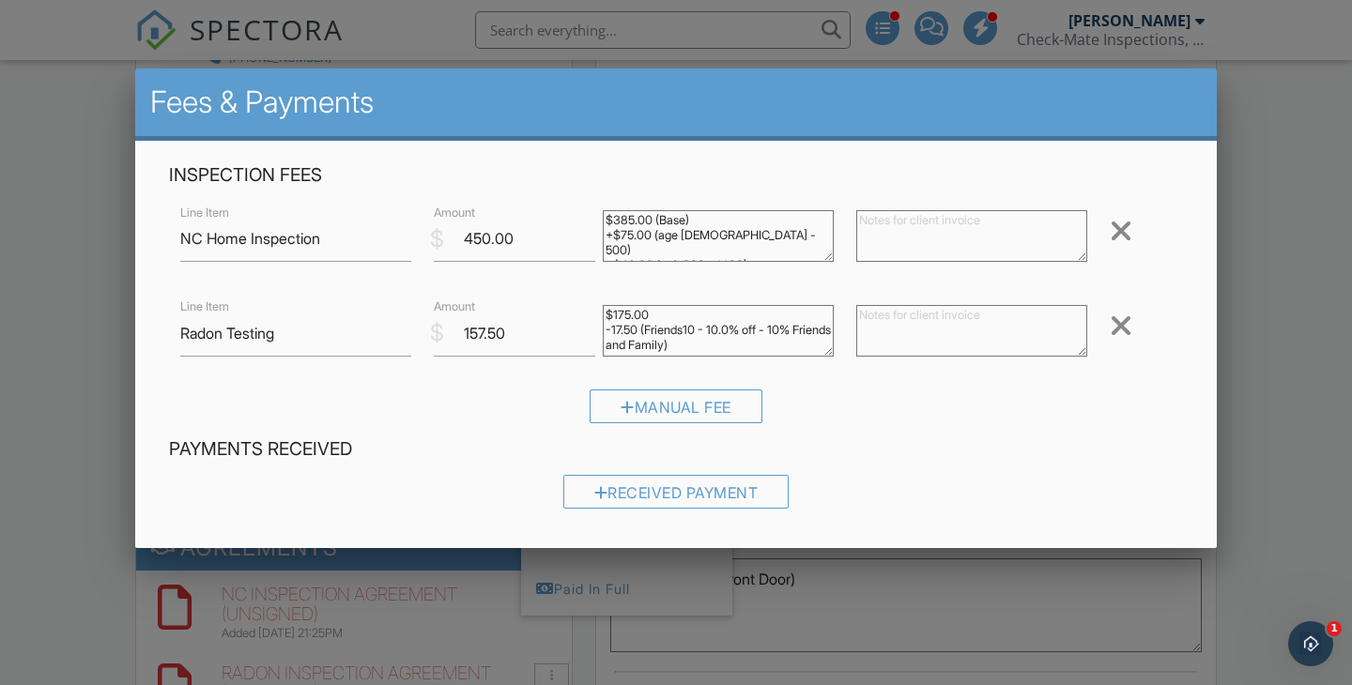
drag, startPoint x: 721, startPoint y: 332, endPoint x: 629, endPoint y: 319, distance: 92.9
click at [598, 322] on div "$175.00 -17.50 (Friends10 - 10.0% off - 10% Friends and Family)" at bounding box center [717, 333] width 253 height 75
click at [711, 328] on textarea "$175.00 -17.50 (Friends10 - 10.0% off - 10% Friends and Family)" at bounding box center [718, 331] width 231 height 52
drag, startPoint x: 719, startPoint y: 345, endPoint x: 606, endPoint y: 329, distance: 113.8
click at [606, 329] on textarea "$175.00 -17.50 (Friends10 - 10.0% off - 10% Friends and Family)" at bounding box center [718, 331] width 231 height 52
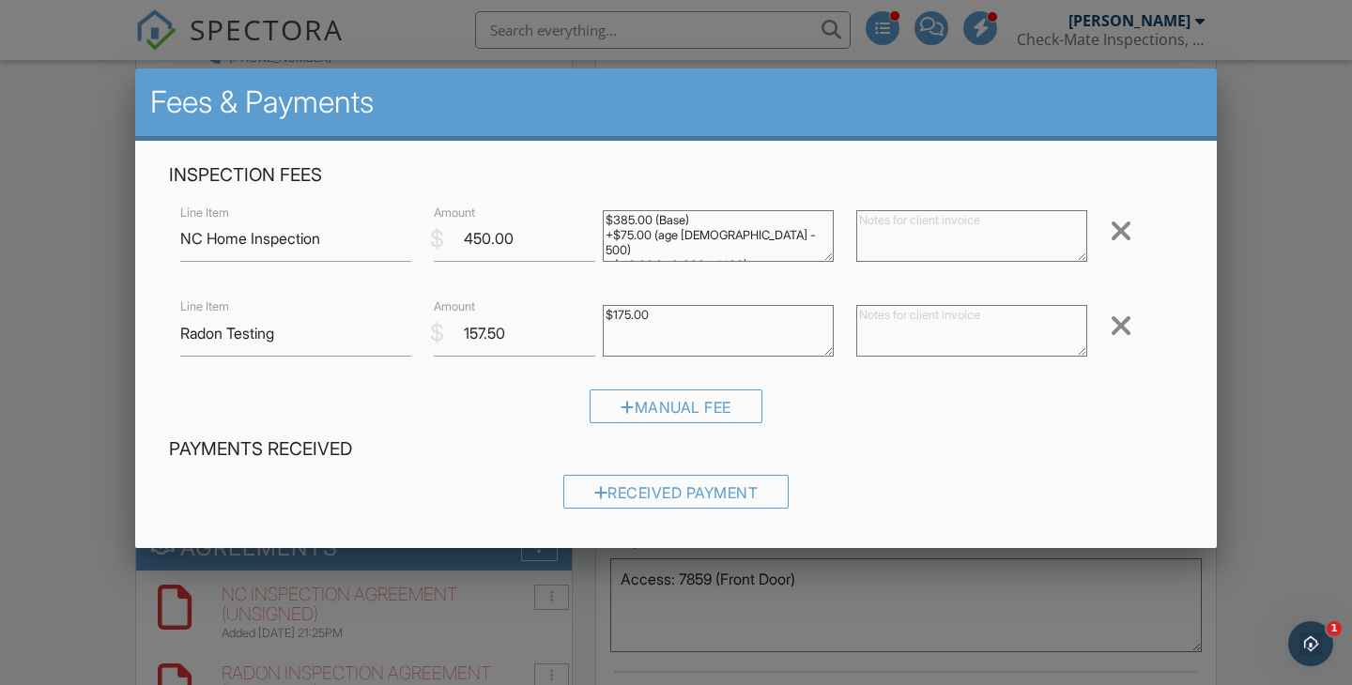
type textarea "$175.00"
click at [480, 329] on input "157.50" at bounding box center [514, 334] width 161 height 46
type input "175.00"
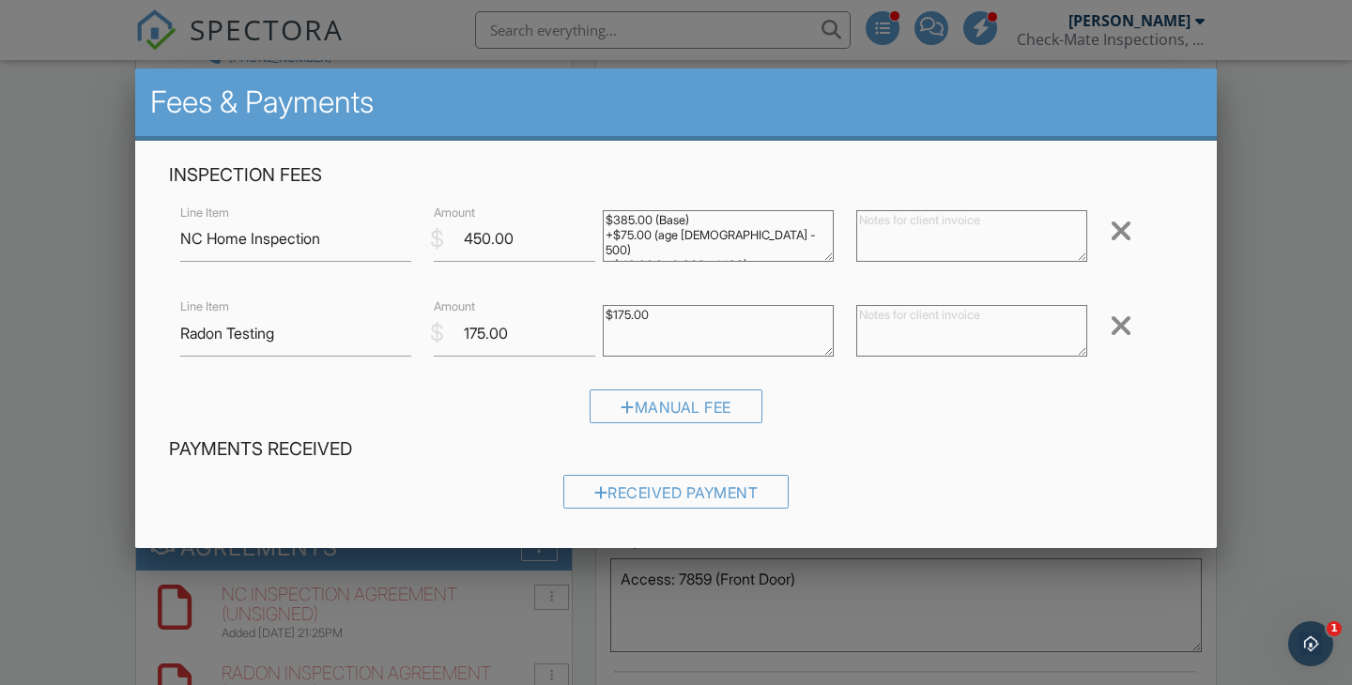
click at [1049, 489] on div "Received Payment" at bounding box center [676, 499] width 1014 height 48
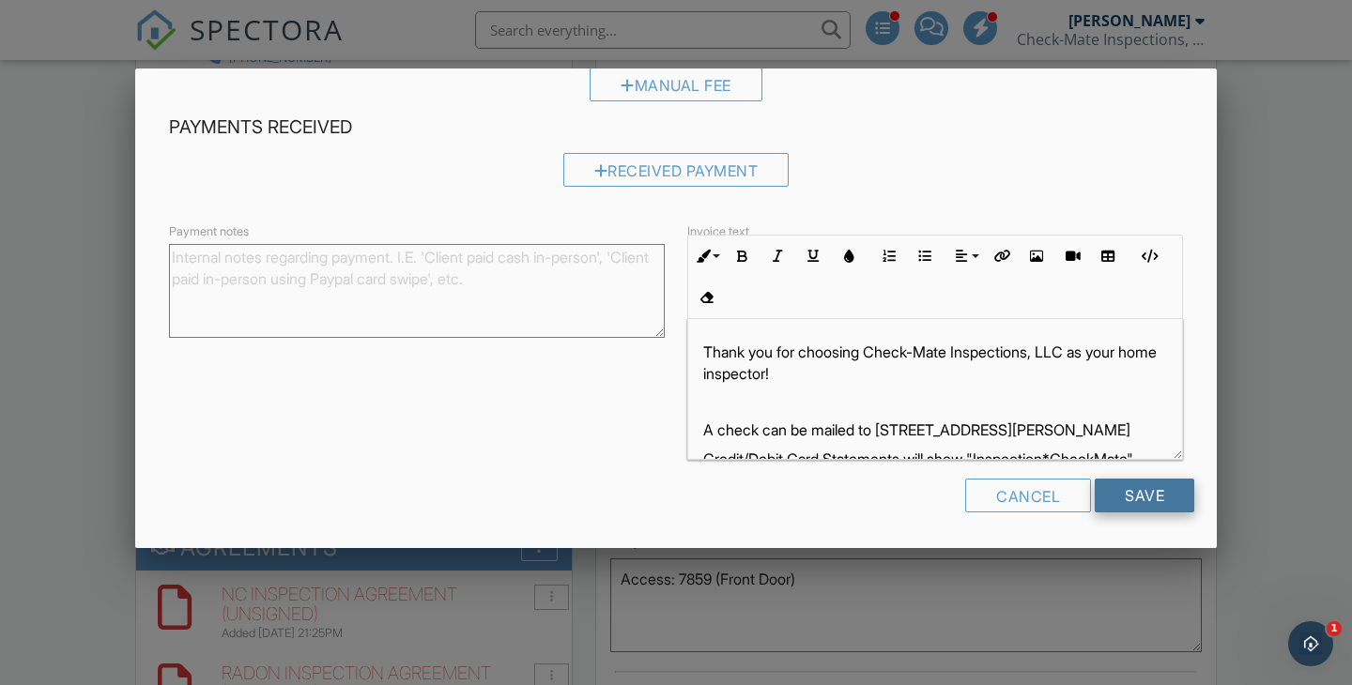
scroll to position [321, 0]
click at [1136, 495] on input "Save" at bounding box center [1143, 497] width 99 height 34
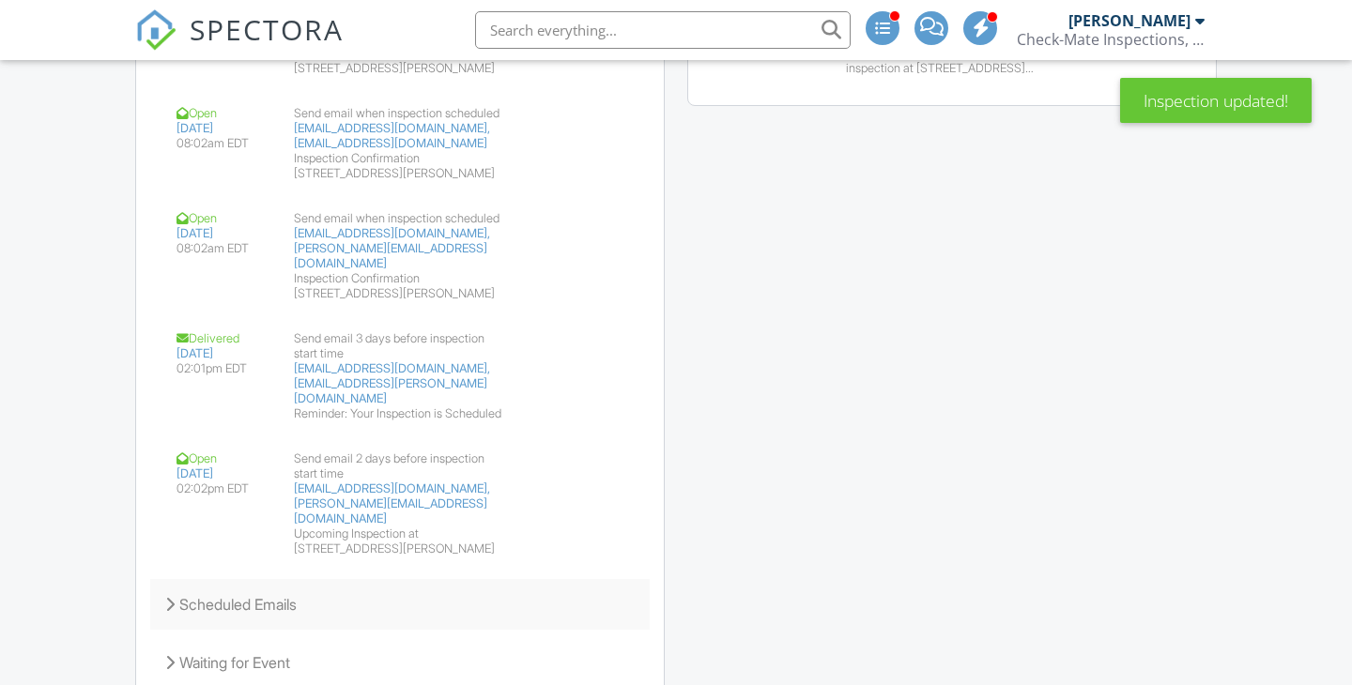
click at [178, 579] on div "Scheduled Emails" at bounding box center [399, 604] width 499 height 51
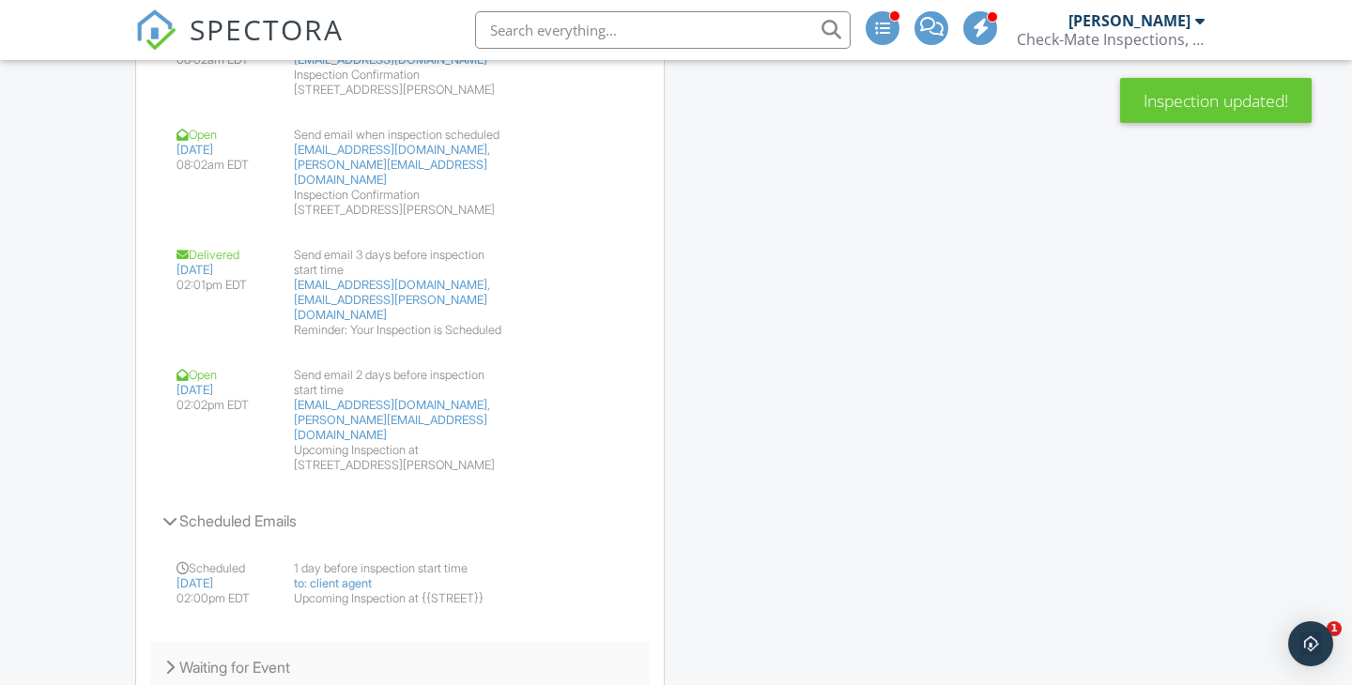
click at [171, 660] on icon at bounding box center [169, 667] width 9 height 15
click at [176, 642] on div "Waiting for Event" at bounding box center [399, 667] width 499 height 51
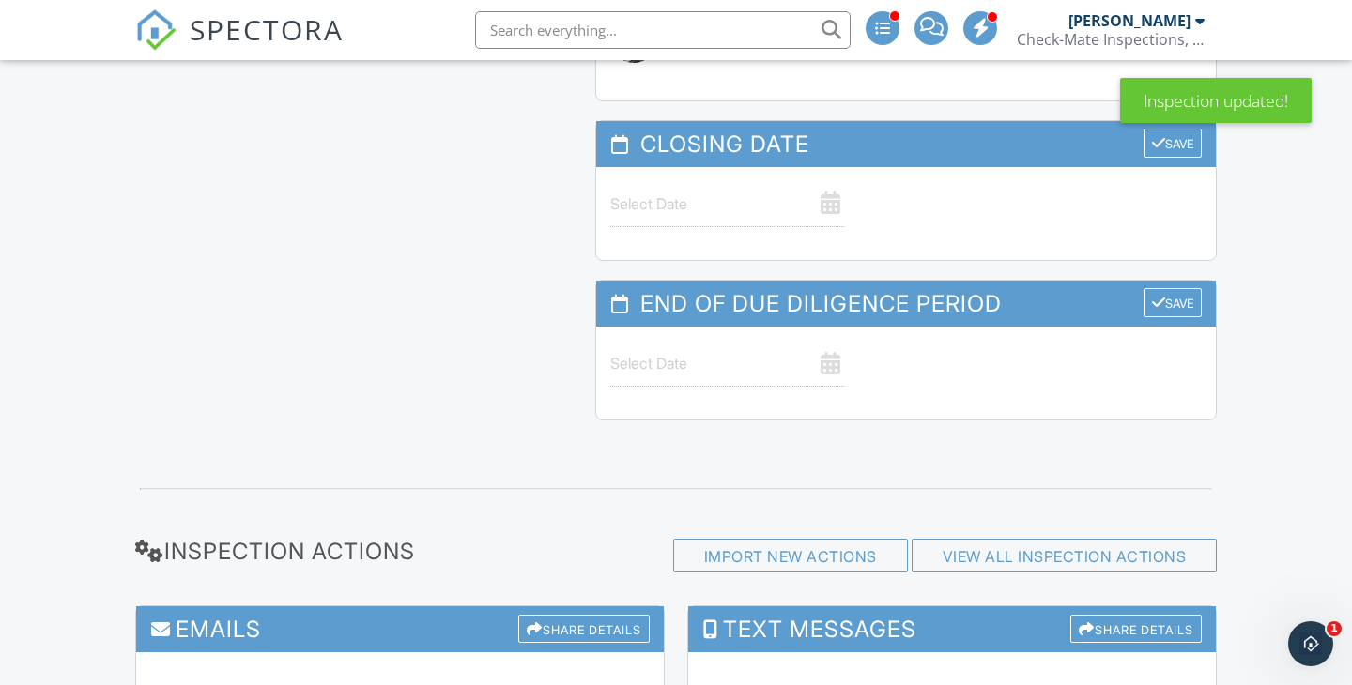
scroll to position [2303, 0]
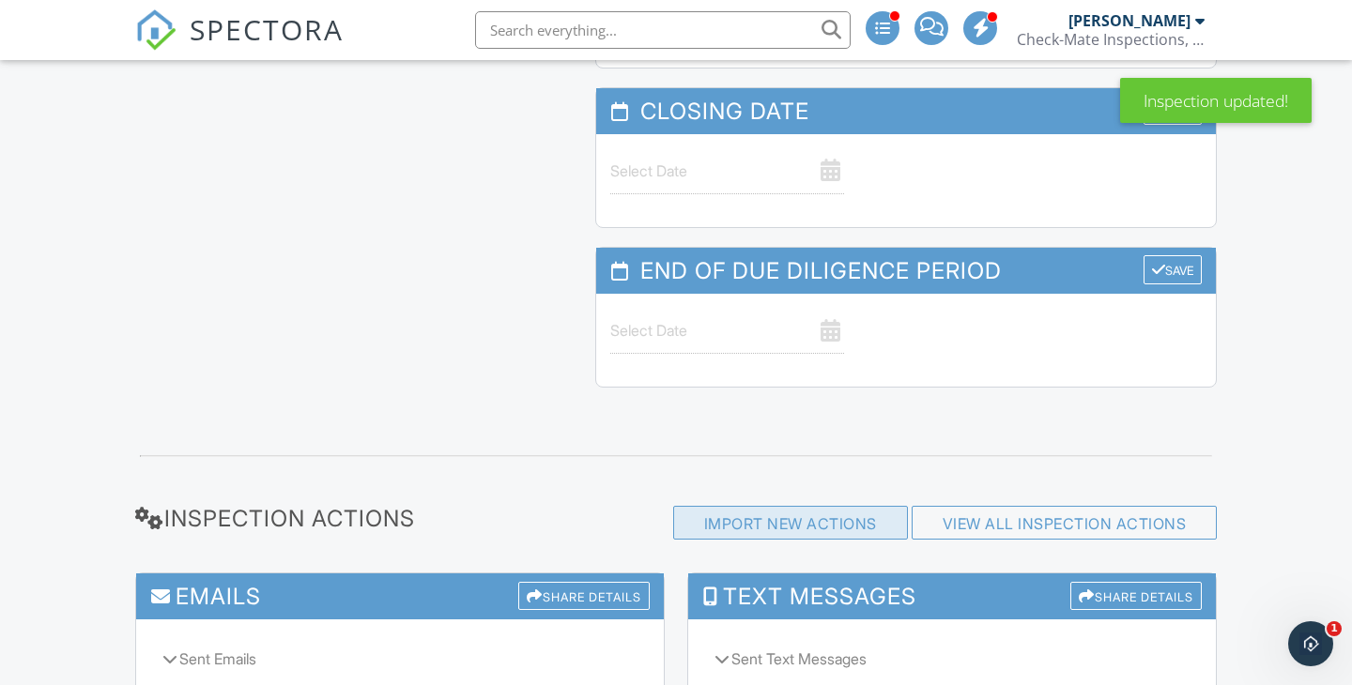
click at [777, 506] on div "Import New Actions" at bounding box center [790, 523] width 235 height 34
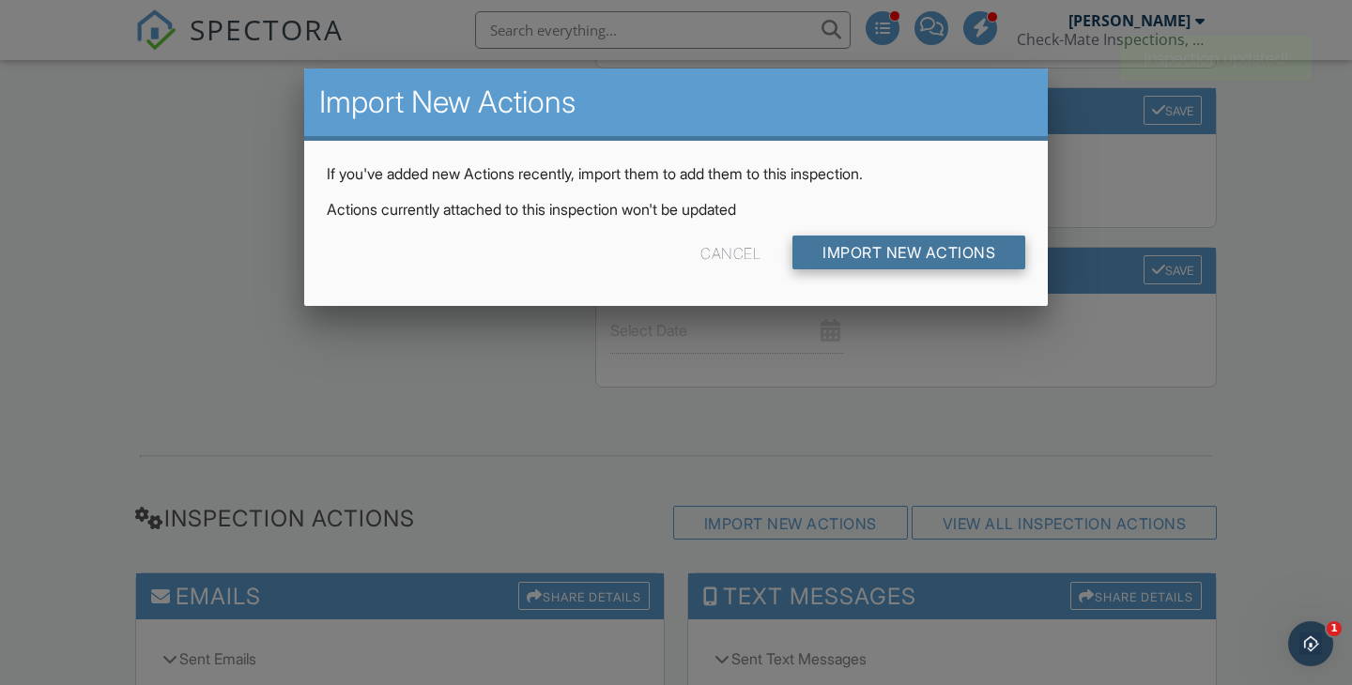
click at [879, 257] on input "Import New Actions" at bounding box center [908, 253] width 233 height 34
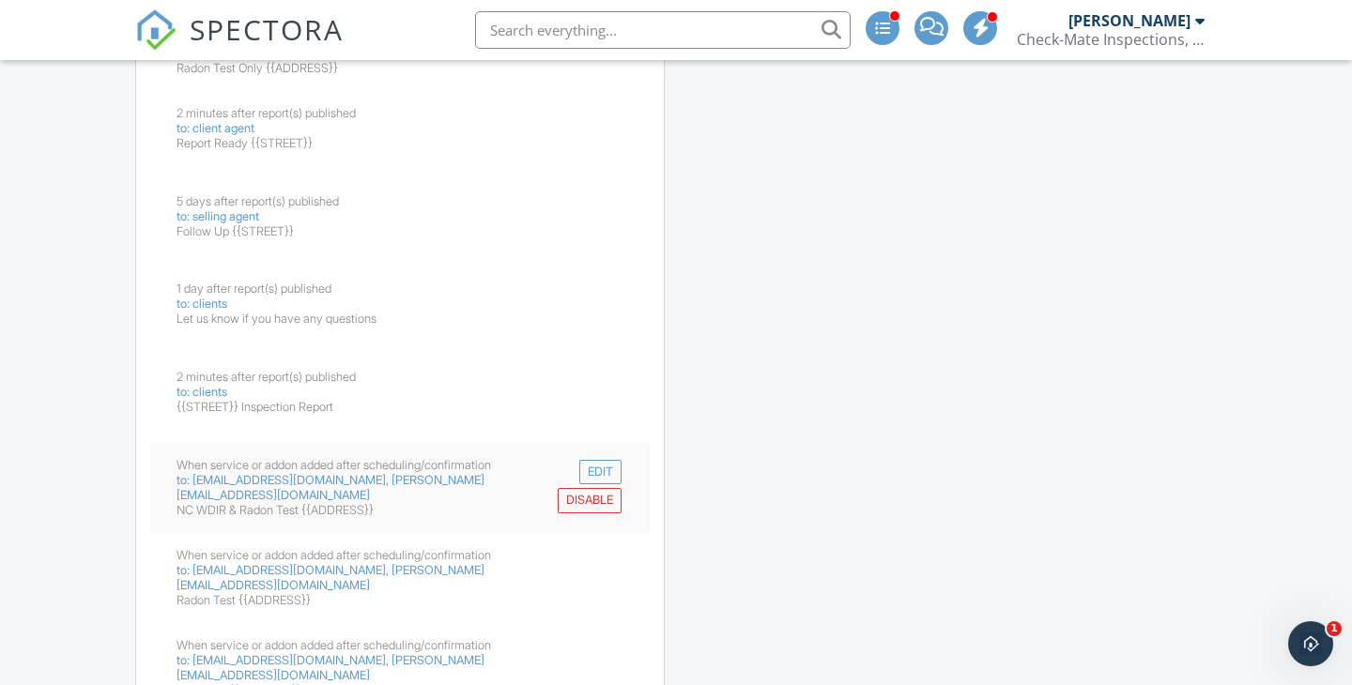
scroll to position [3792, 0]
click at [458, 594] on div "Radon Test {{ADDRESS}}" at bounding box center [340, 601] width 329 height 15
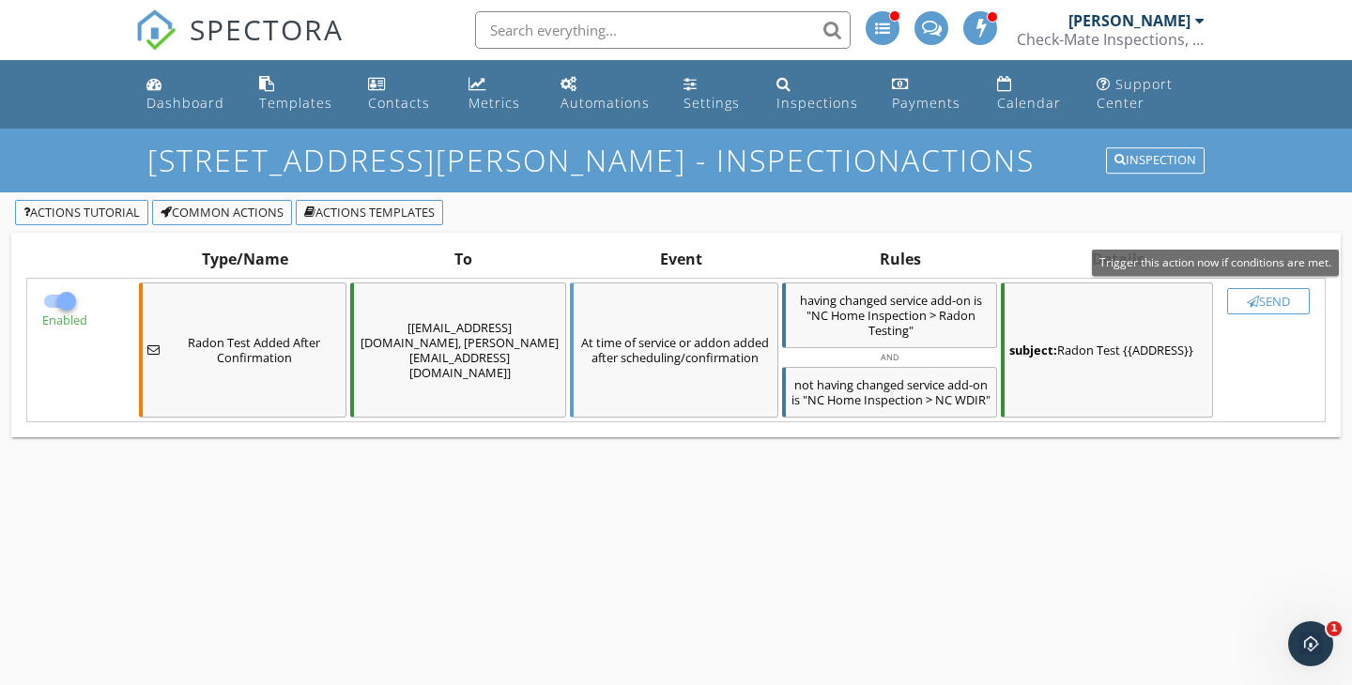
click at [1254, 298] on div "button" at bounding box center [1252, 302] width 12 height 12
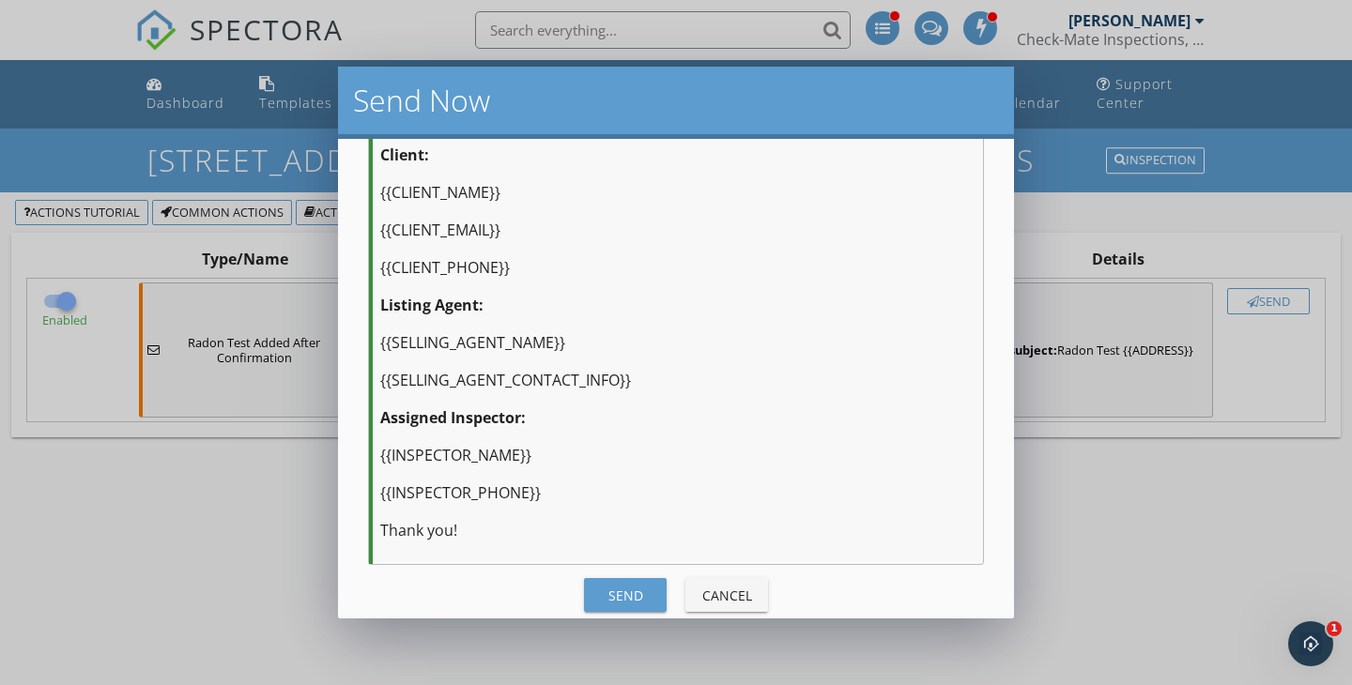
scroll to position [549, 0]
click at [635, 579] on button "Send" at bounding box center [625, 596] width 83 height 34
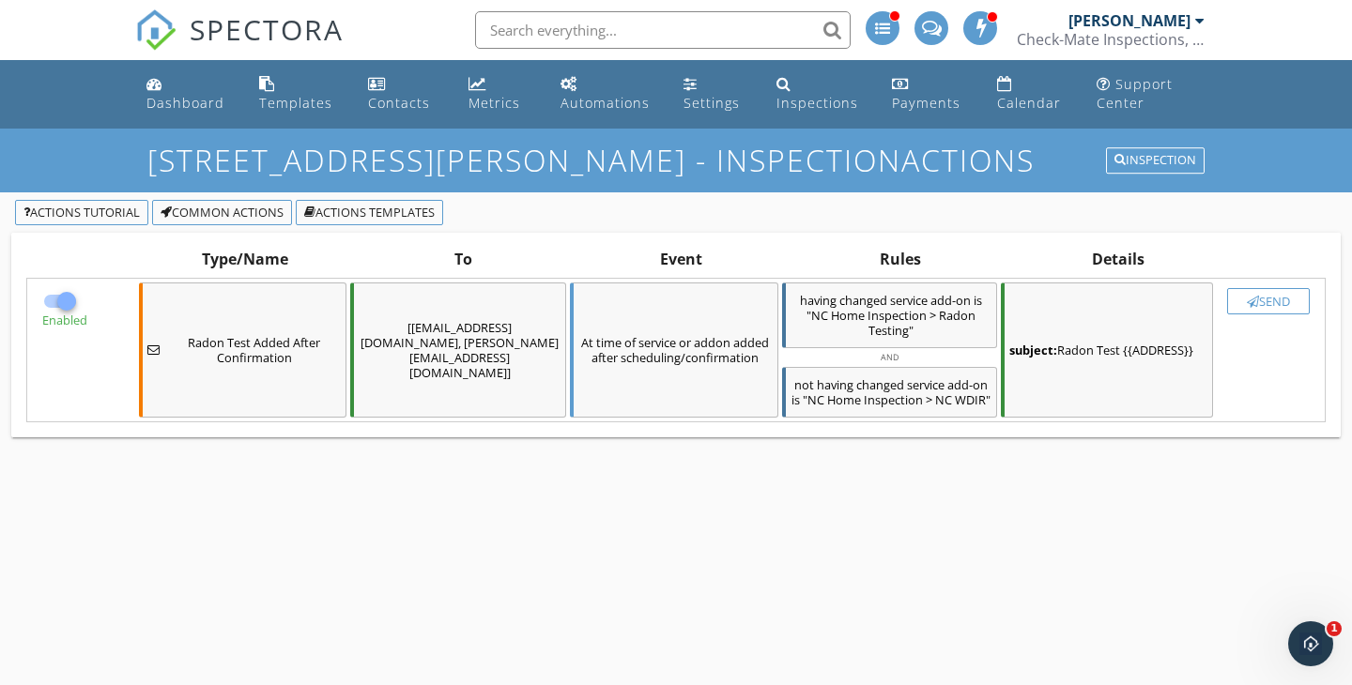
checkbox input "false"
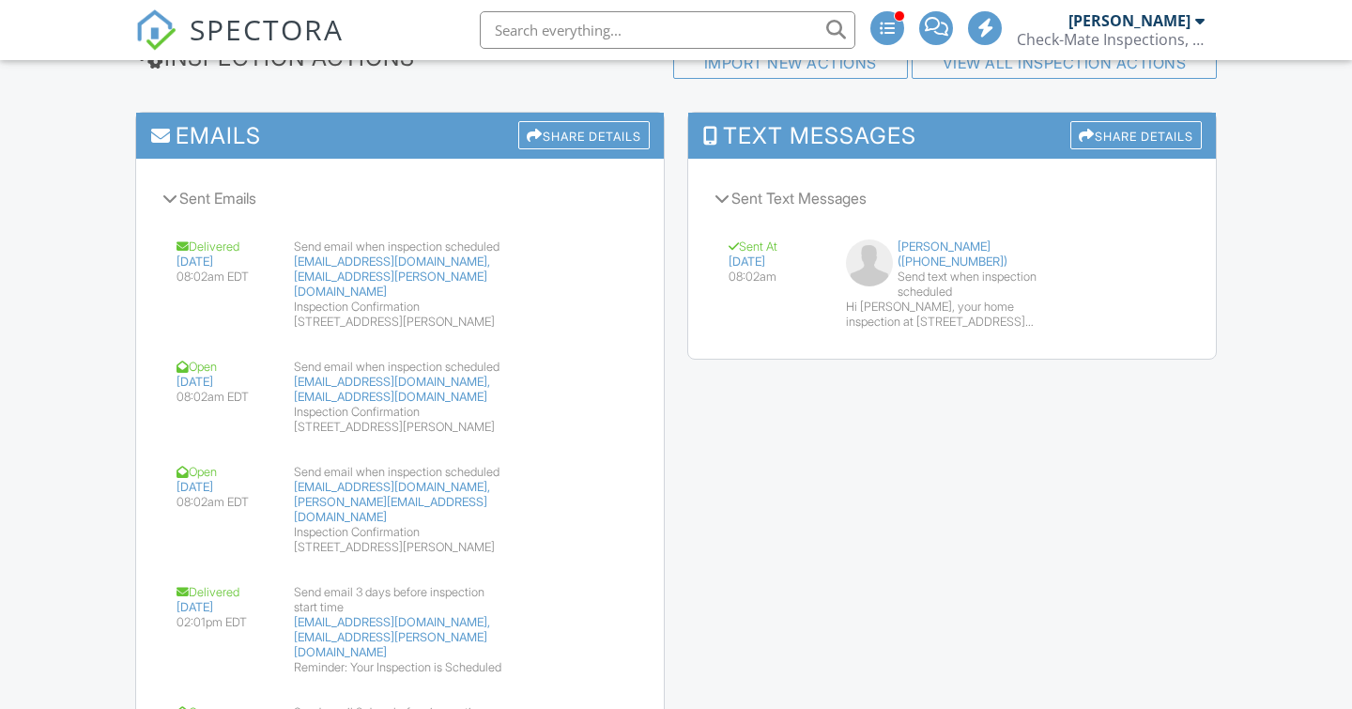
scroll to position [2991, 0]
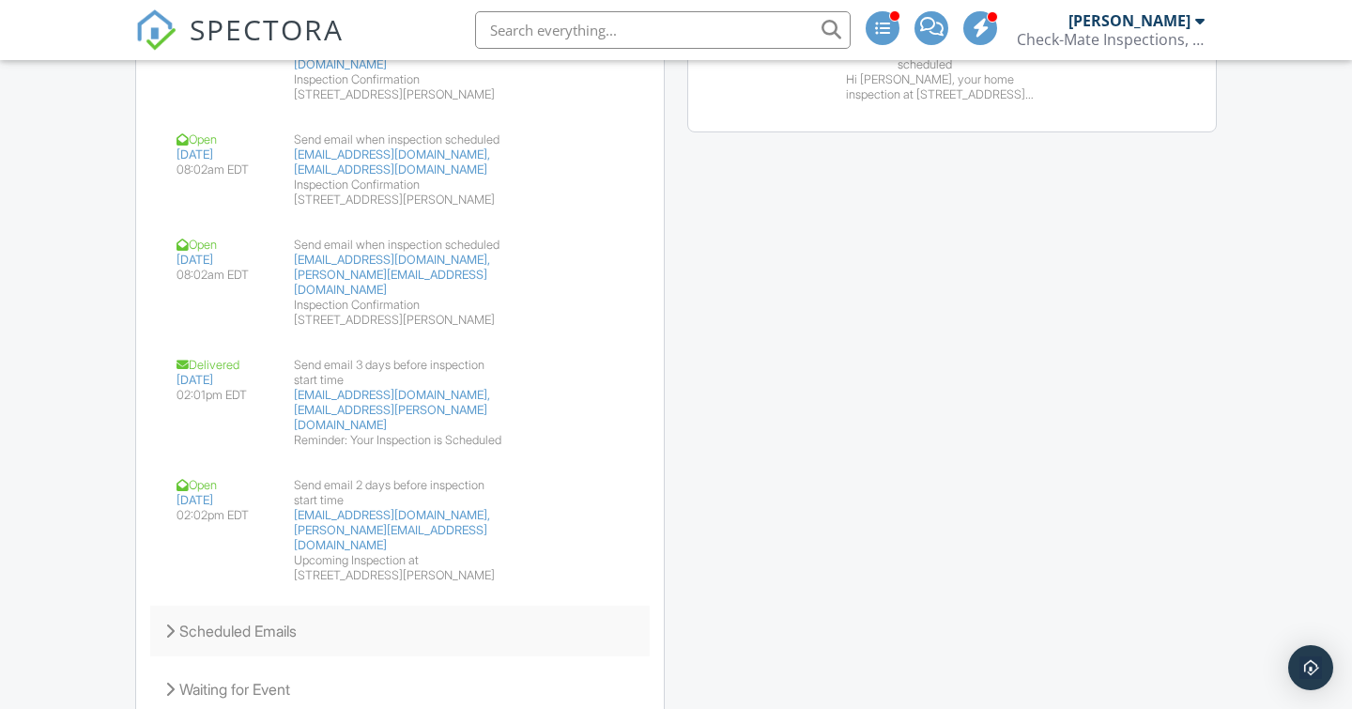
click at [161, 605] on div "Scheduled Emails" at bounding box center [399, 630] width 499 height 51
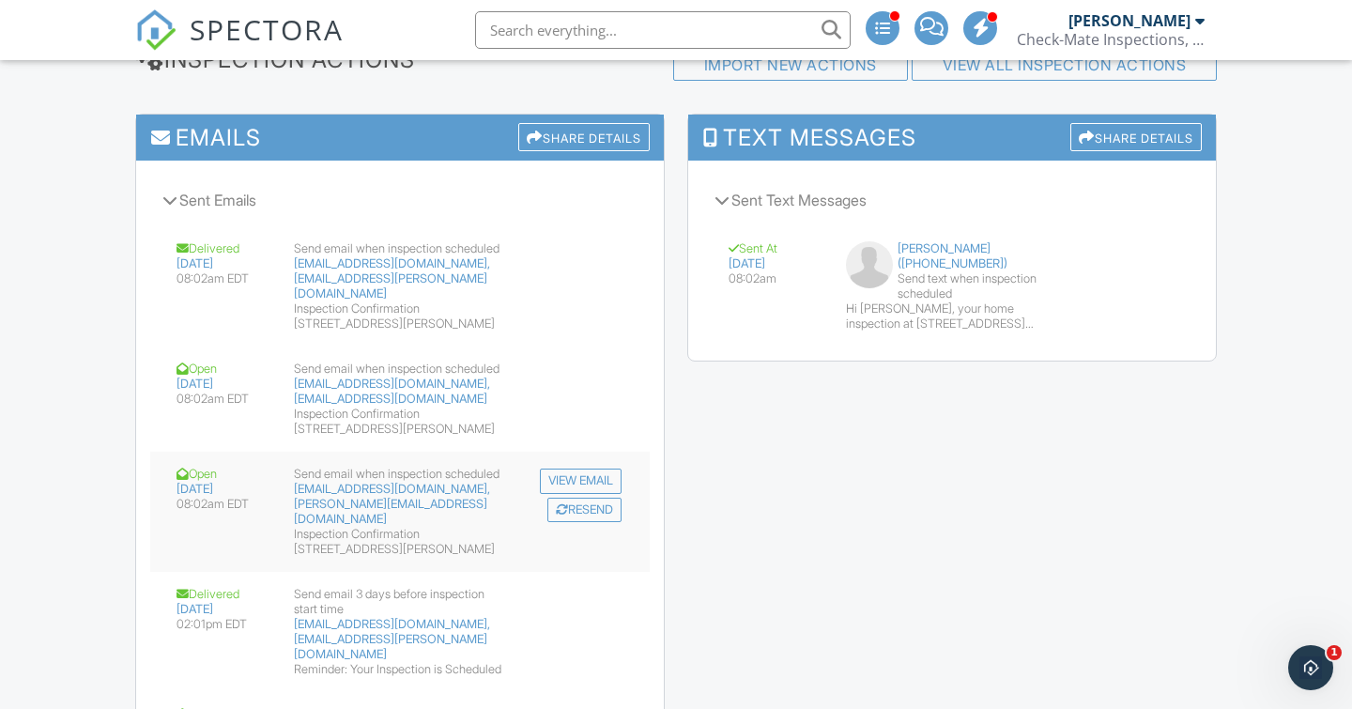
scroll to position [2770, 0]
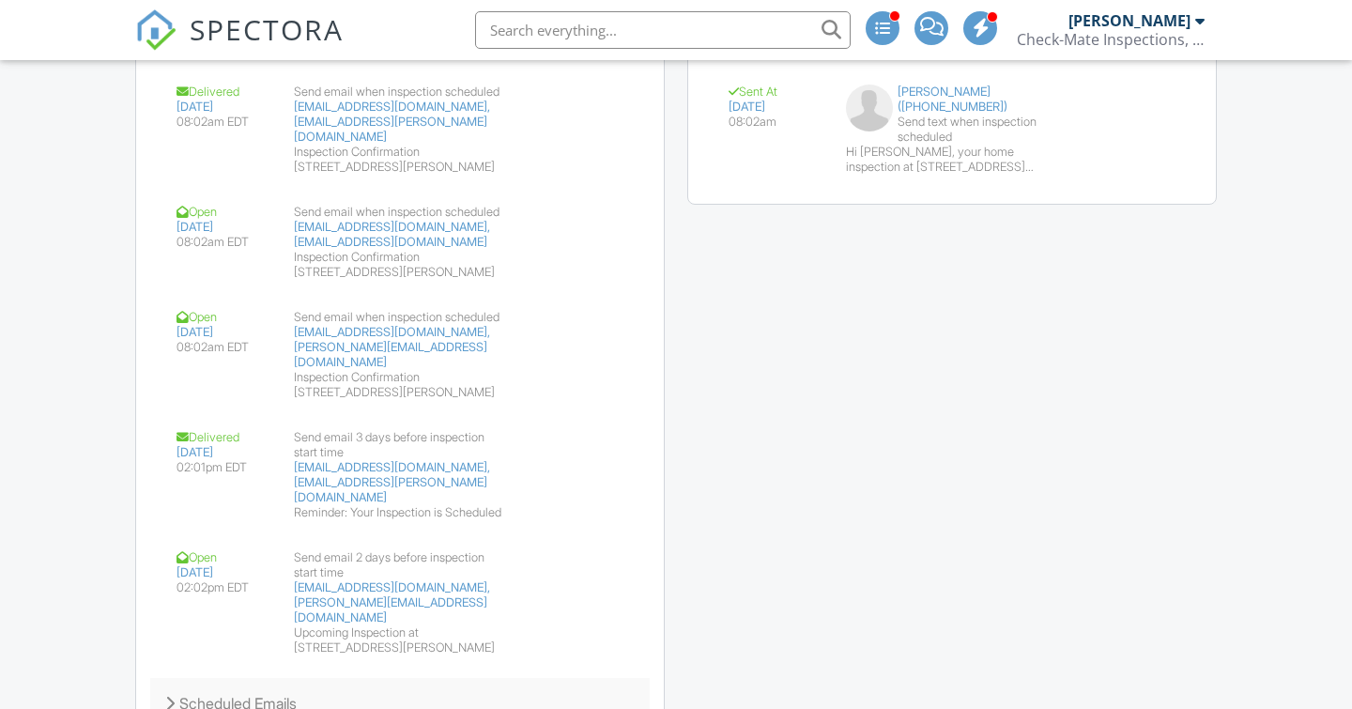
click at [170, 695] on icon at bounding box center [169, 702] width 9 height 15
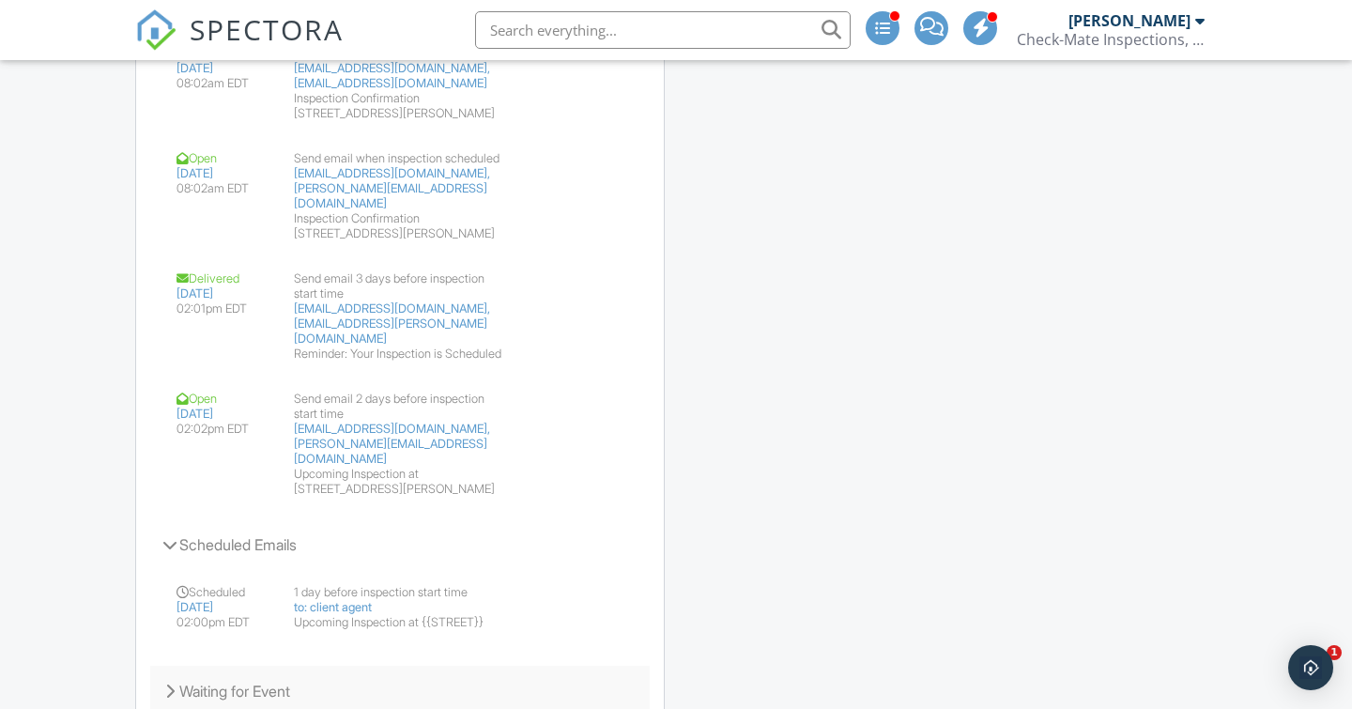
click at [171, 683] on icon at bounding box center [169, 690] width 9 height 15
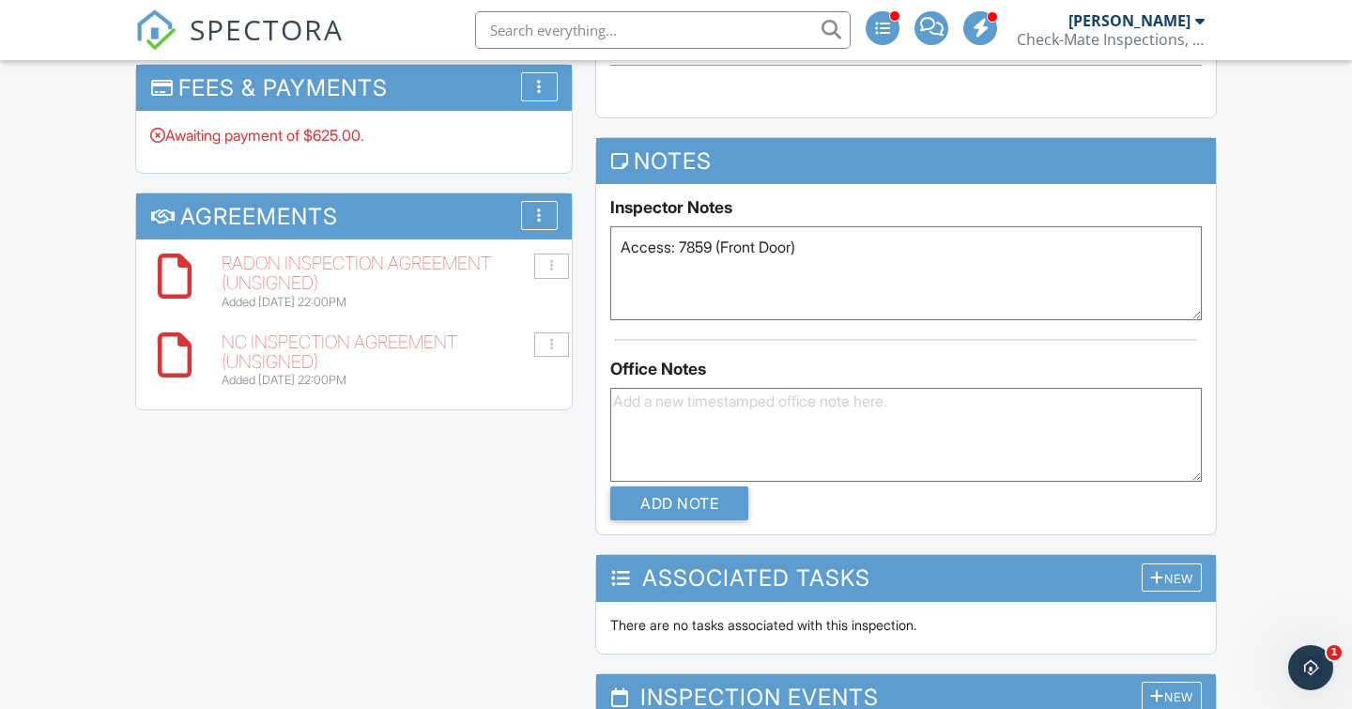
scroll to position [1720, 0]
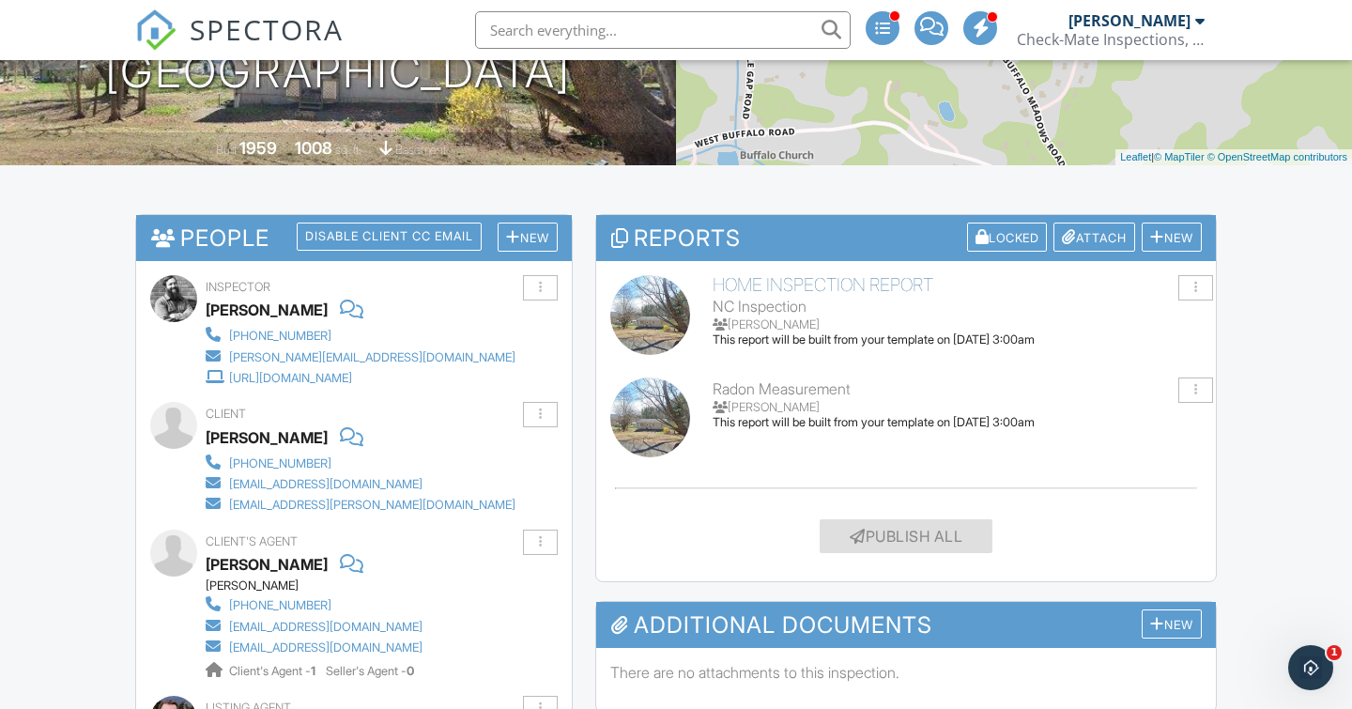
scroll to position [383, 0]
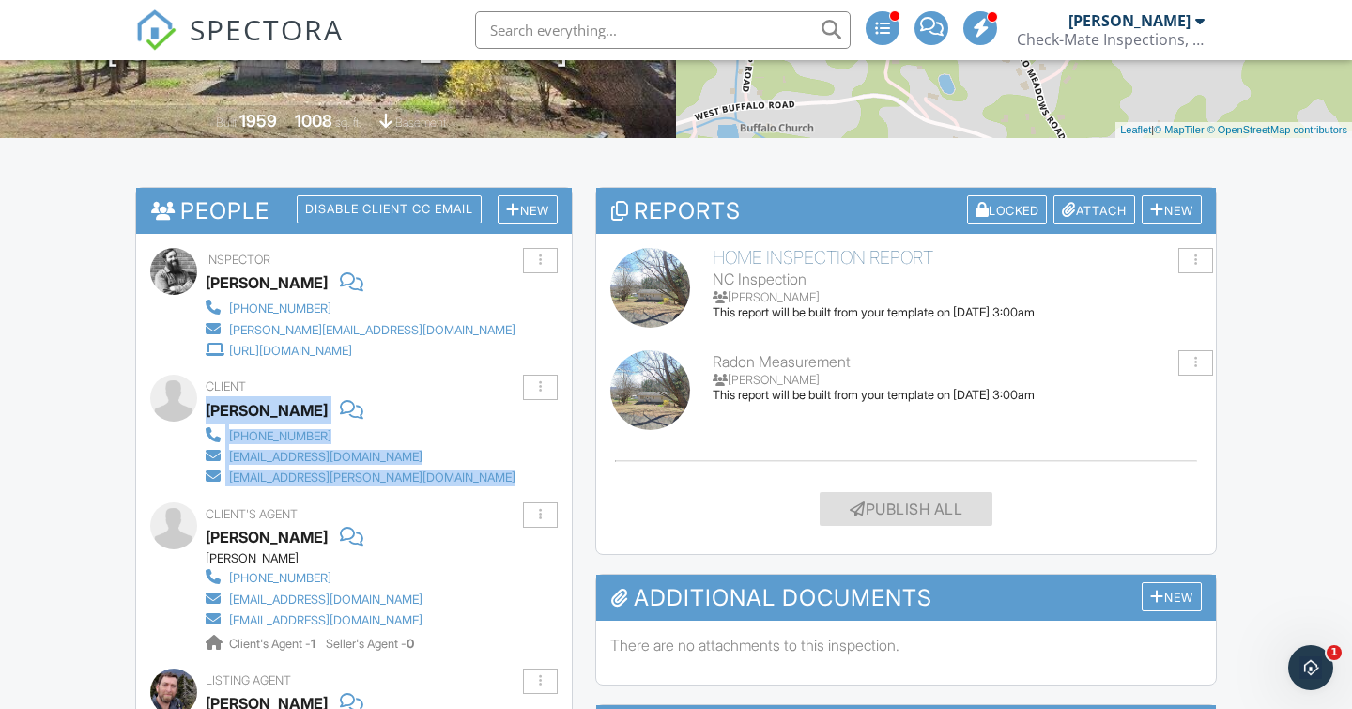
drag, startPoint x: 205, startPoint y: 402, endPoint x: 365, endPoint y: 490, distance: 183.2
click at [365, 490] on div "Inspector Jeff Burns (828) 352-8111 brad@checkmateinspection.com https://www.ch…" at bounding box center [354, 627] width 436 height 787
copy div "Harrison Colson (828) 620-1916 hcalternate11@gmail.com hcolson@dolbier.com Edit…"
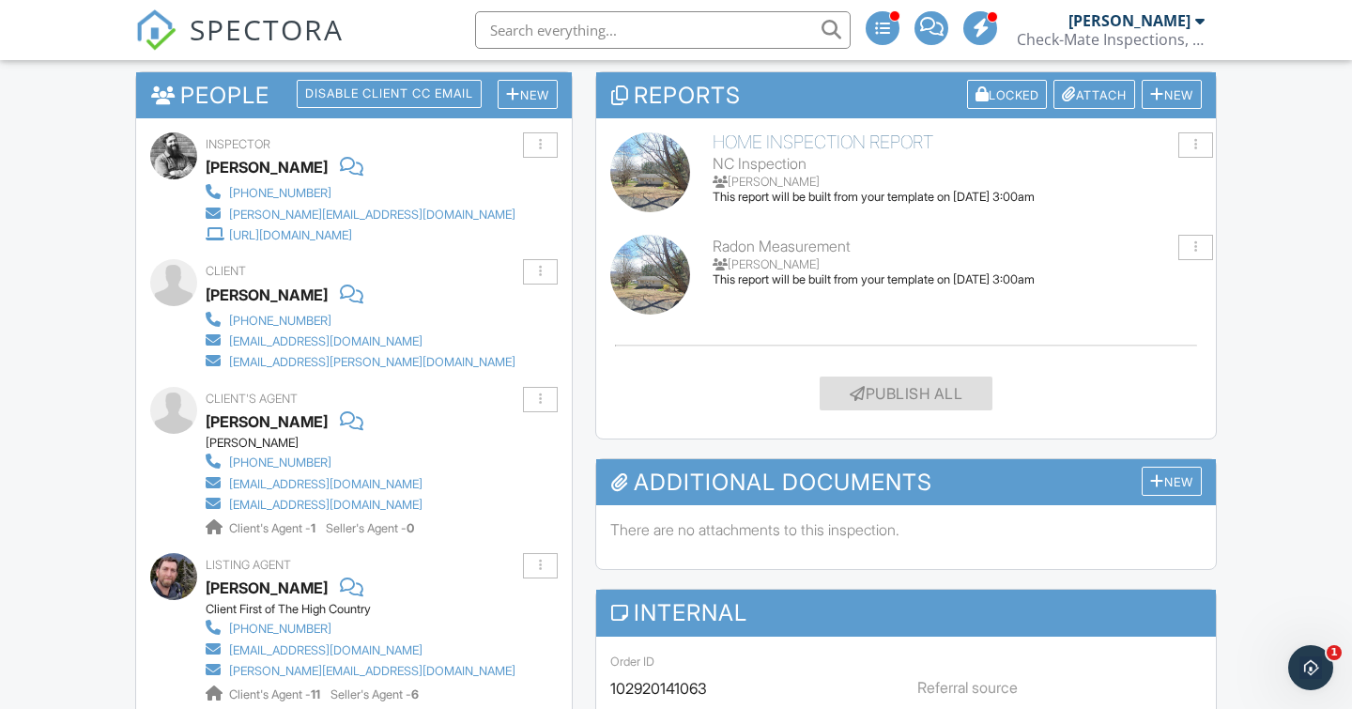
scroll to position [601, 0]
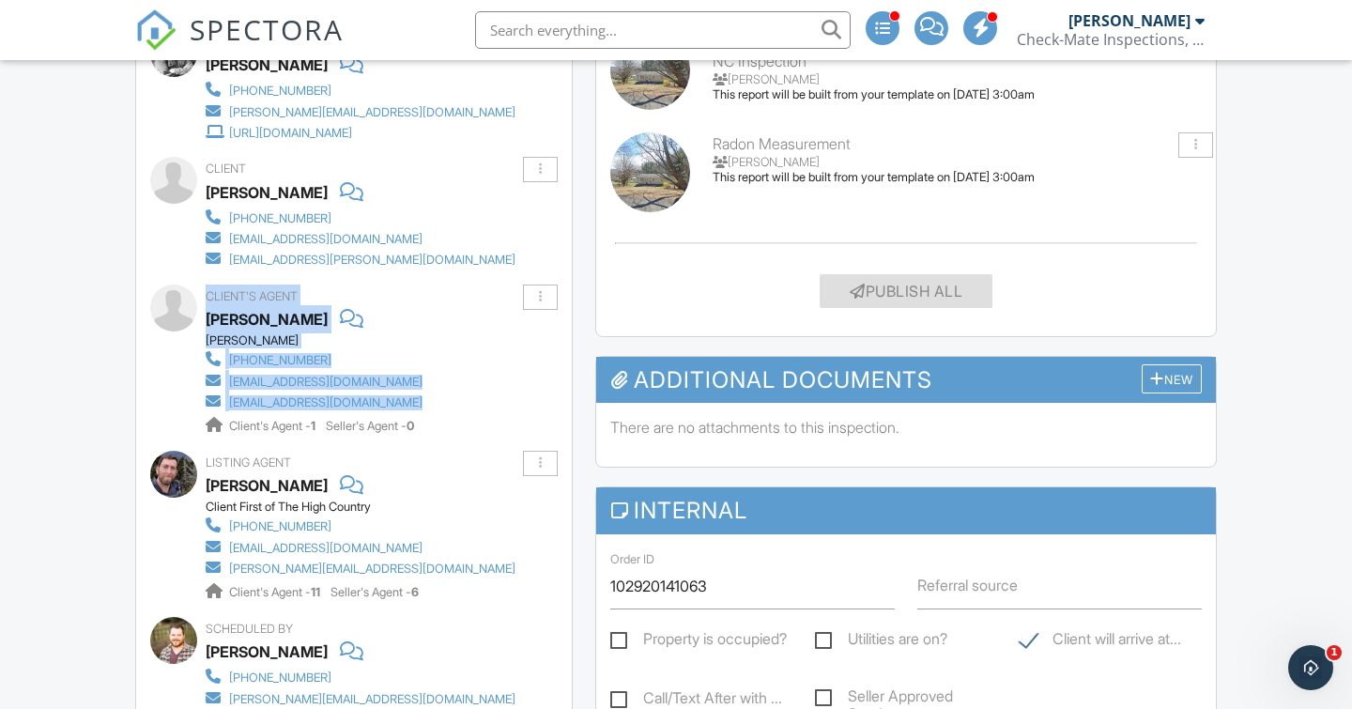
drag, startPoint x: 207, startPoint y: 288, endPoint x: 367, endPoint y: 405, distance: 198.1
click at [367, 405] on div "Client's Agent Paige Pennington Keller Williams 407-908-1617 epaigepennington@k…" at bounding box center [359, 359] width 307 height 151
copy div "Client's Agent Paige Pennington Keller Williams 407-908-1617 epaigepennington@k…"
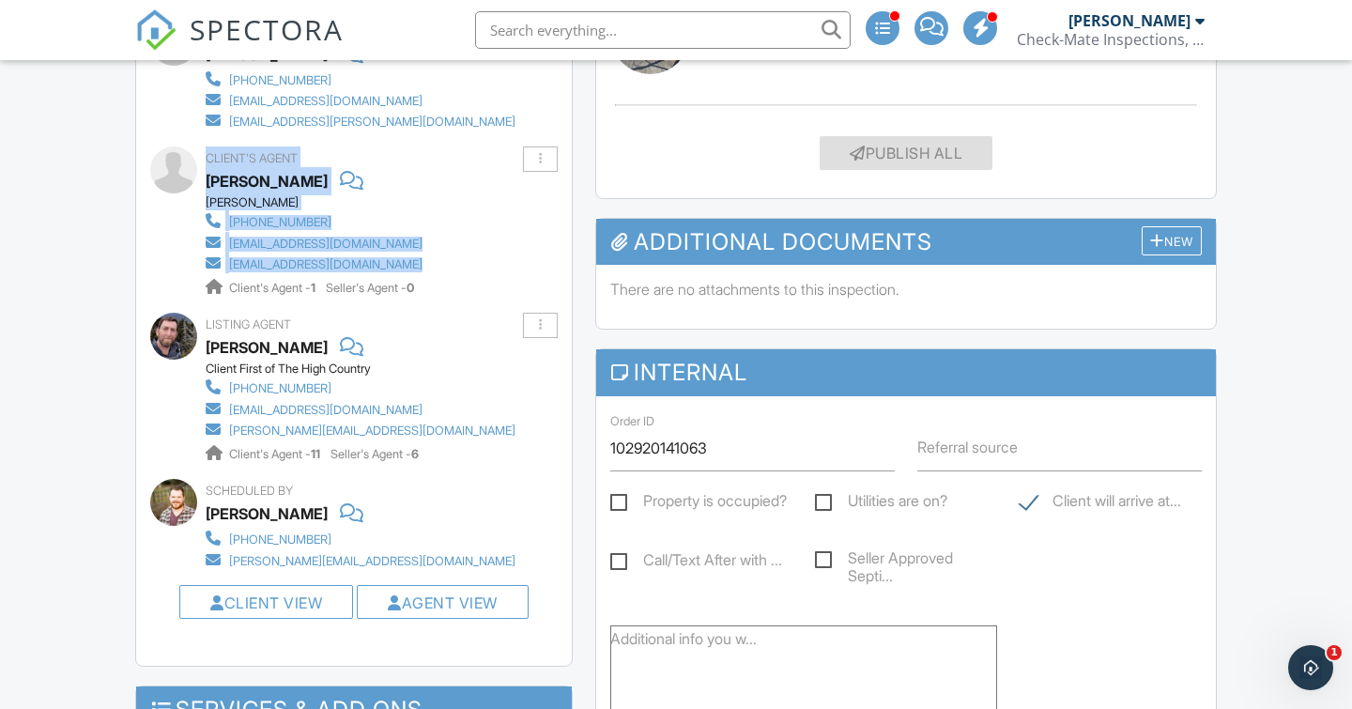
scroll to position [803, 0]
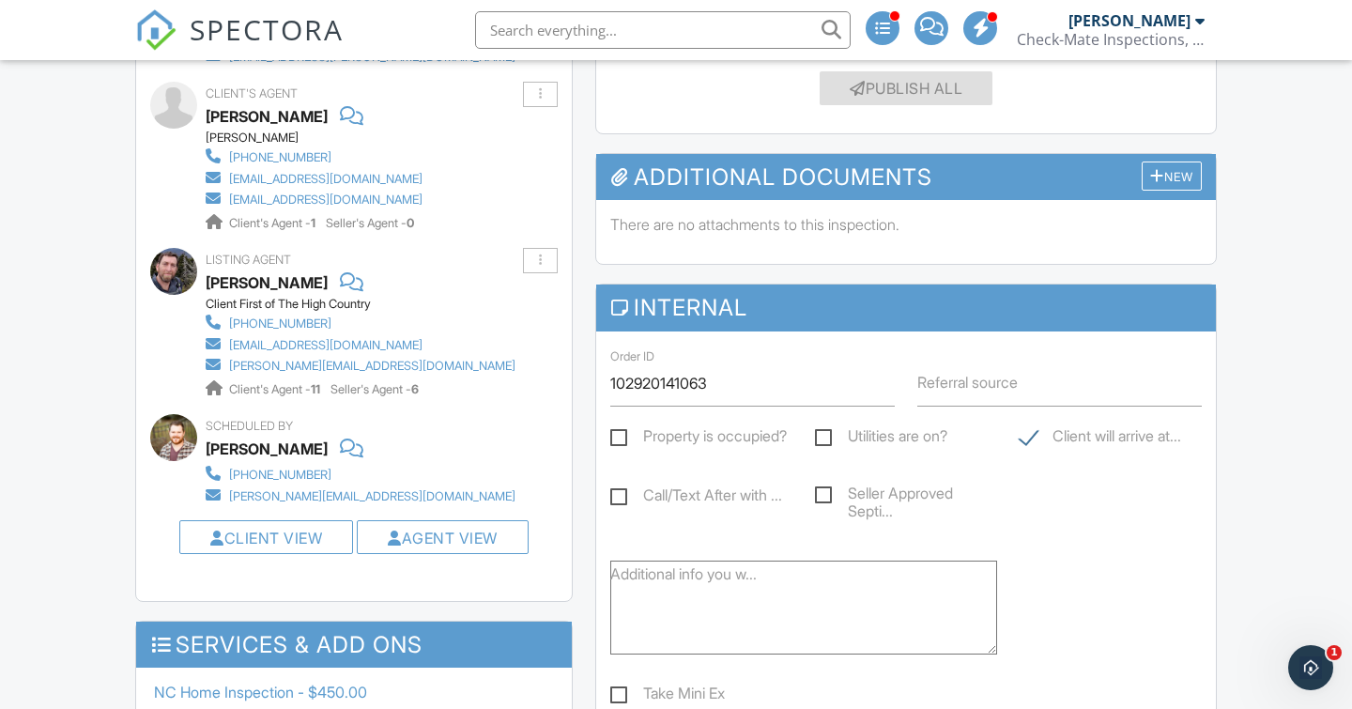
drag, startPoint x: 448, startPoint y: 358, endPoint x: 483, endPoint y: 358, distance: 35.7
click at [483, 358] on div "Listing Agent Benjamin Ray Client First of The High Country (704) 287-2760 benj…" at bounding box center [406, 323] width 400 height 151
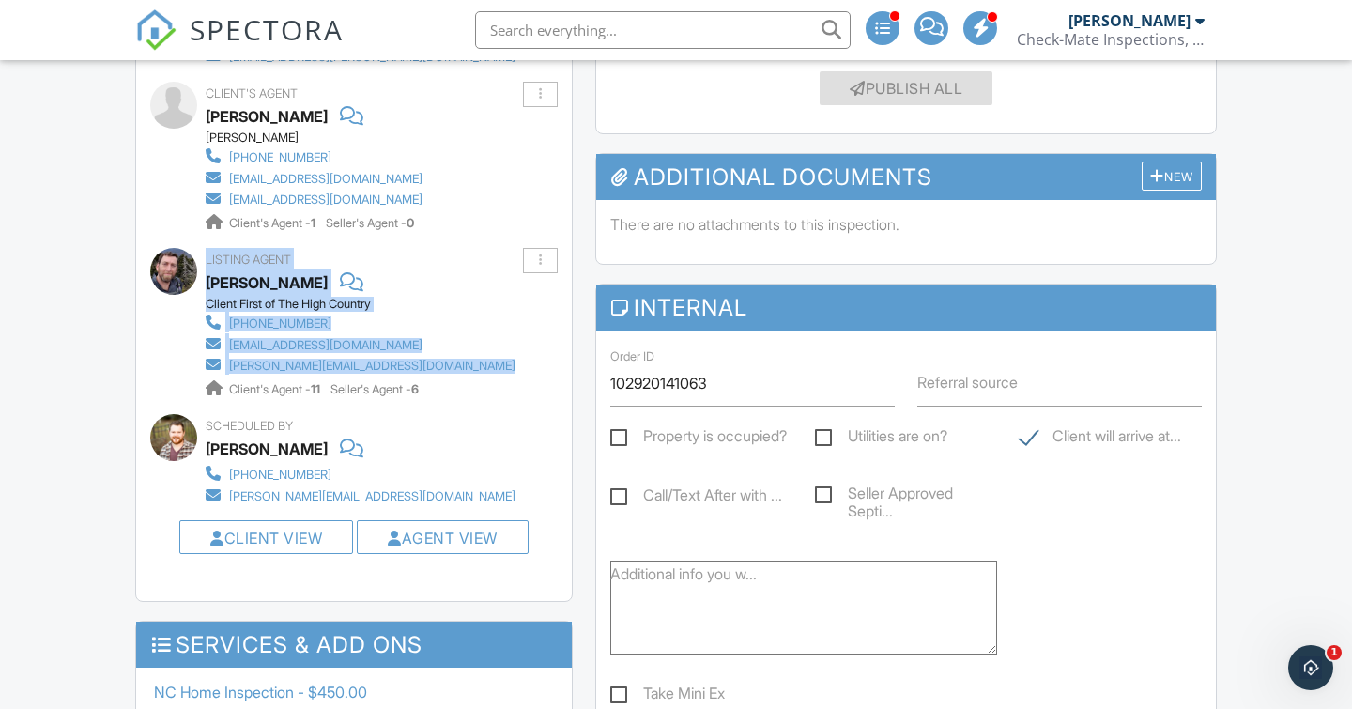
drag, startPoint x: 206, startPoint y: 250, endPoint x: 440, endPoint y: 365, distance: 261.5
click at [440, 365] on div "Listing Agent Benjamin Ray Client First of The High Country (704) 287-2760 benj…" at bounding box center [406, 323] width 400 height 151
copy div "Listing Agent Benjamin Ray Client First of The High Country (704) 287-2760 benj…"
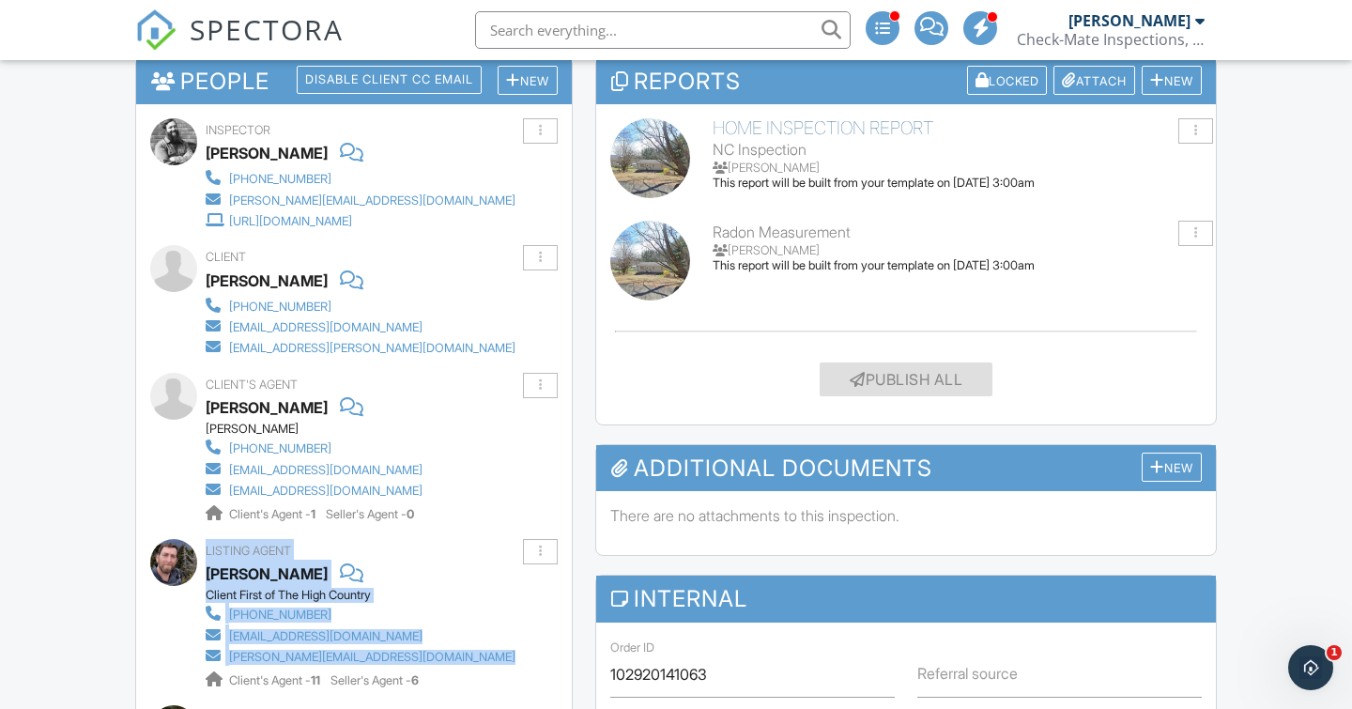
scroll to position [542, 0]
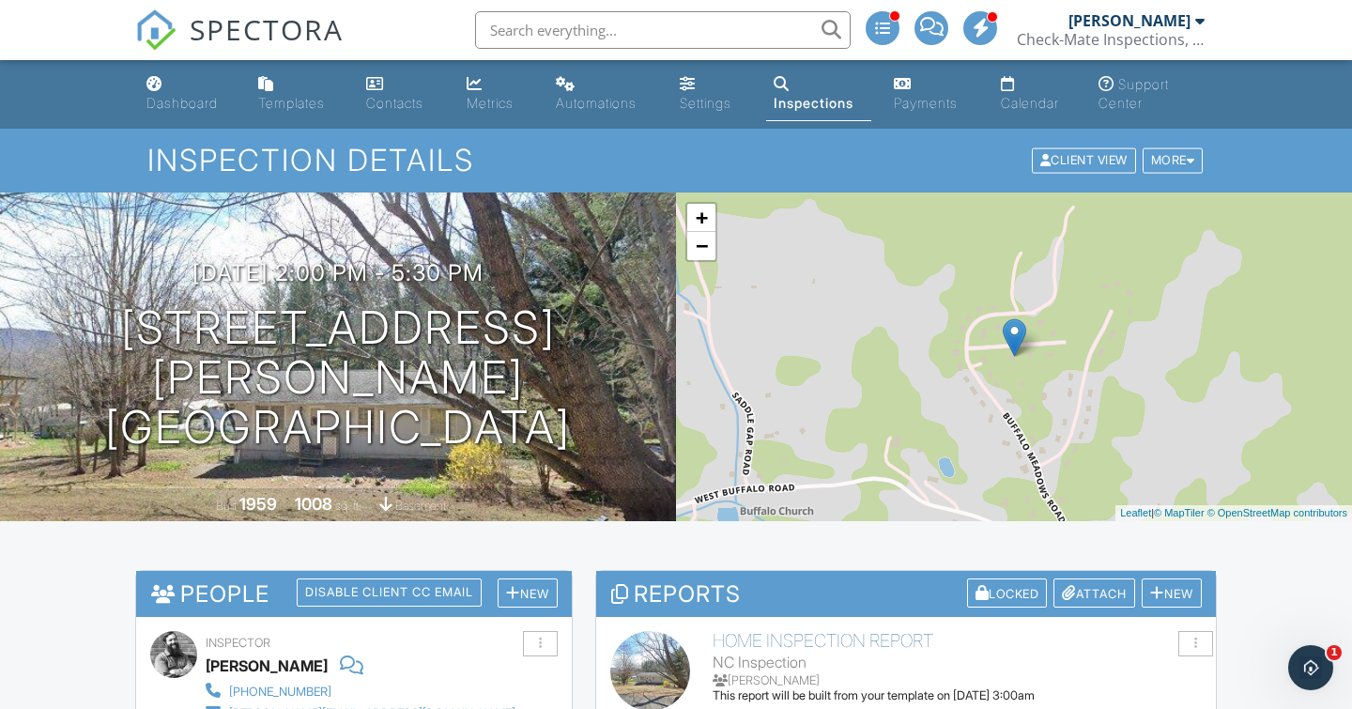
scroll to position [0, 0]
click at [158, 91] on link "Dashboard" at bounding box center [187, 94] width 97 height 53
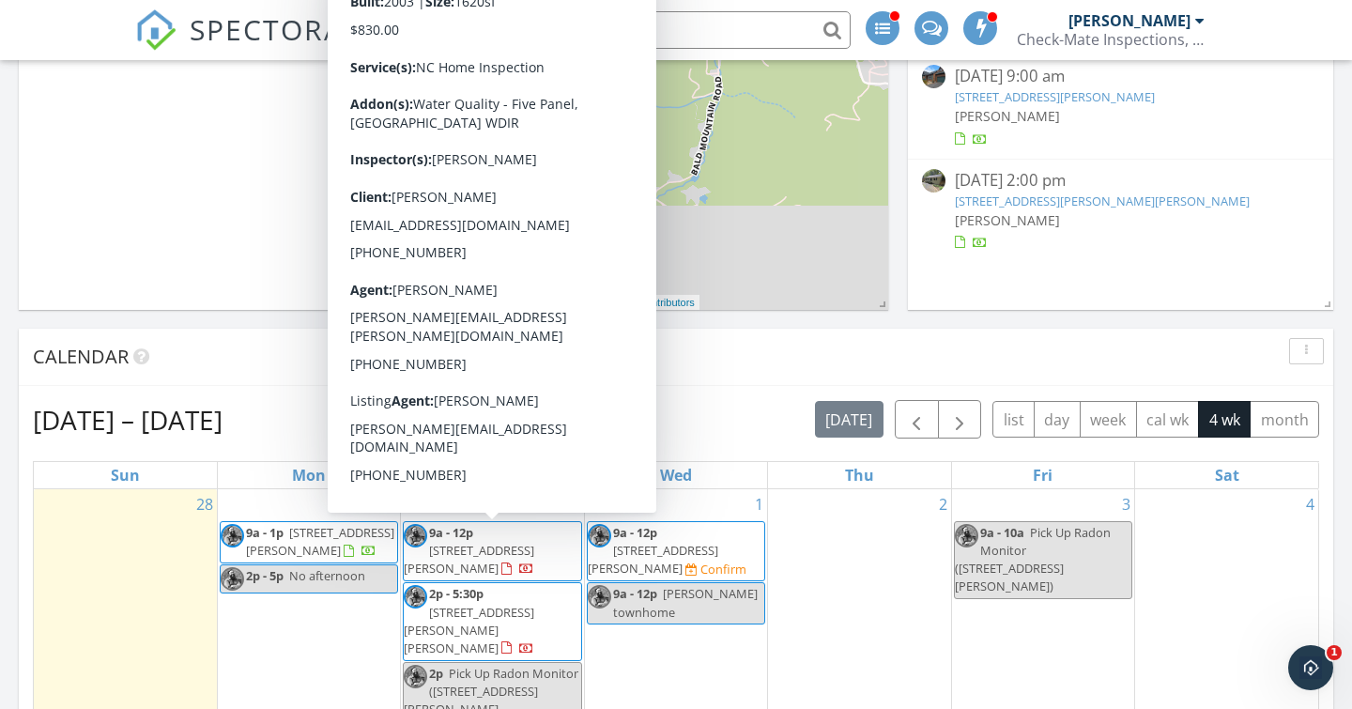
scroll to position [516, 0]
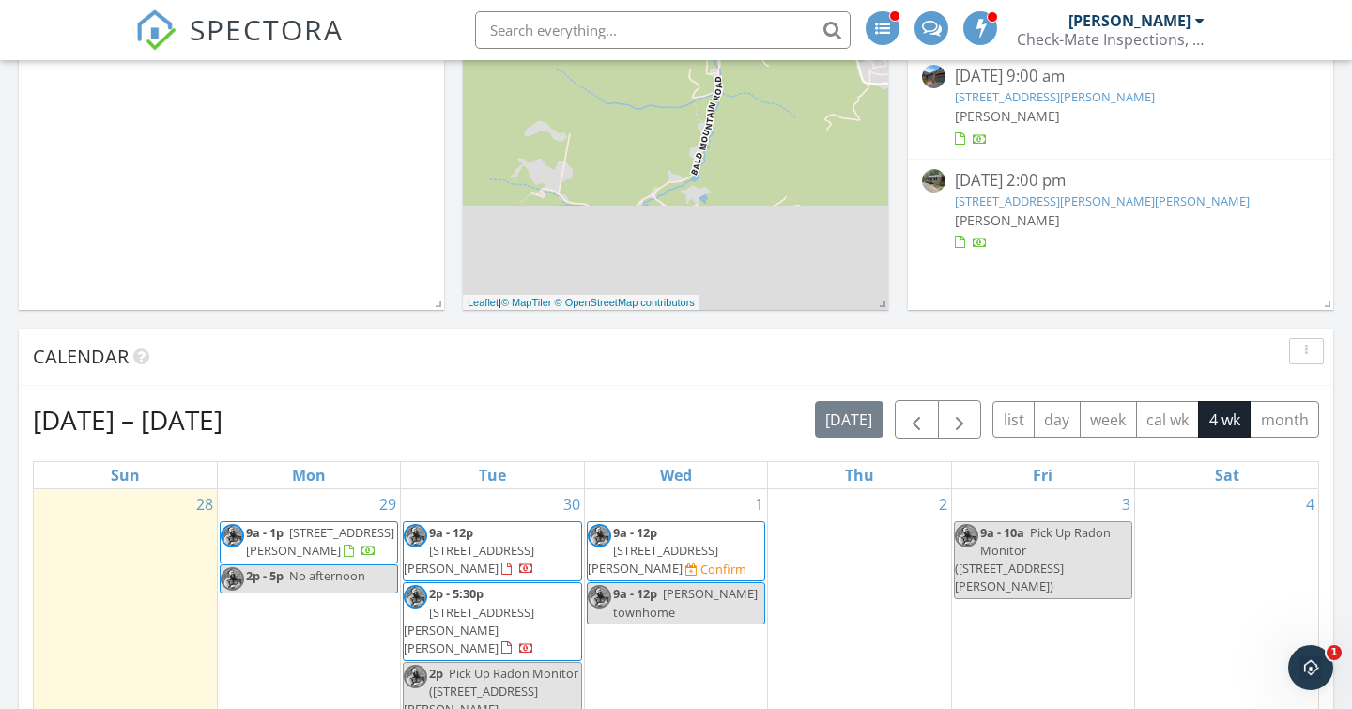
click at [679, 594] on span "Boone townhome" at bounding box center [685, 602] width 145 height 35
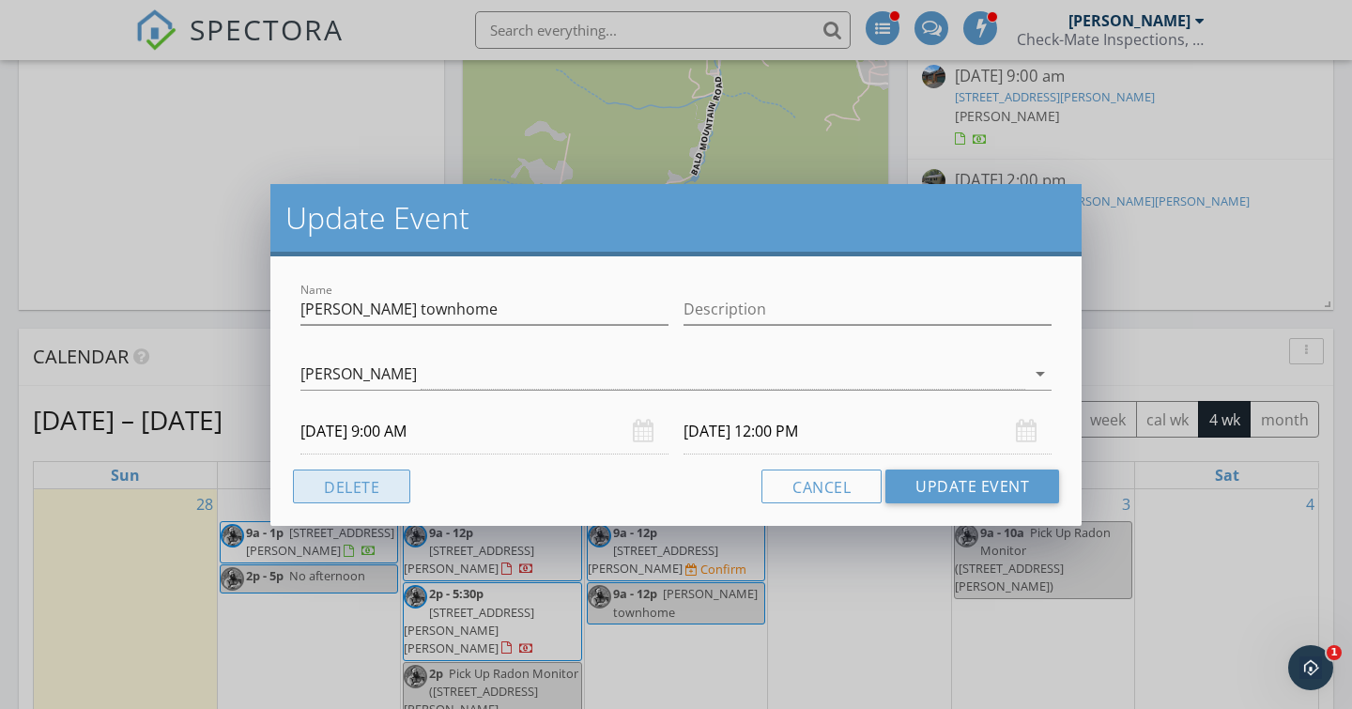
click at [378, 476] on button "Delete" at bounding box center [351, 486] width 117 height 34
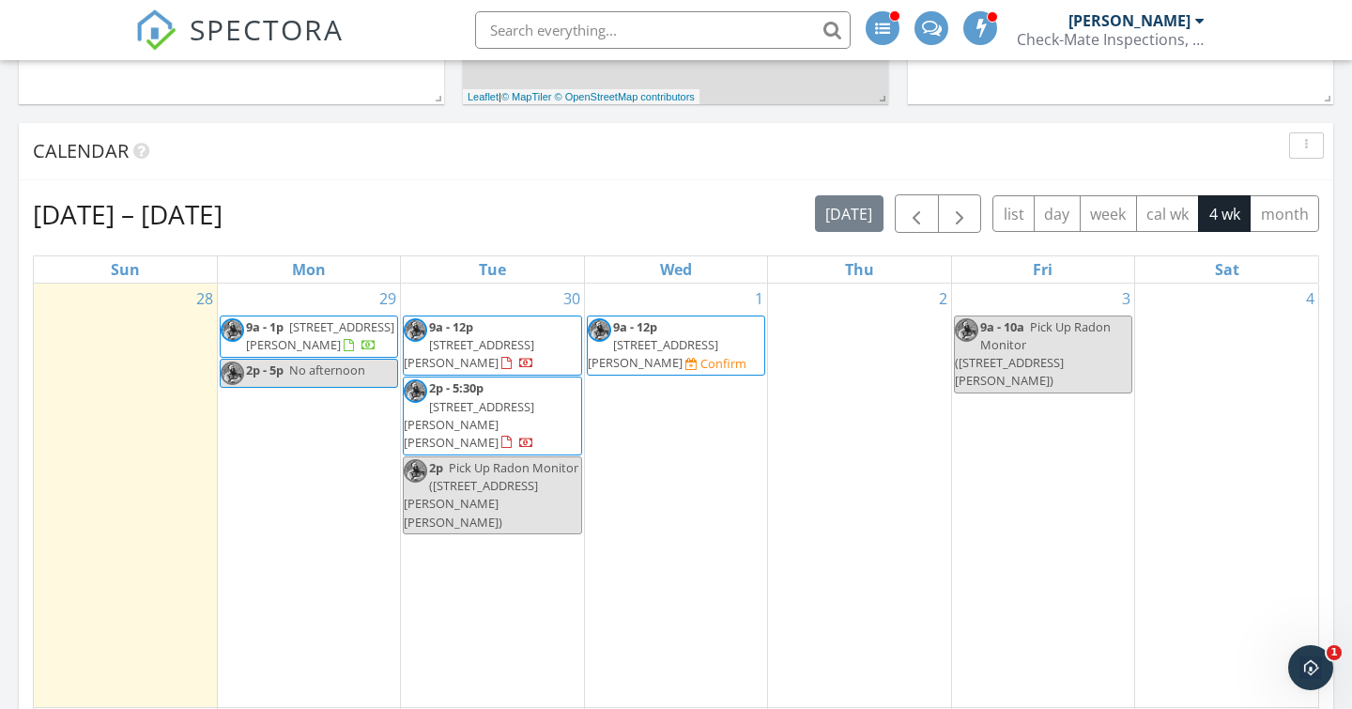
scroll to position [744, 0]
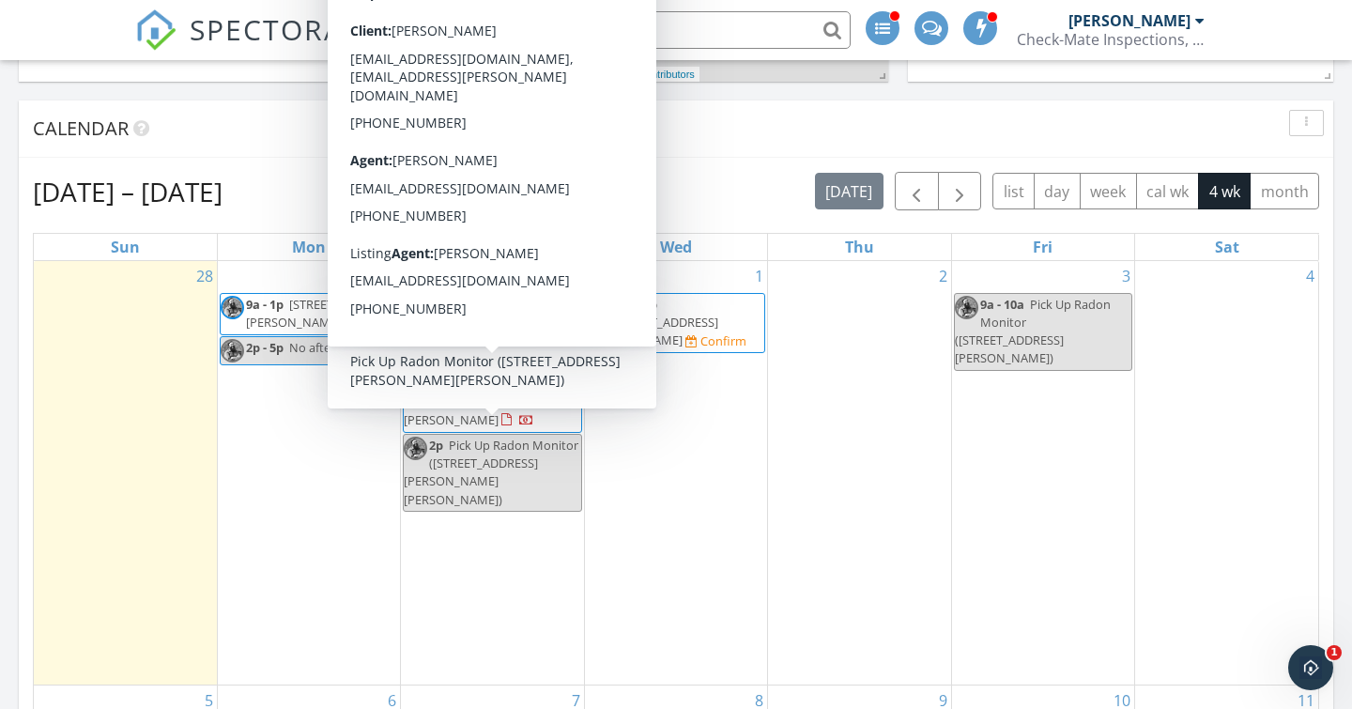
click at [697, 318] on span "[STREET_ADDRESS][PERSON_NAME]" at bounding box center [653, 330] width 130 height 35
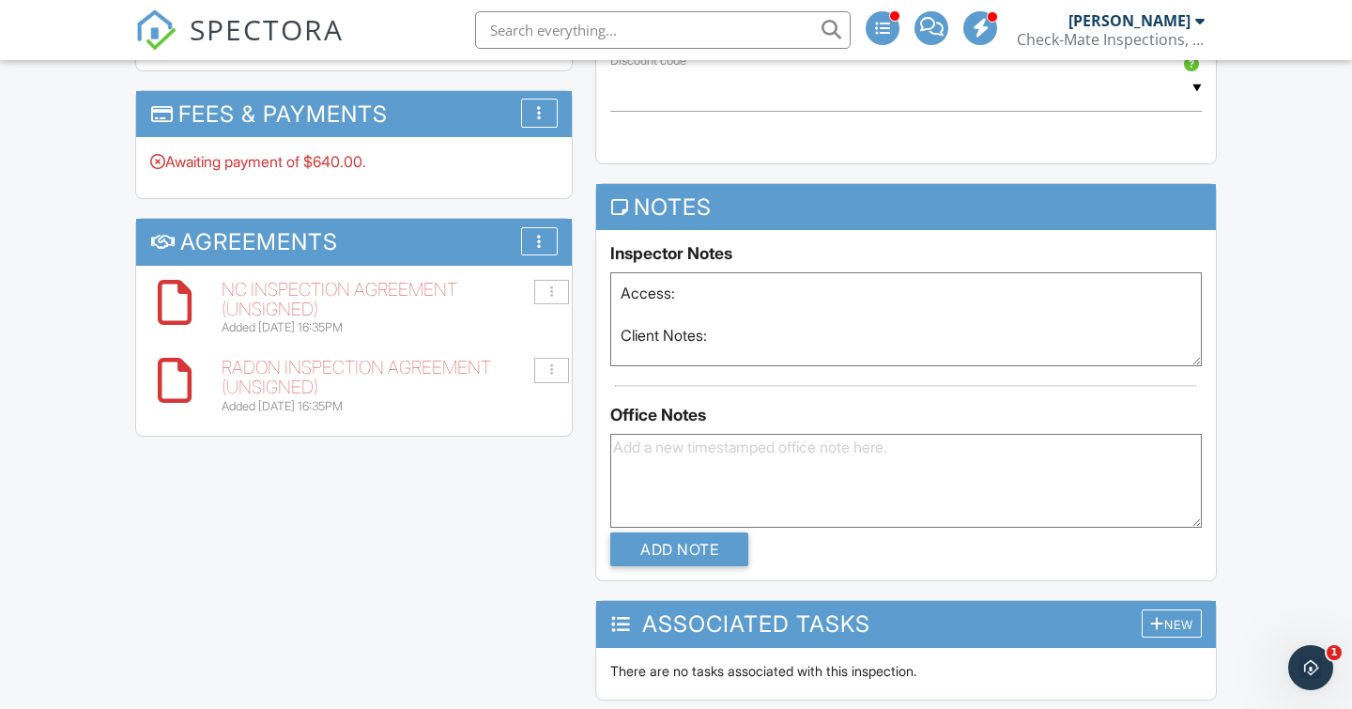
paste textarea "When you viewed the property, did you see anything you were concerned about tha…"
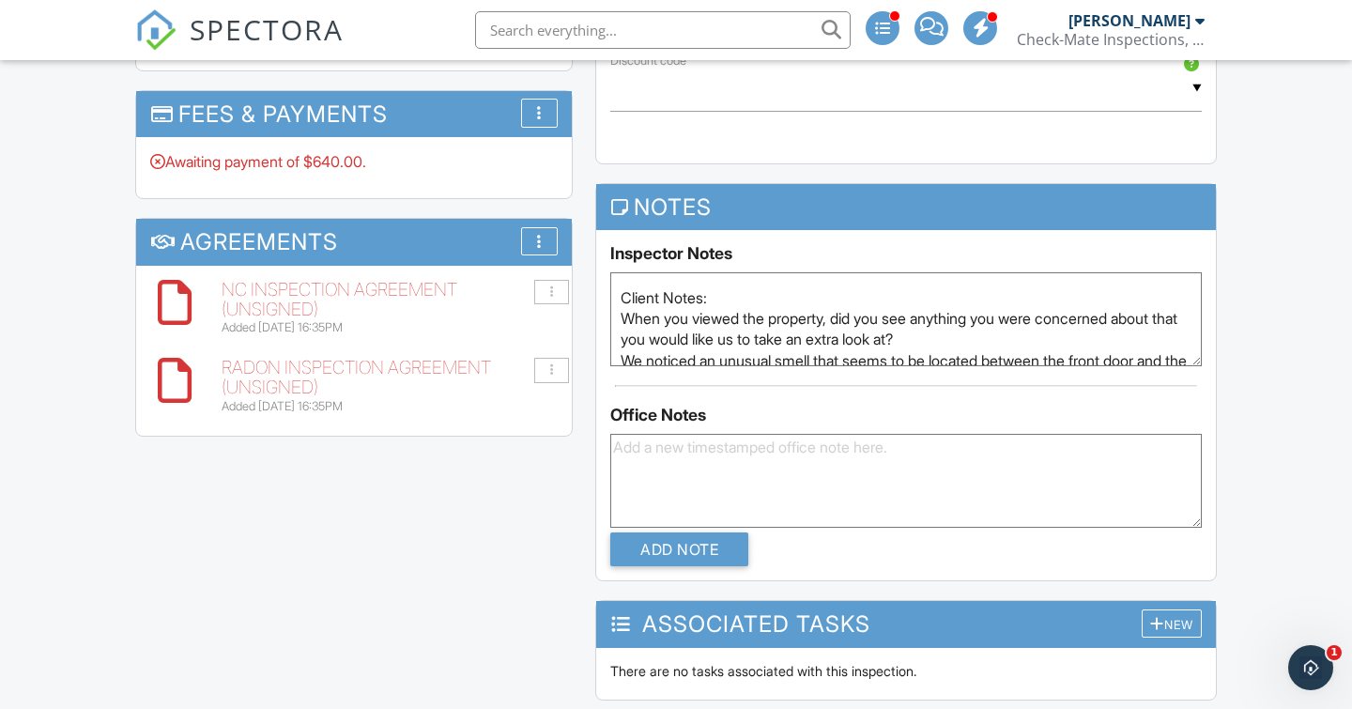
scroll to position [39, 0]
click at [623, 321] on textarea "Access: Client Notes: When you viewed the property, did you see anything you we…" at bounding box center [905, 319] width 591 height 94
click at [954, 345] on textarea "Access: Client Notes: When you viewed the property, did you see anything you we…" at bounding box center [905, 319] width 591 height 94
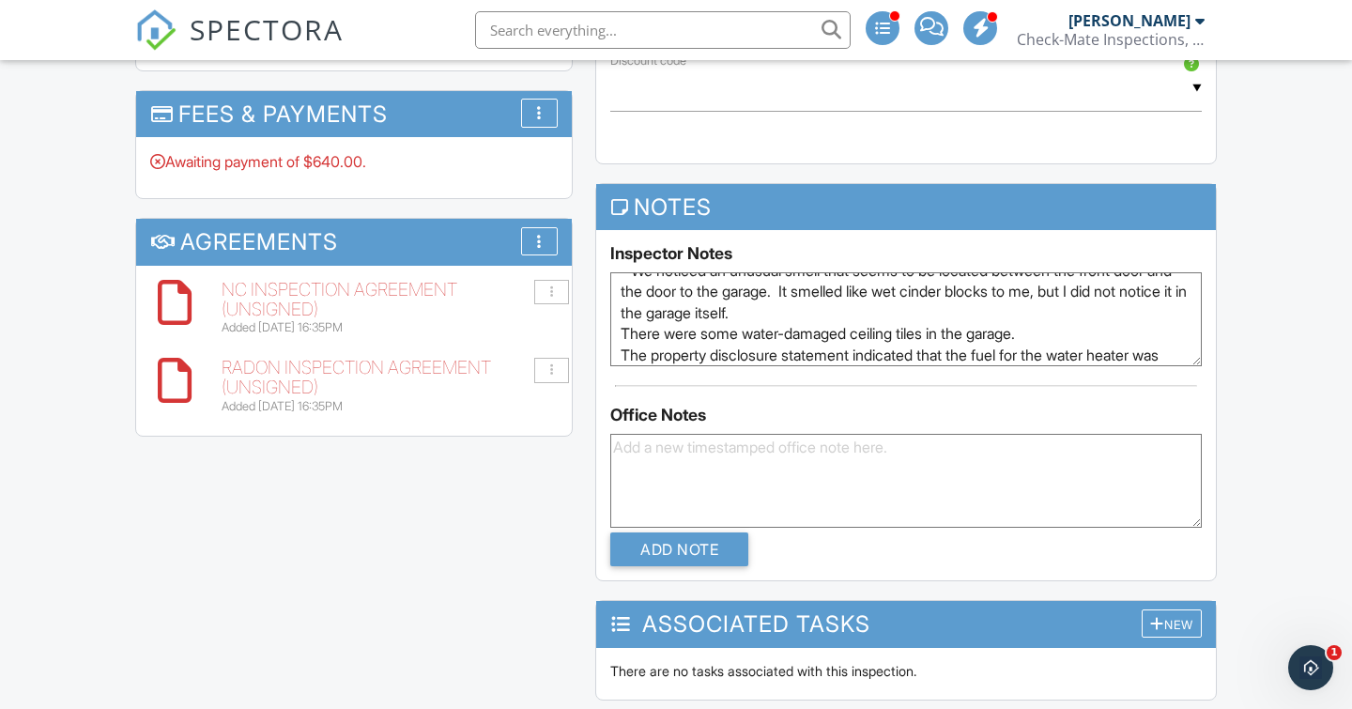
scroll to position [93, 0]
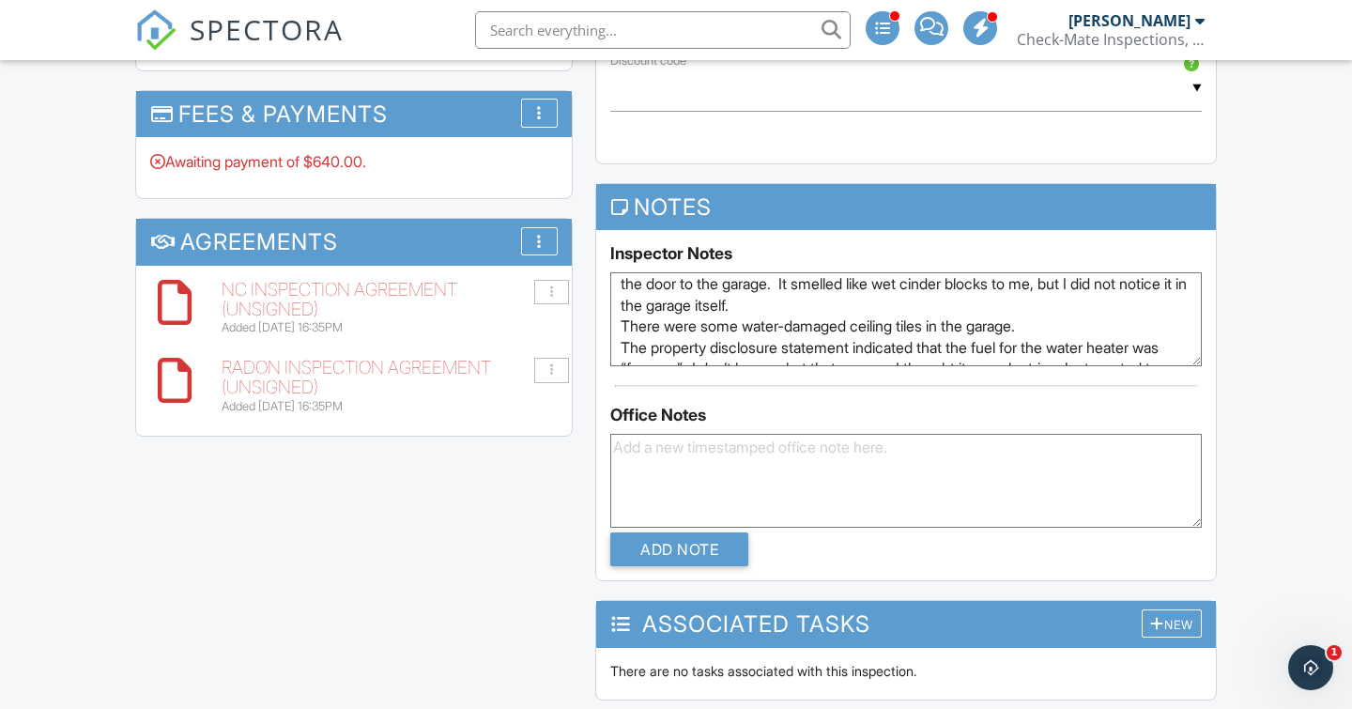
click at [616, 331] on textarea "Access: Client Notes: - We noticed an unusual smell that seems to be located be…" at bounding box center [905, 319] width 591 height 94
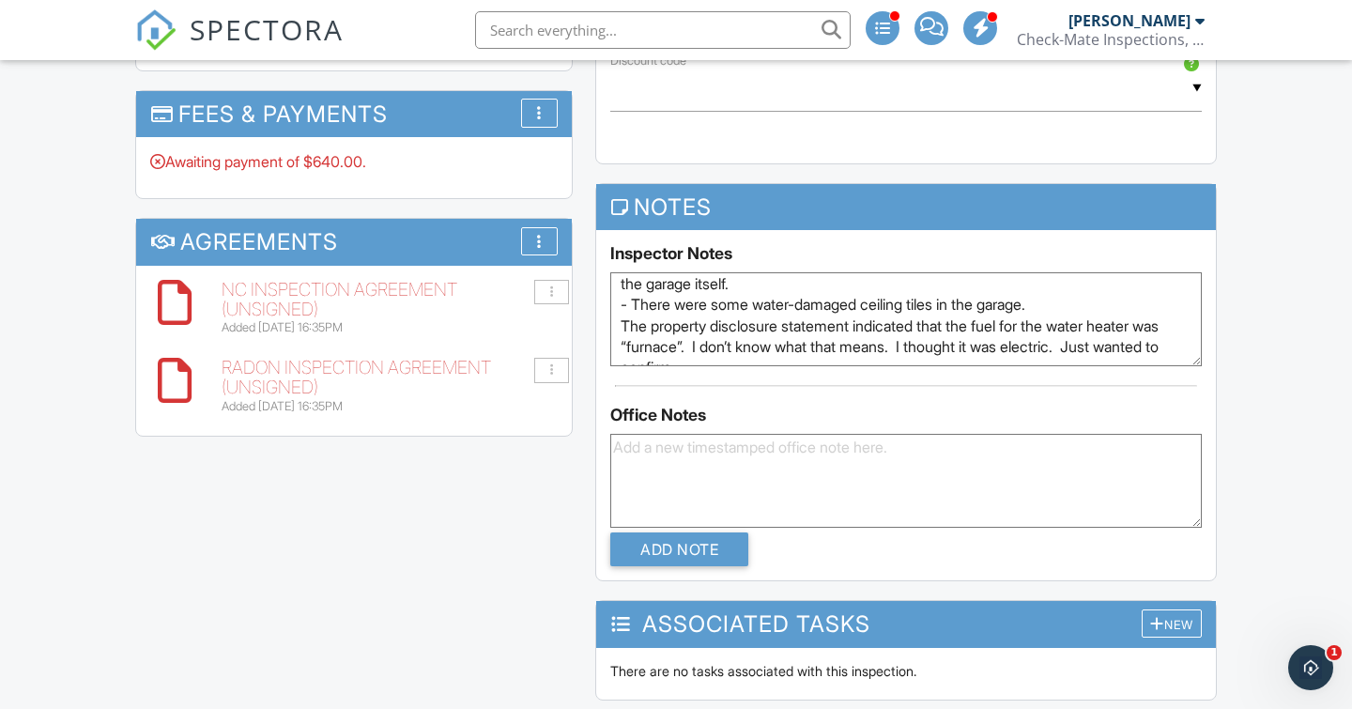
scroll to position [118, 0]
click at [619, 329] on textarea "Access: Client Notes: - We noticed an unusual smell that seems to be located be…" at bounding box center [905, 319] width 591 height 94
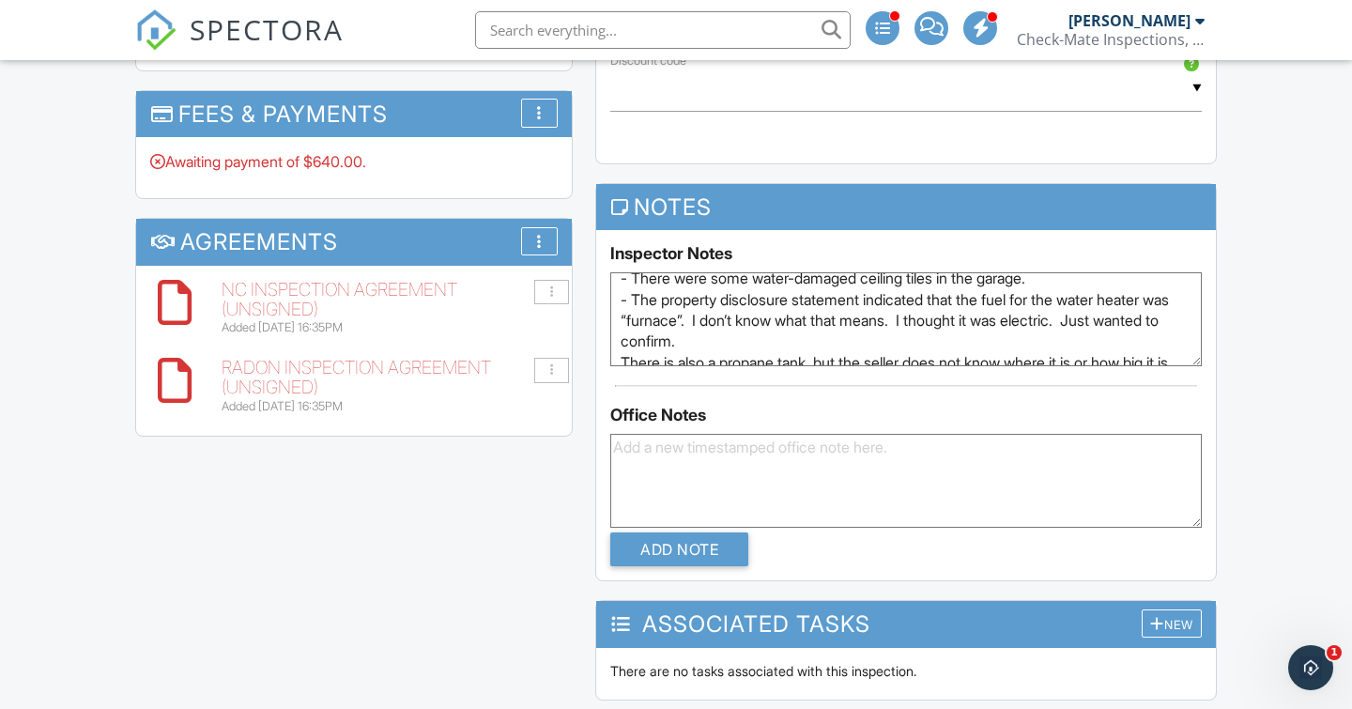
scroll to position [146, 0]
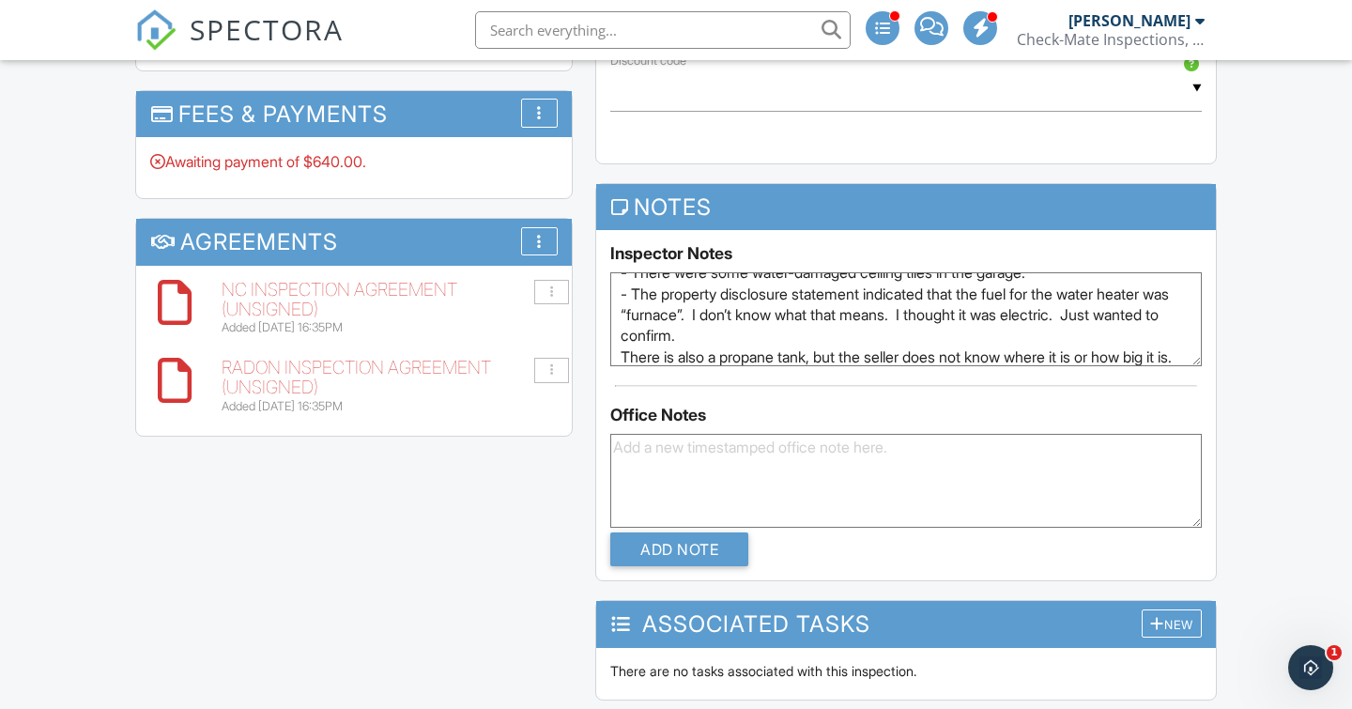
click at [620, 340] on textarea "Access: Client Notes: - We noticed an unusual smell that seems to be located be…" at bounding box center [905, 319] width 591 height 94
click at [619, 360] on textarea "Access: Client Notes: - We noticed an unusual smell that seems to be located be…" at bounding box center [905, 319] width 591 height 94
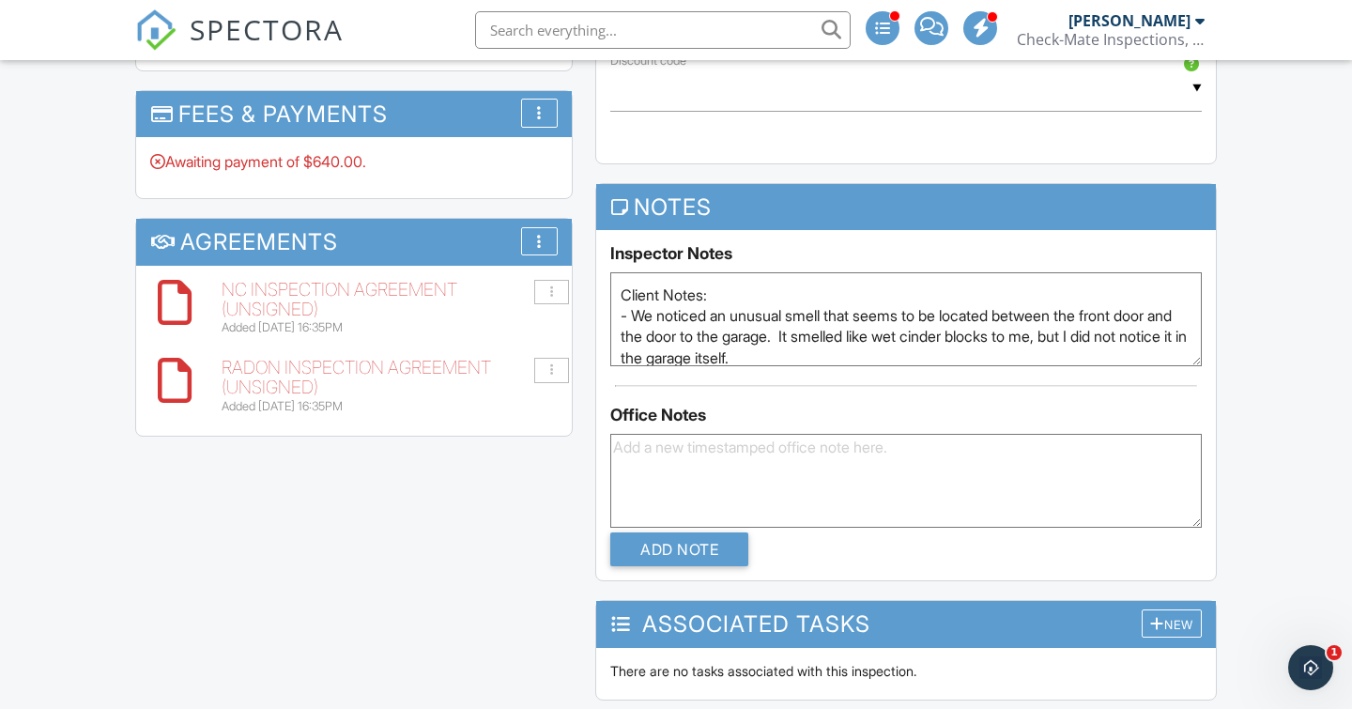
scroll to position [33, 0]
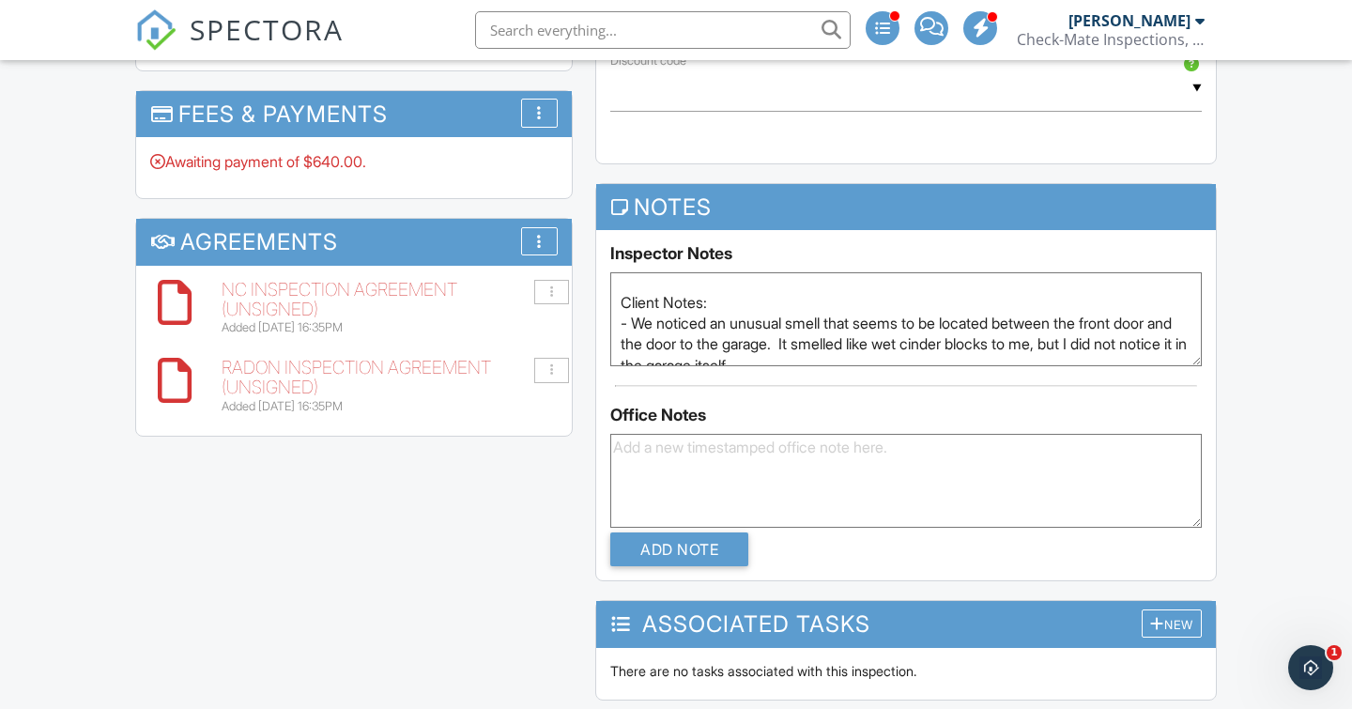
click at [838, 316] on textarea "Access: Client Notes: - We noticed an unusual smell that seems to be located be…" at bounding box center [905, 319] width 591 height 94
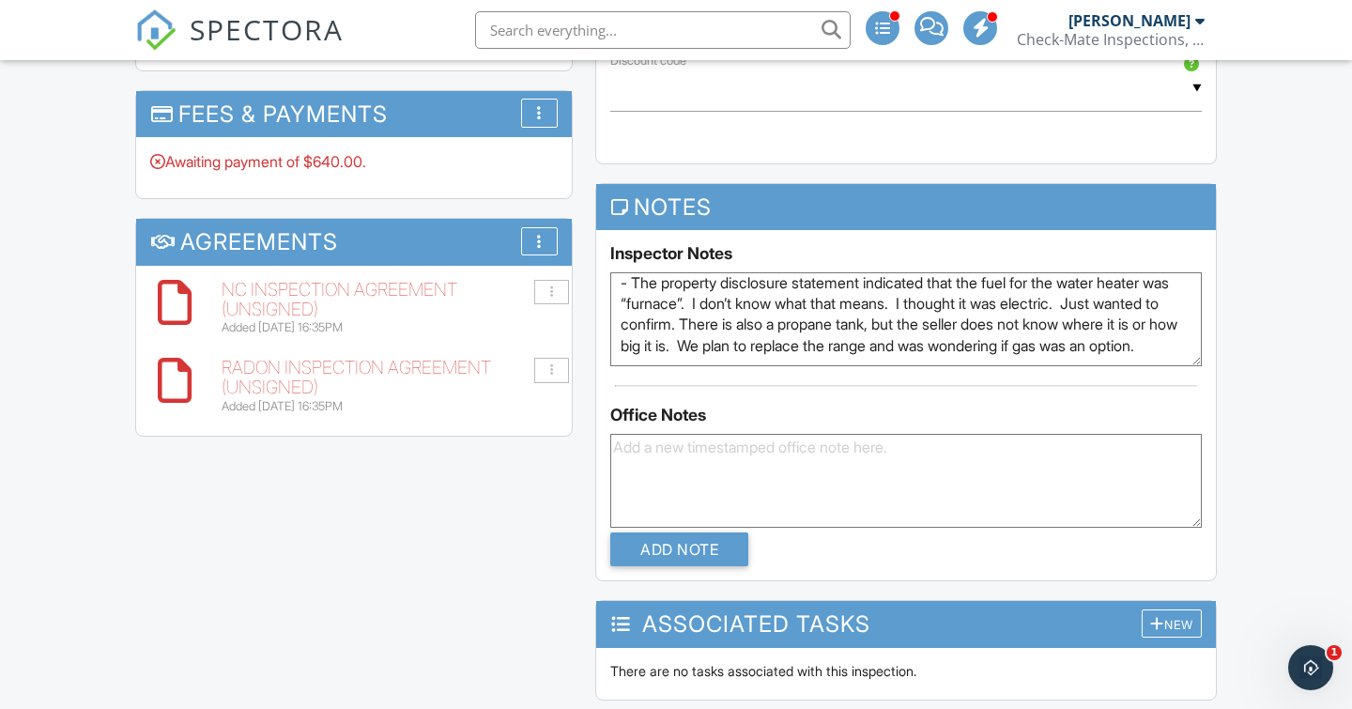
scroll to position [175, 0]
type textarea "Access: Client Notes: - We noticed an unusual smell that seems to be located be…"
click at [433, 606] on div "This is an Unconfirmed Inspection! This inspection hasn't been confirmed yet. I…" at bounding box center [676, 49] width 1104 height 2309
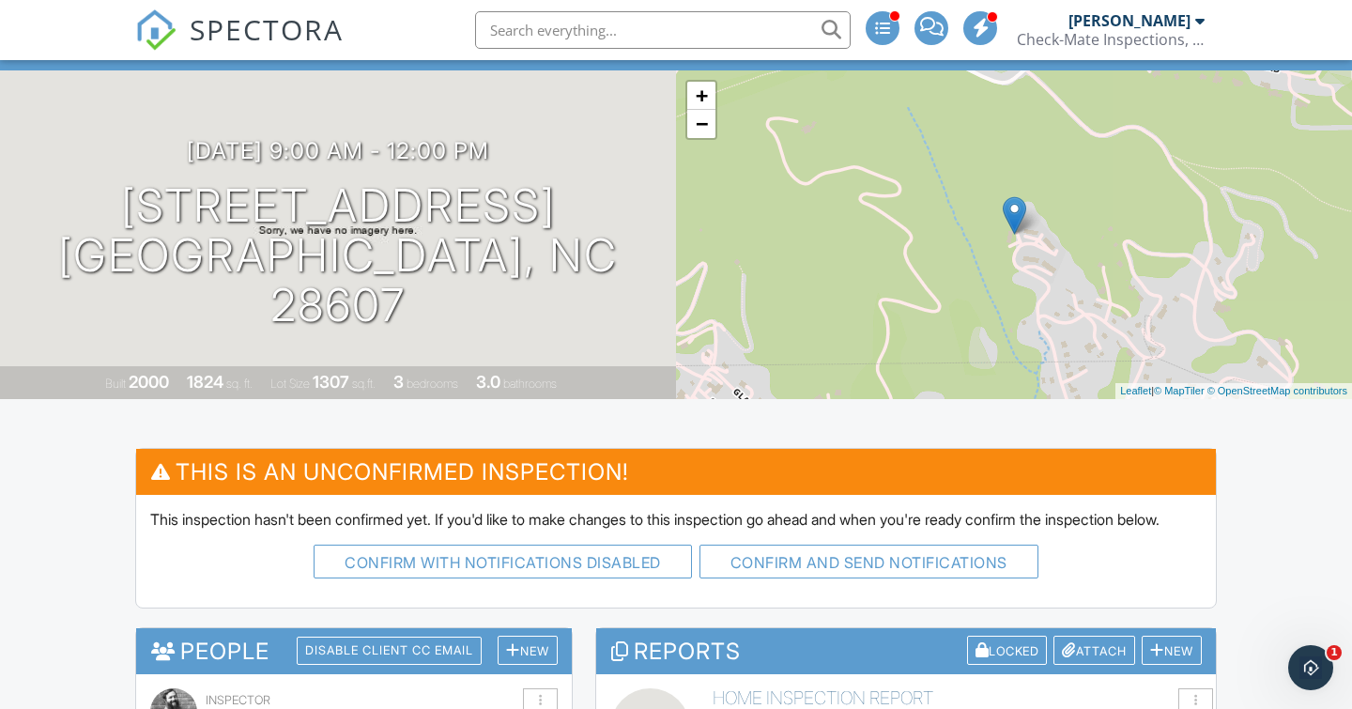
scroll to position [60, 0]
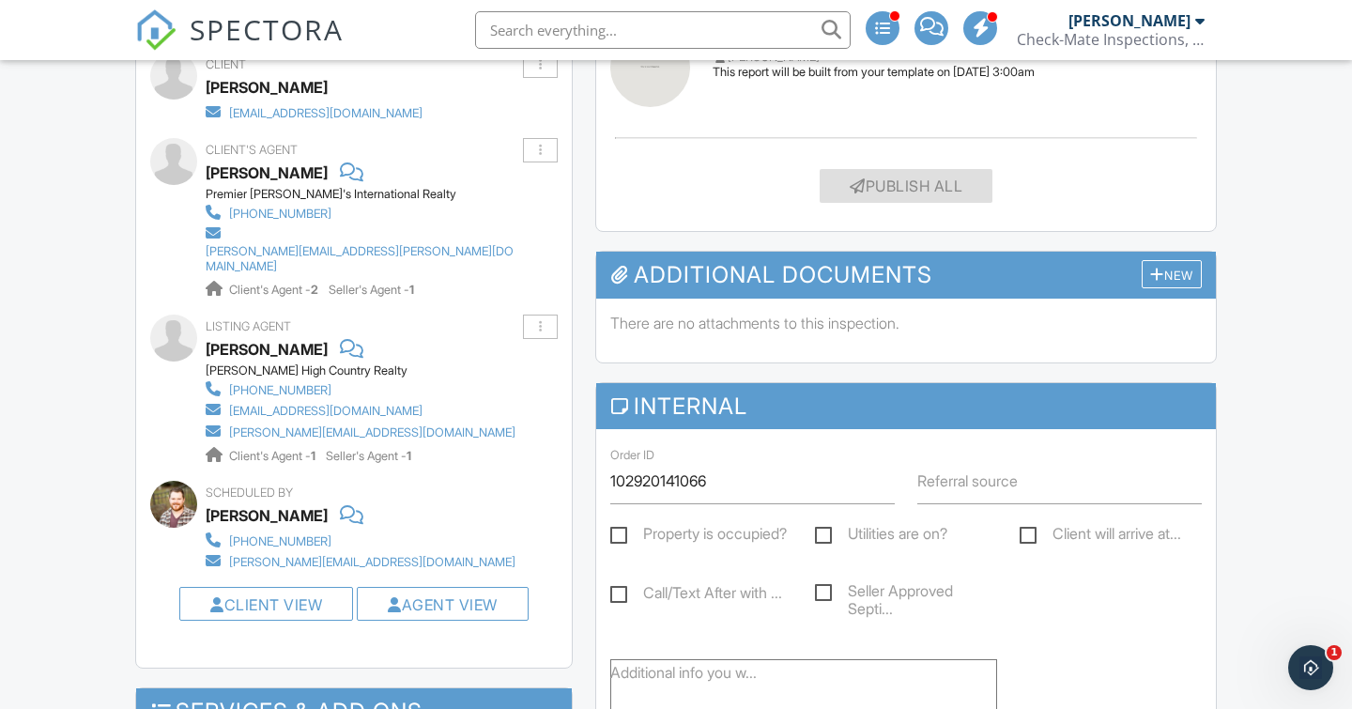
scroll to position [874, 0]
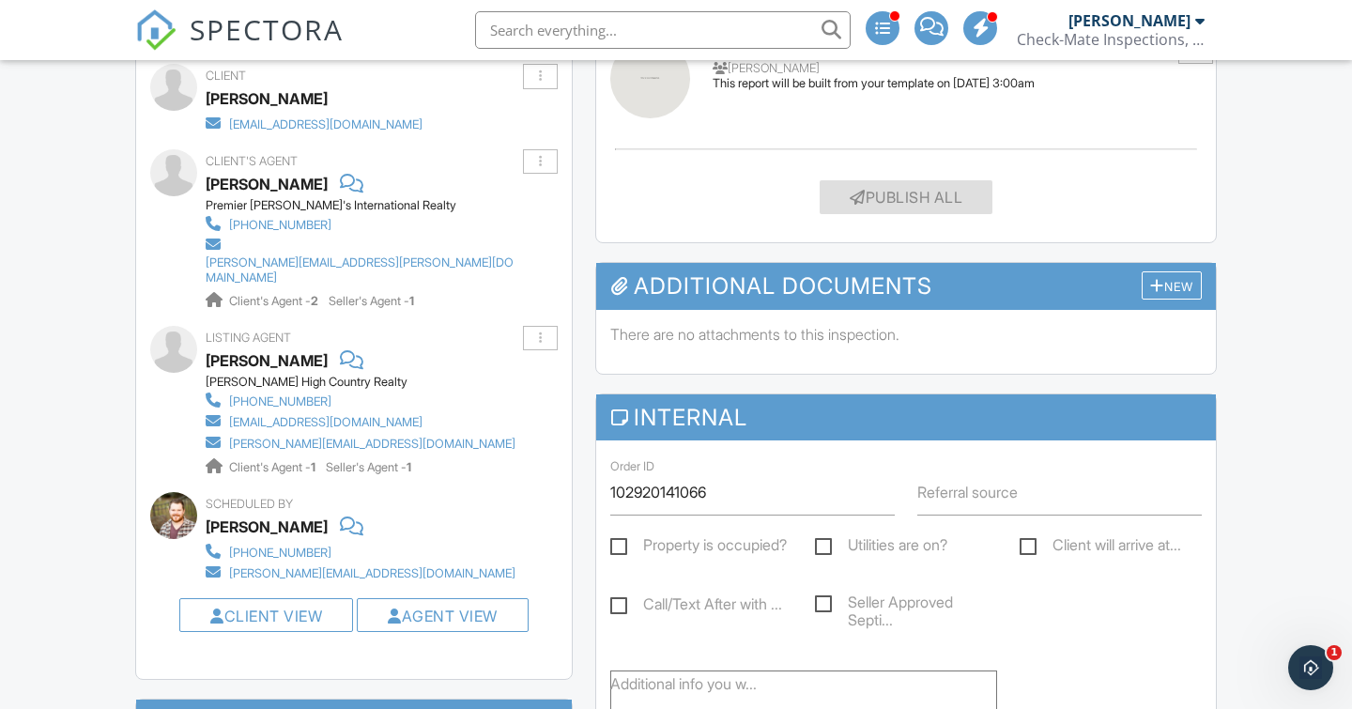
click at [313, 415] on div "sarahlberry@kw.com" at bounding box center [325, 422] width 193 height 15
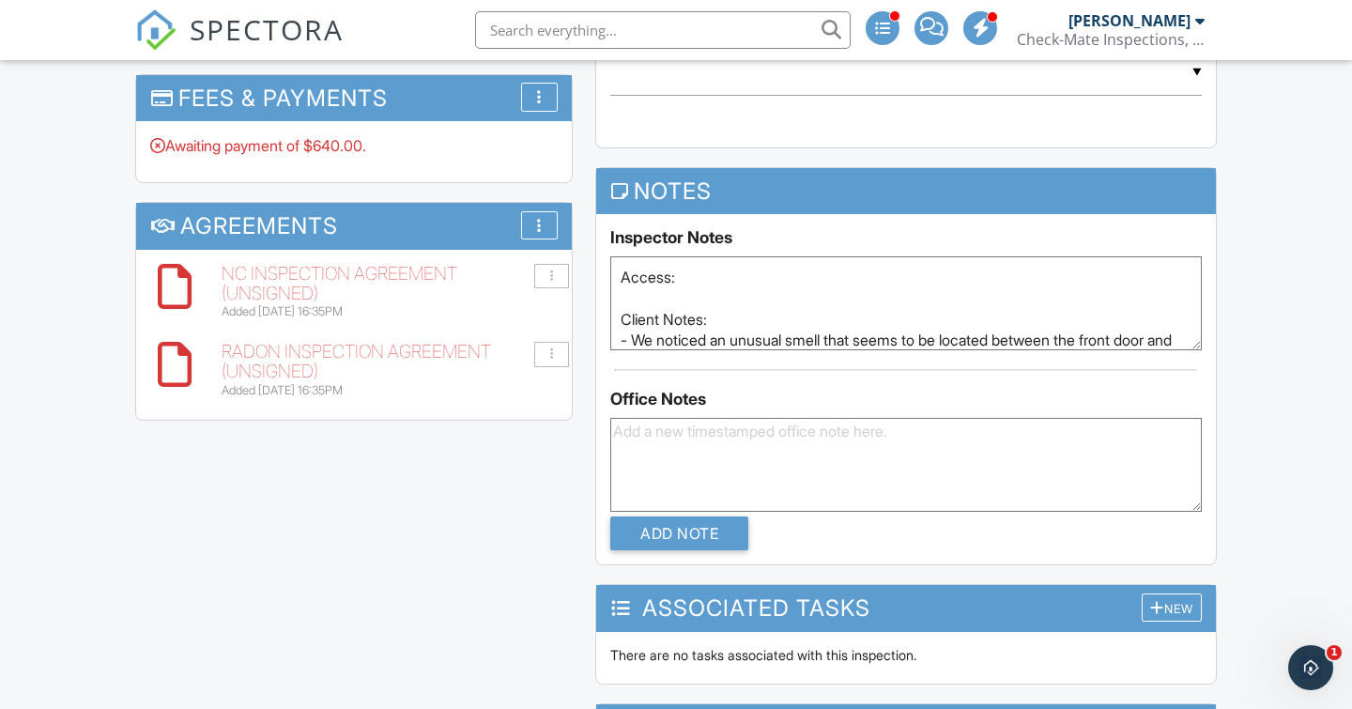
scroll to position [0, 0]
click at [664, 456] on textarea at bounding box center [905, 465] width 591 height 94
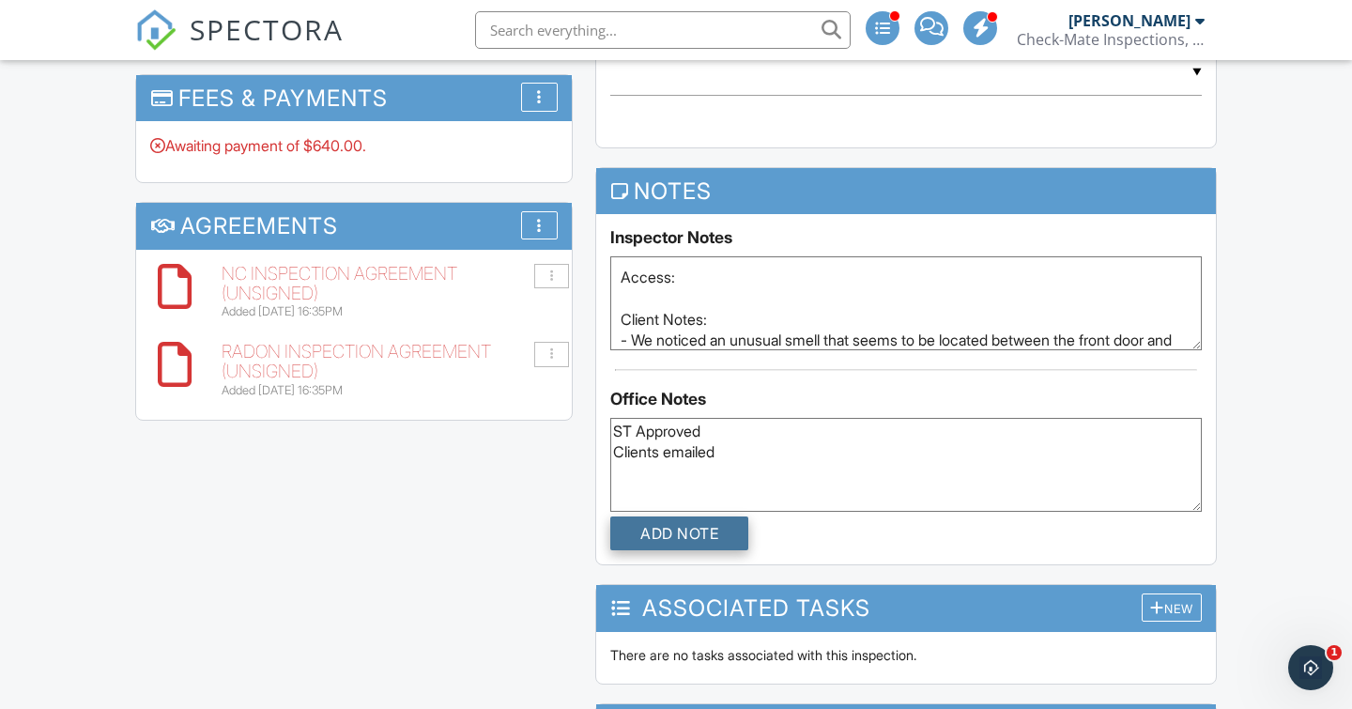
type textarea "ST Approved Clients emailed"
click at [681, 539] on input "Add Note" at bounding box center [679, 533] width 138 height 34
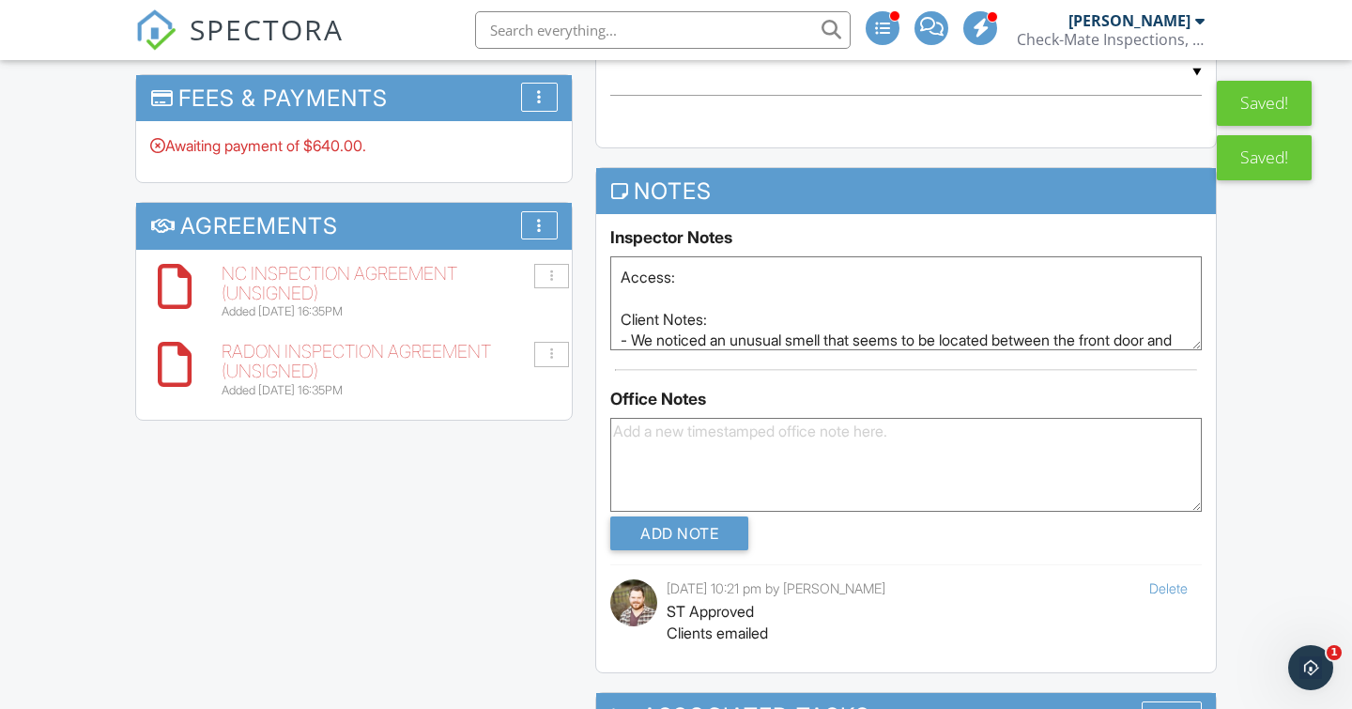
click at [697, 290] on textarea "Access: Client Notes: - We noticed an unusual smell that seems to be located be…" at bounding box center [905, 303] width 591 height 94
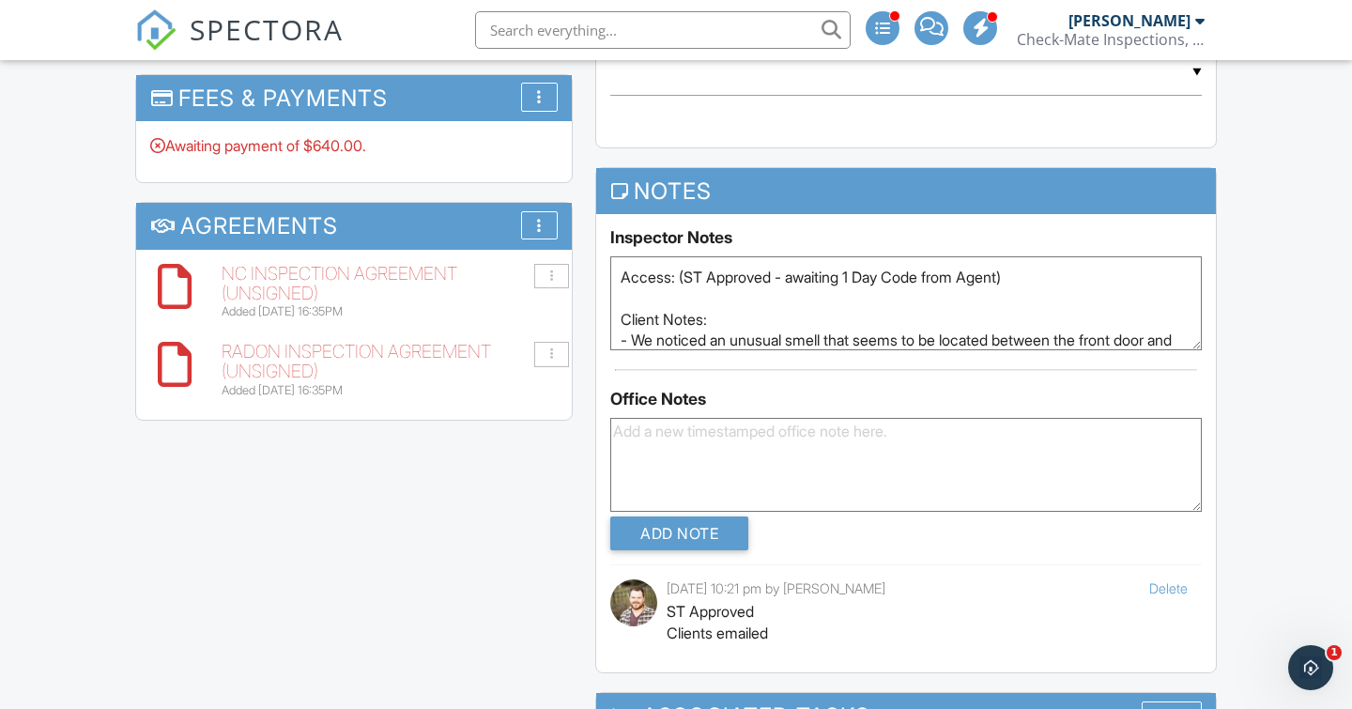
type textarea "Access: (ST Approved - awaiting 1 Day Code from Agent) Client Notes: - We notic…"
click at [493, 411] on div "This is an Unconfirmed Inspection! This inspection hasn't been confirmed yet. I…" at bounding box center [676, 87] width 1104 height 2417
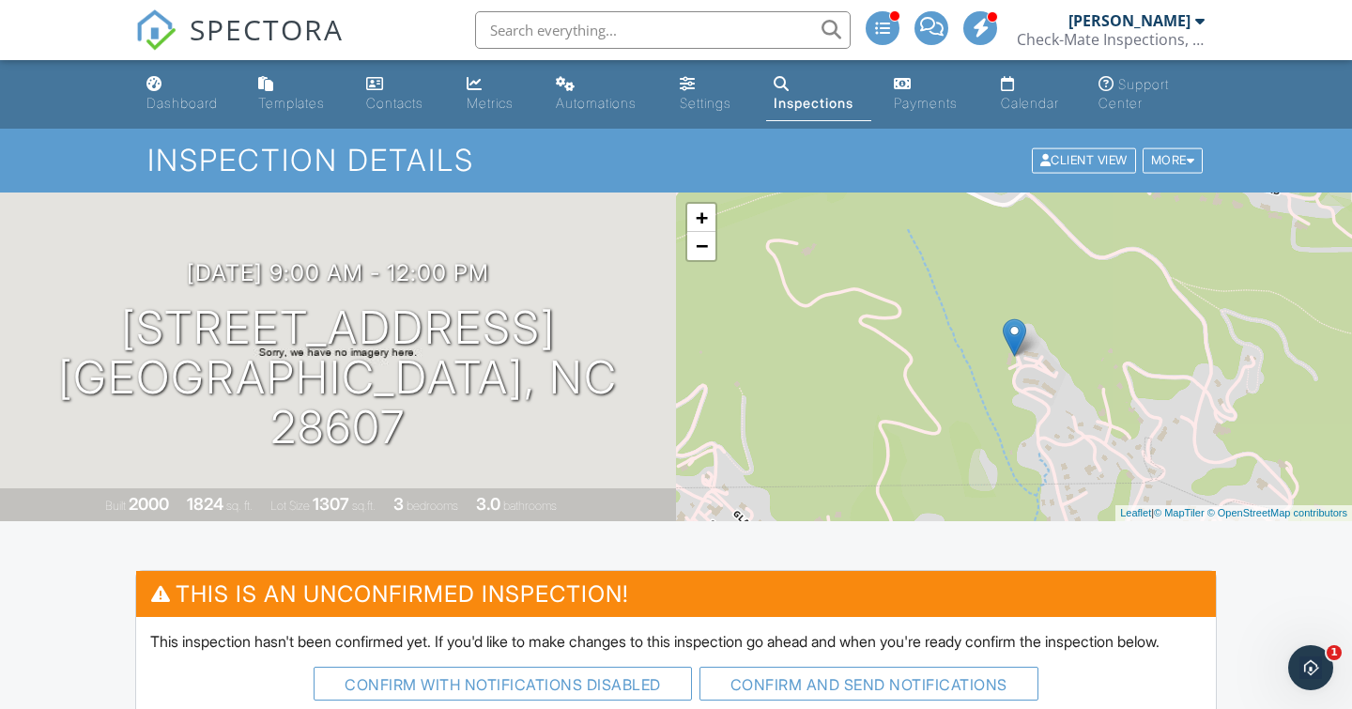
click at [165, 101] on div "Dashboard" at bounding box center [181, 103] width 71 height 16
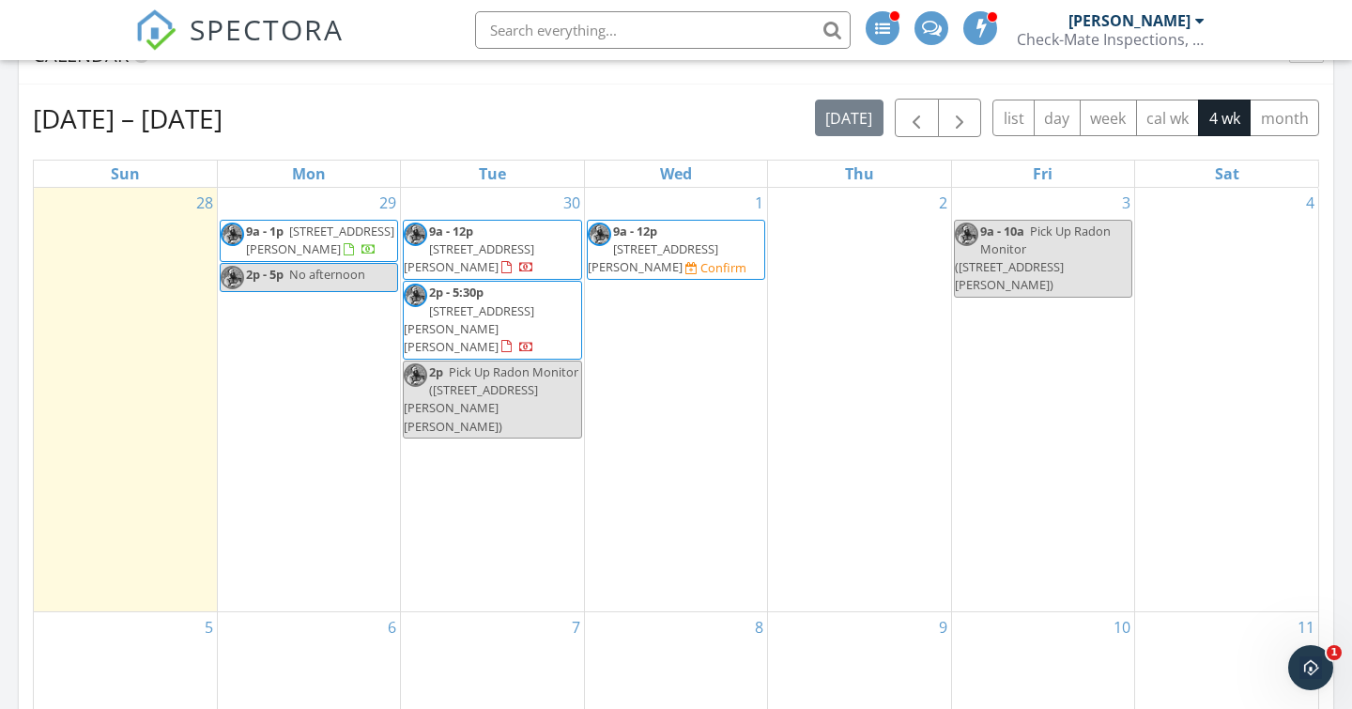
scroll to position [809, 0]
